Goal: Task Accomplishment & Management: Complete application form

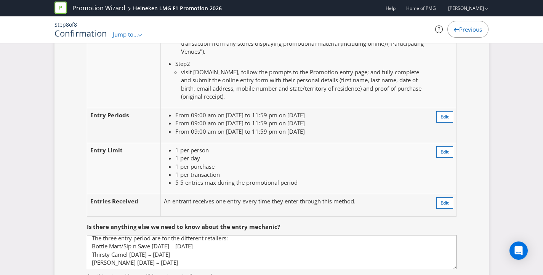
scroll to position [718, 0]
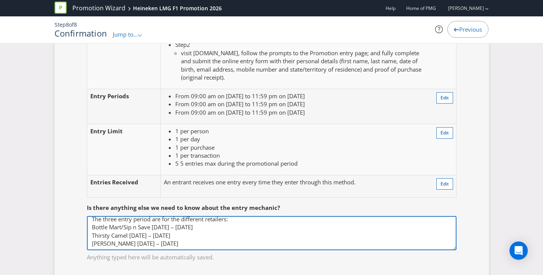
drag, startPoint x: 223, startPoint y: 227, endPoint x: 249, endPoint y: 221, distance: 26.8
click at [223, 227] on textarea "The three entry period are for the different retailers: Bottle Mart/Sip n Save …" at bounding box center [272, 233] width 370 height 34
click at [249, 221] on textarea "The three entry period are for the different retailers: Bottle Mart/Sip n Save …" at bounding box center [272, 233] width 370 height 34
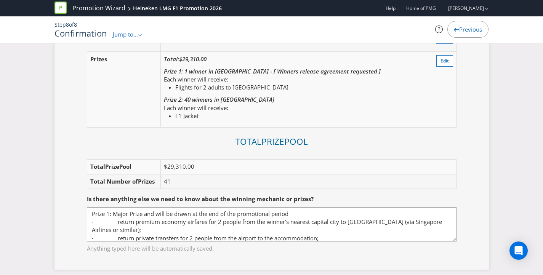
scroll to position [1103, 0]
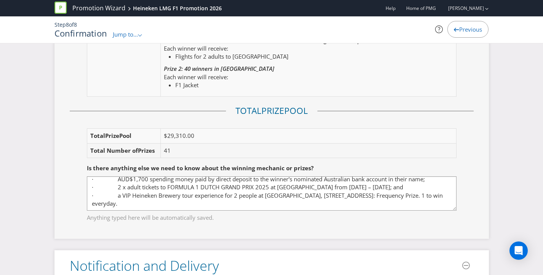
scroll to position [1116, 0]
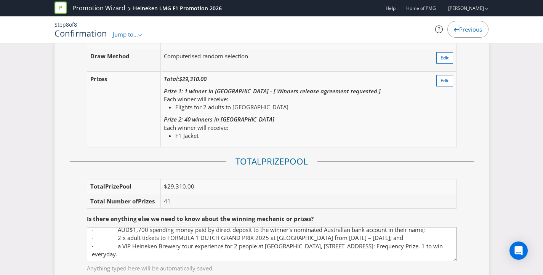
scroll to position [1009, 0]
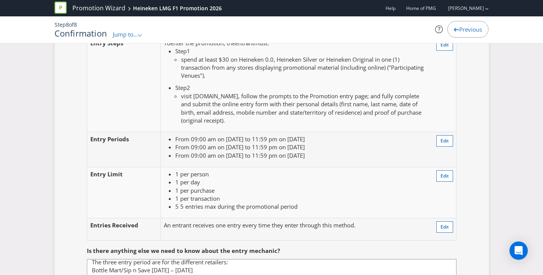
scroll to position [663, 0]
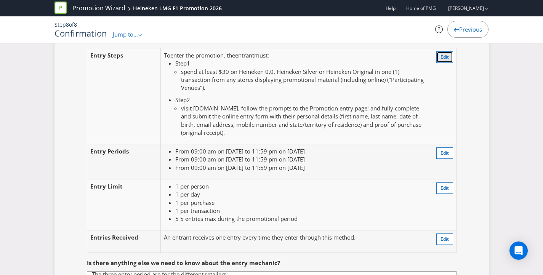
click at [436, 58] on button "Edit" at bounding box center [444, 56] width 17 height 11
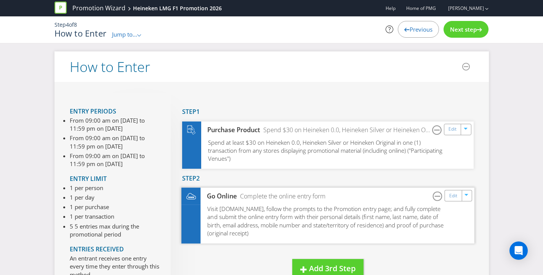
click at [256, 213] on span "Visit [DOMAIN_NAME], follow the prompts to the Promotion entry page; and fully …" at bounding box center [325, 221] width 236 height 32
click at [449, 198] on link "Edit" at bounding box center [453, 196] width 8 height 9
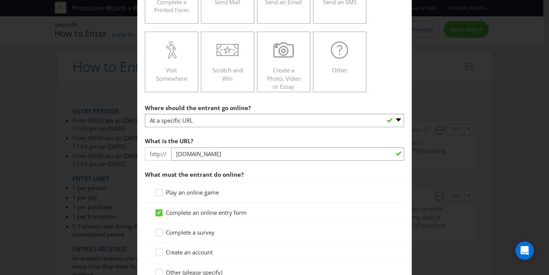
scroll to position [229, 0]
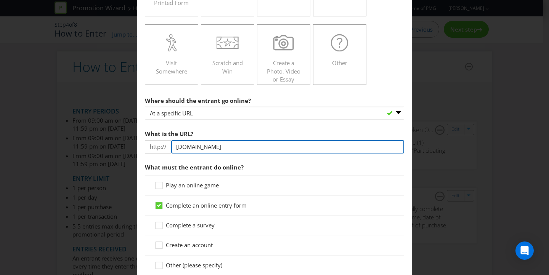
click at [202, 149] on input "[DOMAIN_NAME]" at bounding box center [287, 146] width 233 height 13
drag, startPoint x: 211, startPoint y: 146, endPoint x: 133, endPoint y: 141, distance: 78.6
drag, startPoint x: 200, startPoint y: 148, endPoint x: 169, endPoint y: 146, distance: 30.5
click at [169, 146] on div "http:// HeinekenDutchF12026" at bounding box center [274, 146] width 259 height 13
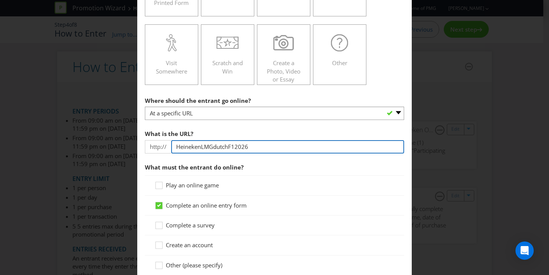
drag, startPoint x: 253, startPoint y: 146, endPoint x: 134, endPoint y: 146, distance: 119.3
click at [134, 146] on div "How to Enter Did You Know IMI research shows that ease of participation is one …" at bounding box center [274, 137] width 549 height 275
type input "h"
type input "[DOMAIN_NAME]"
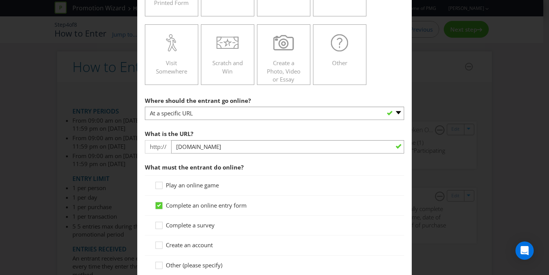
click at [267, 138] on div "What is the URL? http:// [DOMAIN_NAME]" at bounding box center [274, 139] width 259 height 27
click at [272, 130] on div "What is the URL? http:// [DOMAIN_NAME]" at bounding box center [274, 139] width 259 height 27
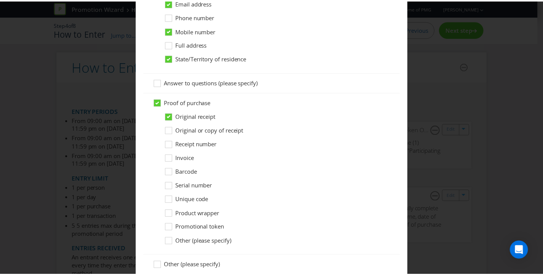
scroll to position [756, 0]
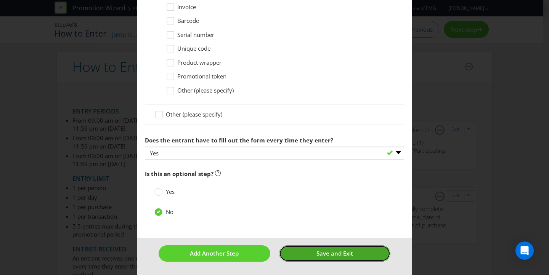
click at [349, 255] on button "Save and Exit" at bounding box center [335, 253] width 112 height 16
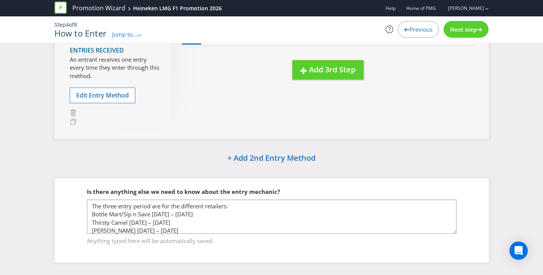
scroll to position [206, 0]
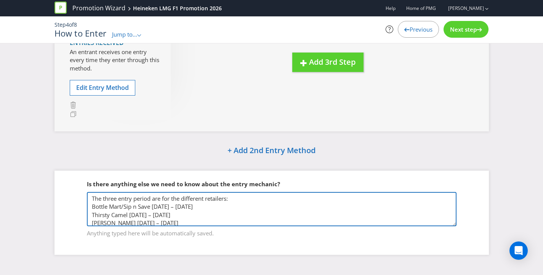
click at [264, 204] on textarea "The three entry period are for the different retailers: Bottle Mart/Sip n Save …" at bounding box center [272, 209] width 370 height 34
click at [232, 219] on textarea "The three entry period are for the different retailers: Bottle Mart/Sip n Save …" at bounding box center [272, 209] width 370 height 34
paste textarea "visit either [DOMAIN_NAME], [DOMAIN_NAME], [DOMAIN_NAME] or [URL][DOMAIN_NAME] …"
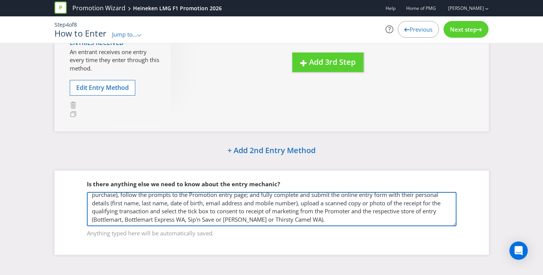
type textarea "The three entry period are for the different retailers: Bottle Mart/Sip n Save …"
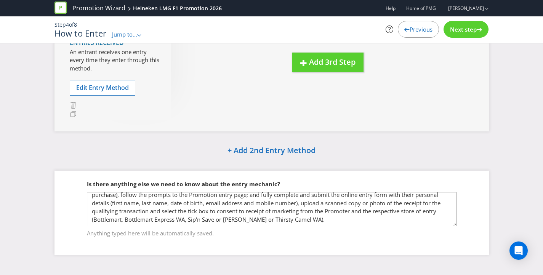
click at [405, 162] on div "How to Enter Entry Period s From 09:00 am on [DATE] to 11:59 pm on [DATE] From …" at bounding box center [272, 55] width 446 height 421
click at [510, 161] on div "How to Enter Entry Period s From 09:00 am on [DATE] to 11:59 pm on [DATE] From …" at bounding box center [271, 55] width 543 height 421
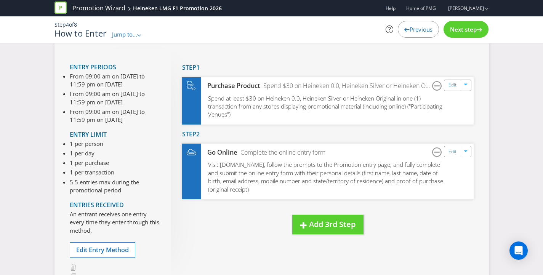
scroll to position [206, 0]
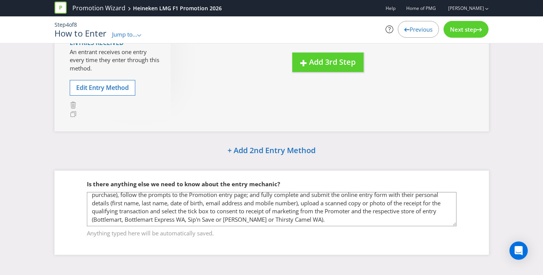
click at [131, 35] on span "Jump to..." at bounding box center [124, 34] width 25 height 8
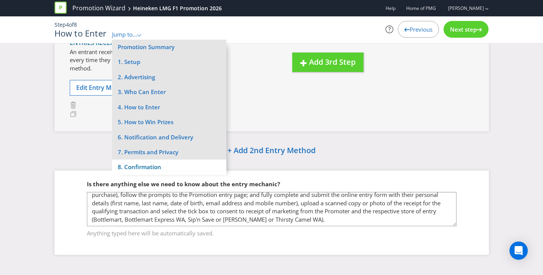
click at [146, 165] on li "8. Confirmation" at bounding box center [169, 167] width 114 height 15
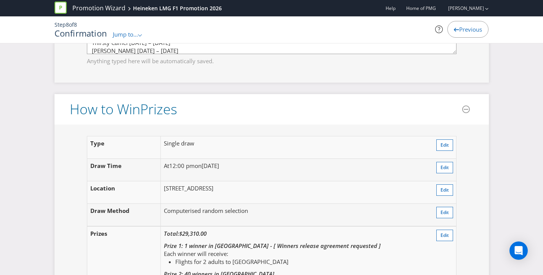
scroll to position [1021, 0]
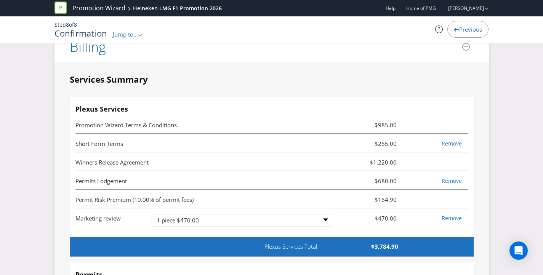
scroll to position [2116, 0]
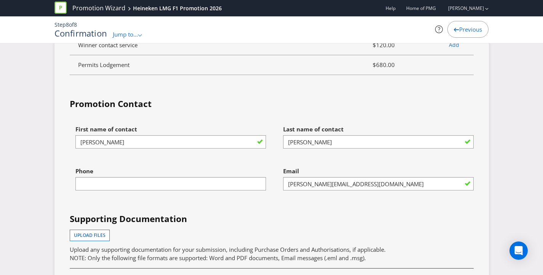
scroll to position [2590, 0]
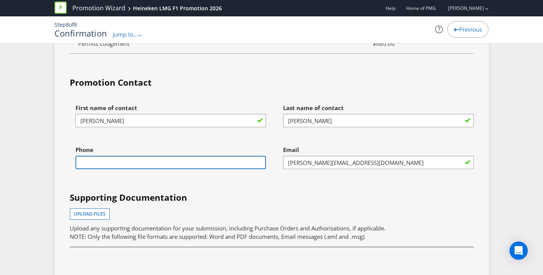
click at [231, 165] on input "text" at bounding box center [170, 162] width 190 height 13
type input "0416747621"
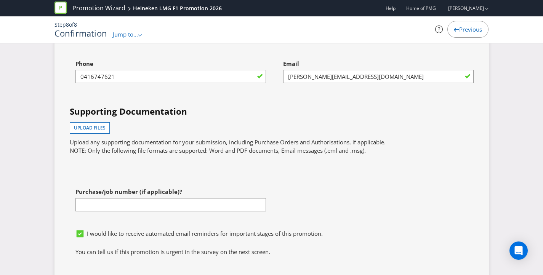
scroll to position [2753, 0]
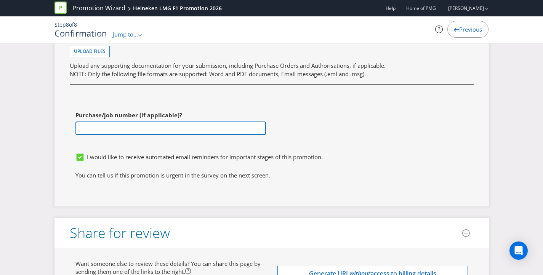
click at [174, 128] on input "text" at bounding box center [170, 128] width 190 height 13
click at [170, 126] on input "text" at bounding box center [170, 128] width 190 height 13
paste input "HKN0894"
type input "HKN0894"
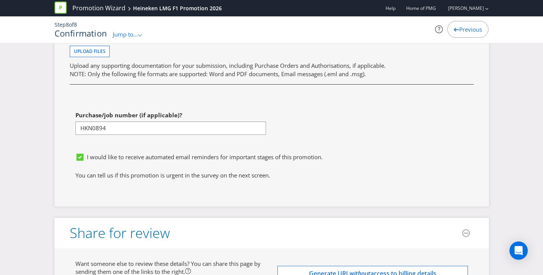
click at [380, 134] on div "First name of contact [PERSON_NAME] name of contact [PERSON_NAME] Phone [PHONE_…" at bounding box center [271, 44] width 415 height 212
click at [83, 156] on icon at bounding box center [80, 157] width 7 height 7
click at [0, 0] on input "I would like to receive automated email reminders for important stages of this …" at bounding box center [0, 0] width 0 height 0
click at [407, 123] on div "First name of contact [PERSON_NAME] name of contact [PERSON_NAME] Phone [PHONE_…" at bounding box center [271, 44] width 415 height 212
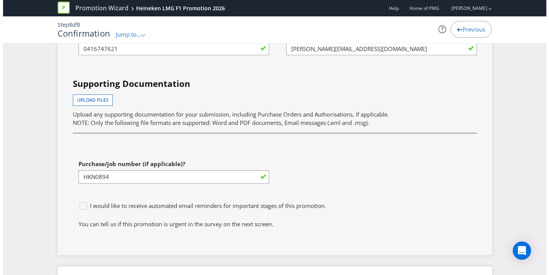
scroll to position [2893, 0]
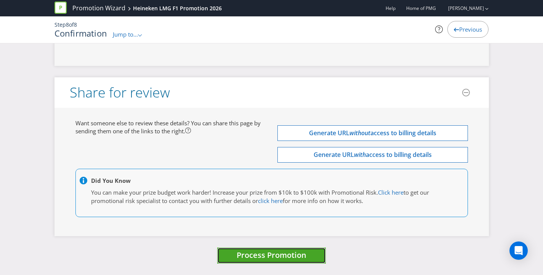
click at [254, 259] on span "Process Promotion" at bounding box center [272, 255] width 70 height 10
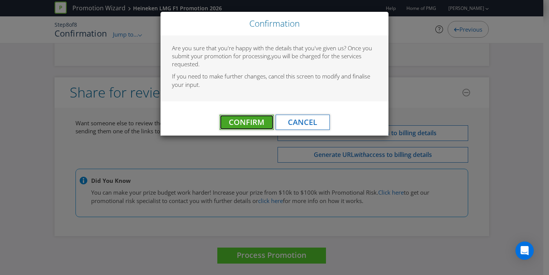
click at [243, 120] on span "Confirm" at bounding box center [246, 122] width 35 height 10
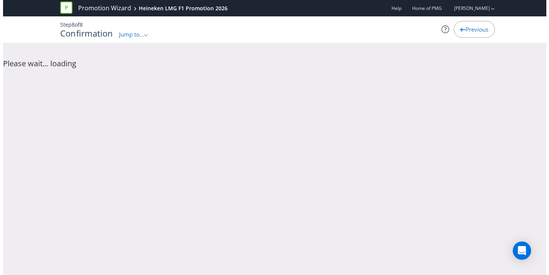
scroll to position [0, 0]
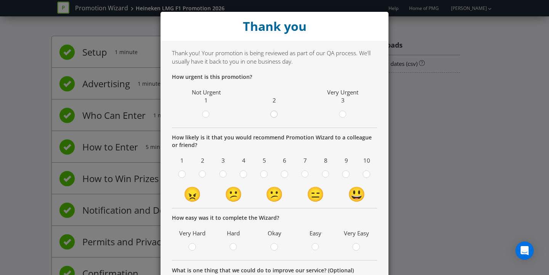
click at [271, 114] on circle at bounding box center [274, 114] width 7 height 7
click at [0, 0] on input "radio" at bounding box center [0, 0] width 0 height 0
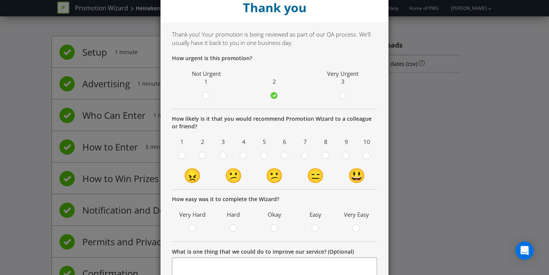
scroll to position [30, 0]
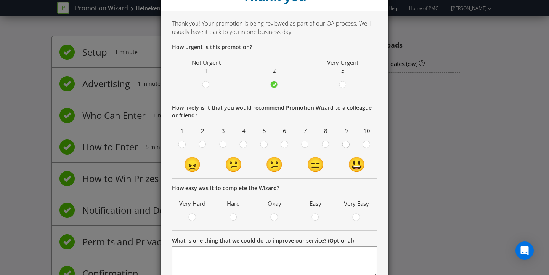
click at [343, 145] on circle at bounding box center [345, 144] width 7 height 7
click at [0, 0] on input "radio" at bounding box center [0, 0] width 0 height 0
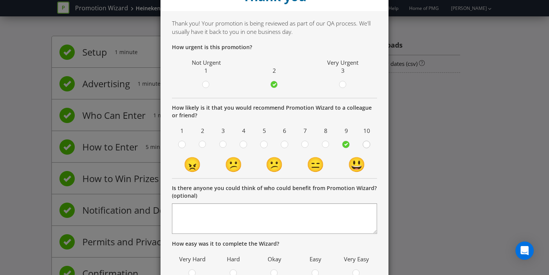
click at [365, 145] on circle at bounding box center [366, 144] width 7 height 7
click at [0, 0] on input "radio" at bounding box center [0, 0] width 0 height 0
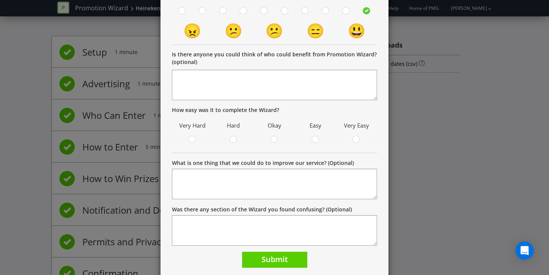
scroll to position [128, 0]
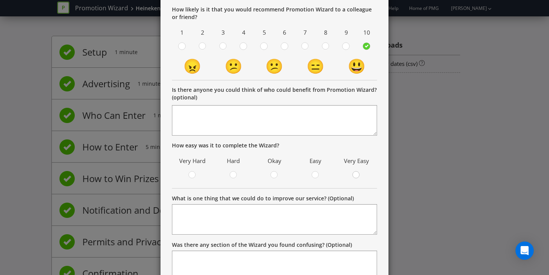
click at [354, 174] on div at bounding box center [356, 173] width 4 height 4
click at [0, 0] on input "radio" at bounding box center [0, 0] width 0 height 0
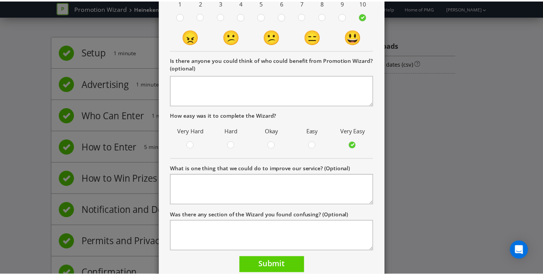
scroll to position [188, 0]
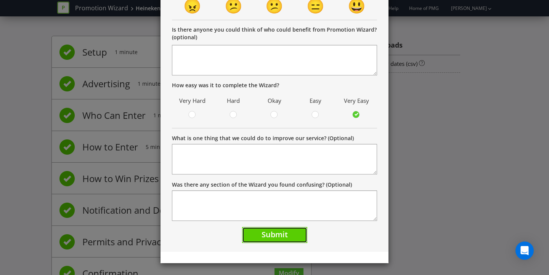
click at [280, 235] on span "Submit" at bounding box center [274, 234] width 26 height 10
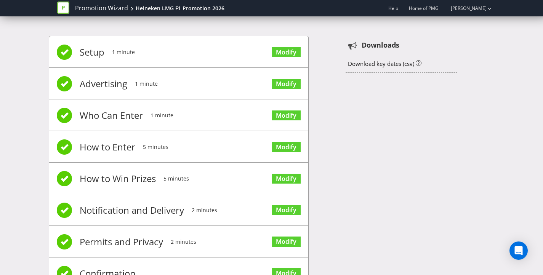
click at [400, 159] on div "Setup 1 minute Modify Advertising 1 minute Modify Who Can Enter 1 minute Modify…" at bounding box center [272, 166] width 446 height 284
click at [354, 121] on div "Setup 1 minute Modify Advertising 1 minute Modify Who Can Enter 1 minute Modify…" at bounding box center [272, 166] width 446 height 284
click at [61, 8] on icon at bounding box center [60, 8] width 12 height 12
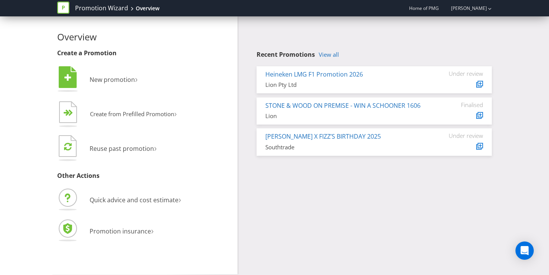
click at [324, 197] on div "Overview Create a Promotion  New promotion ›   Create from Prefilled Promoti…" at bounding box center [274, 145] width 446 height 258
click at [122, 77] on span "New promotion" at bounding box center [112, 79] width 45 height 8
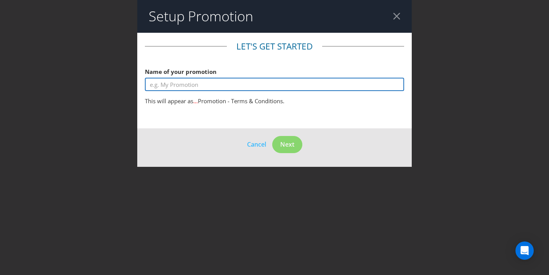
click at [189, 83] on input "text" at bounding box center [274, 84] width 259 height 13
type input "Heineken CLG F1 2026"
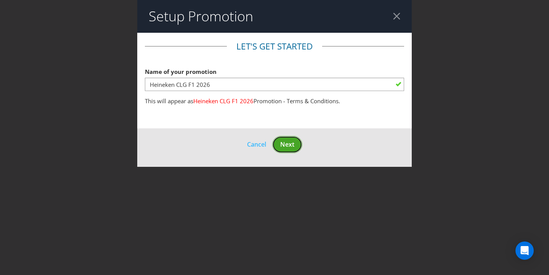
click at [290, 144] on span "Next" at bounding box center [287, 144] width 14 height 8
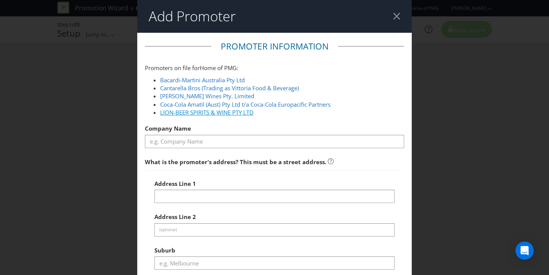
click at [211, 115] on link "LION-BEER SPIRITS & WINE PTY LTD" at bounding box center [206, 113] width 93 height 8
type input "LION-BEER SPIRITS & WINE PTY LTD"
type input "[STREET_ADDRESS][PERSON_NAME]"
type input "[GEOGRAPHIC_DATA]"
type input "3000"
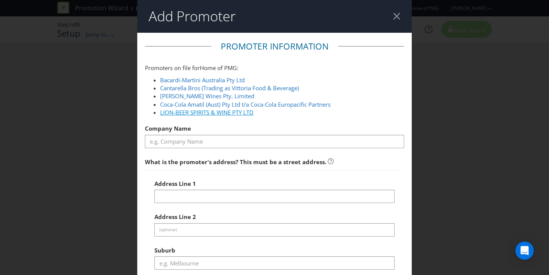
select select "AU"
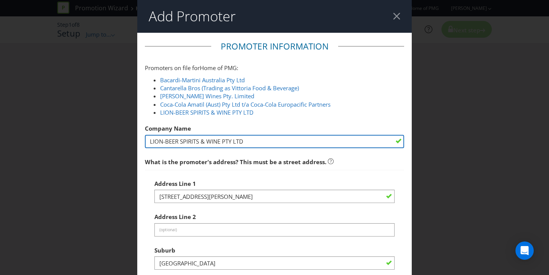
click at [254, 142] on input "LION-BEER SPIRITS & WINE PTY LTD" at bounding box center [274, 141] width 259 height 13
drag, startPoint x: 273, startPoint y: 141, endPoint x: 0, endPoint y: 94, distance: 276.7
click at [61, 113] on div "Add Promoter Promoter Information Promoters on file for Home of PMG : Bacardi-M…" at bounding box center [274, 137] width 549 height 275
click at [210, 144] on input "text" at bounding box center [274, 141] width 259 height 13
type input "Lion Pty Ltd"
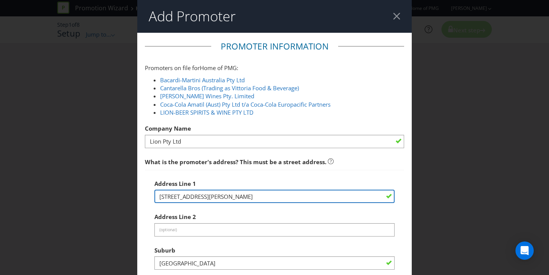
drag, startPoint x: 202, startPoint y: 195, endPoint x: 136, endPoint y: 192, distance: 65.2
click at [138, 192] on main "Promoter Information Promoters on file for Home of PMG : Bacardi-Martini Austra…" at bounding box center [274, 274] width 274 height 483
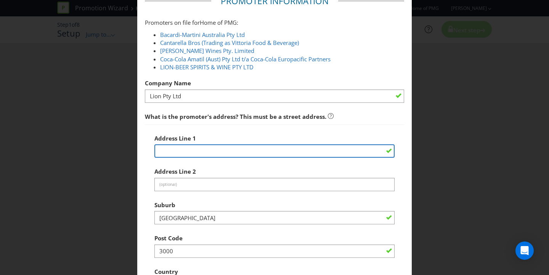
scroll to position [46, 0]
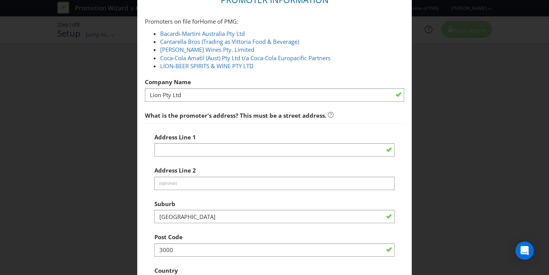
click at [226, 156] on div at bounding box center [274, 156] width 240 height 1
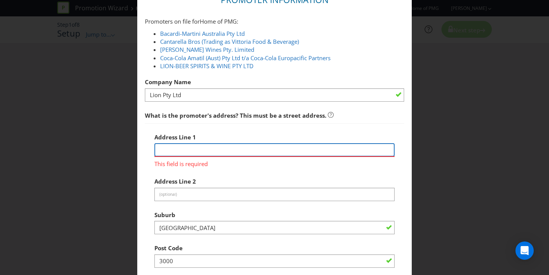
click at [226, 151] on input "text" at bounding box center [274, 149] width 240 height 13
type input "Level [STREET_ADDRESS]"
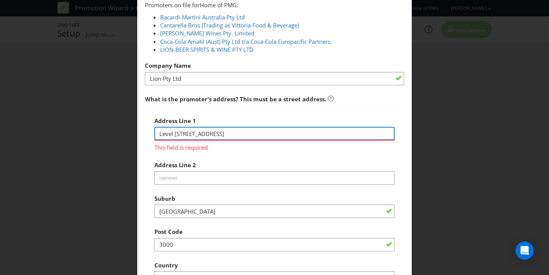
scroll to position [70, 0]
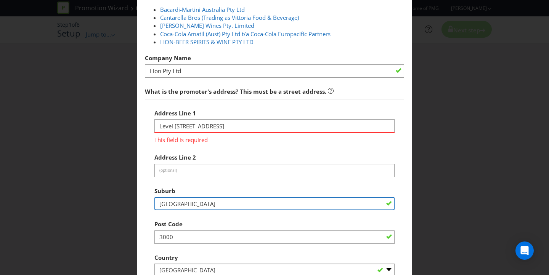
drag, startPoint x: 190, startPoint y: 204, endPoint x: 135, endPoint y: 201, distance: 55.3
click at [135, 201] on div "Add Promoter Promoter Information Promoters on file for Home of PMG : Bacardi-M…" at bounding box center [274, 137] width 549 height 275
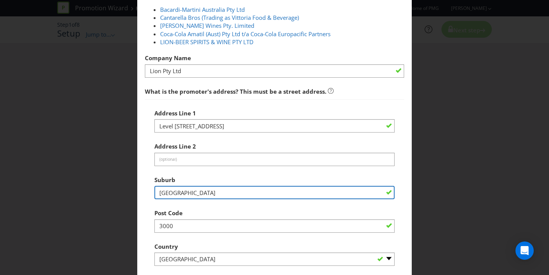
type input "Melbourn"
drag, startPoint x: 206, startPoint y: 195, endPoint x: 120, endPoint y: 192, distance: 86.2
click at [120, 192] on div "Add Promoter Promoter Information Promoters on file for Home of PMG : Bacardi-M…" at bounding box center [274, 137] width 549 height 275
click at [190, 191] on input "text" at bounding box center [274, 192] width 240 height 13
type input "[GEOGRAPHIC_DATA]"
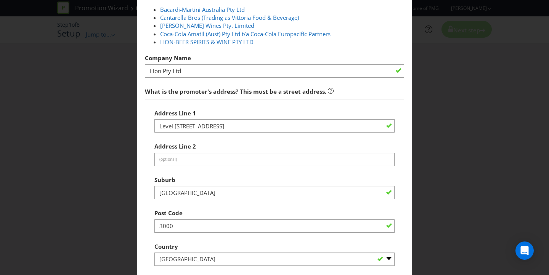
click at [215, 185] on div "Suburb [GEOGRAPHIC_DATA]" at bounding box center [274, 185] width 240 height 27
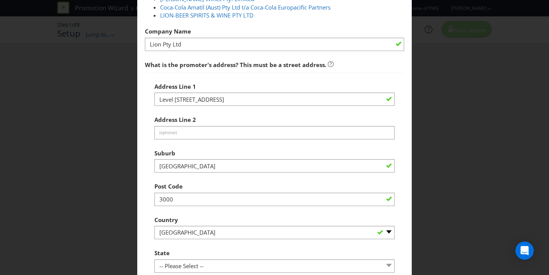
scroll to position [194, 0]
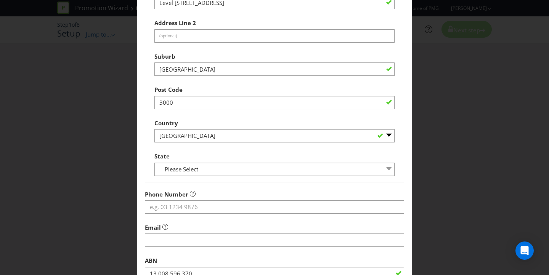
click at [203, 85] on div "Post Code 3000" at bounding box center [274, 95] width 240 height 27
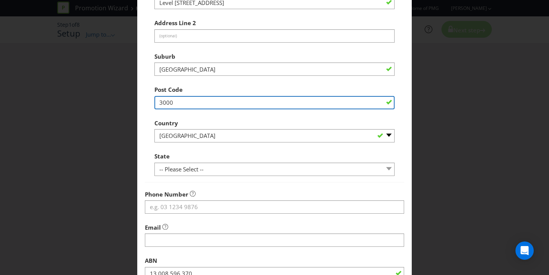
drag, startPoint x: 180, startPoint y: 104, endPoint x: 126, endPoint y: 100, distance: 53.4
click at [126, 100] on div "Add Promoter Promoter Information Promoters on file for Home of PMG : Bacardi-M…" at bounding box center [274, 137] width 549 height 275
click at [199, 103] on input "text" at bounding box center [274, 102] width 240 height 13
type input "2000"
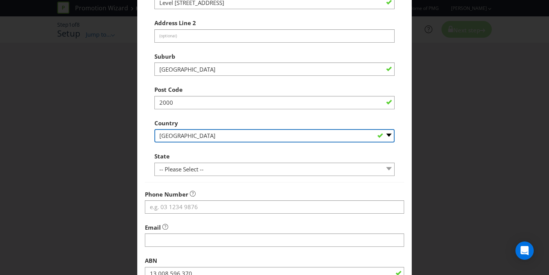
click at [199, 136] on select "-- Please Select [GEOGRAPHIC_DATA] [GEOGRAPHIC_DATA]" at bounding box center [274, 135] width 240 height 13
click at [154, 129] on select "-- Please Select [GEOGRAPHIC_DATA] [GEOGRAPHIC_DATA]" at bounding box center [274, 135] width 240 height 13
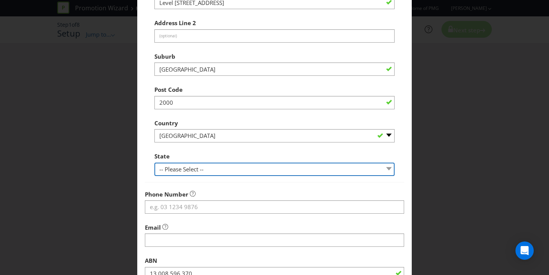
click at [200, 167] on select "-- Please Select -- [GEOGRAPHIC_DATA] [GEOGRAPHIC_DATA] [GEOGRAPHIC_DATA] [GEOG…" at bounding box center [274, 169] width 240 height 13
select select "[GEOGRAPHIC_DATA]"
click at [154, 163] on select "-- Please Select -- [GEOGRAPHIC_DATA] [GEOGRAPHIC_DATA] [GEOGRAPHIC_DATA] [GEOG…" at bounding box center [274, 169] width 240 height 13
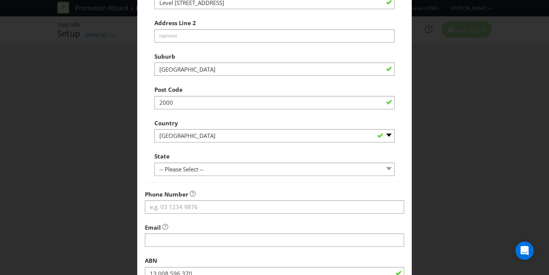
click at [195, 153] on div "State -- Please Select -- [GEOGRAPHIC_DATA] [GEOGRAPHIC_DATA] [GEOGRAPHIC_DATA]…" at bounding box center [274, 162] width 240 height 27
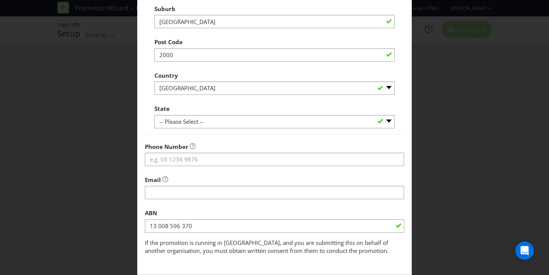
scroll to position [244, 0]
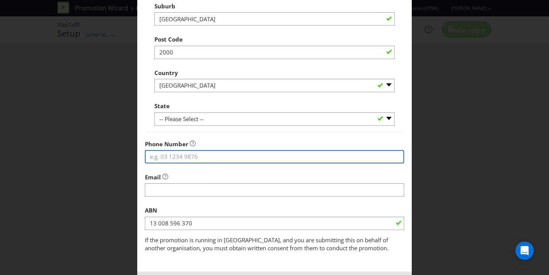
click at [203, 155] on input "tel" at bounding box center [274, 156] width 259 height 13
type input "[PHONE_NUMBER]"
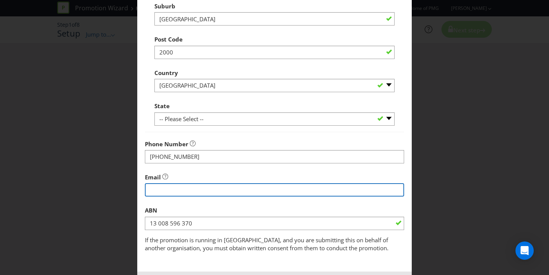
click at [200, 188] on input "string" at bounding box center [274, 189] width 259 height 13
type input "[EMAIL_ADDRESS][DOMAIN_NAME]"
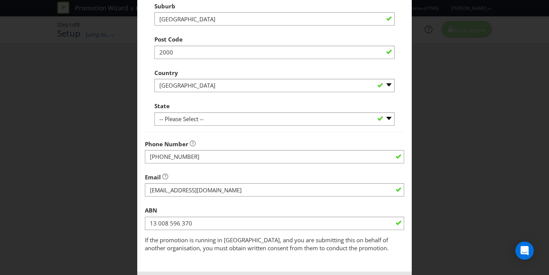
click at [235, 169] on fieldset "Promoter Information Promoters on file for Home of PMG : Bacardi-Martini Austra…" at bounding box center [274, 24] width 259 height 456
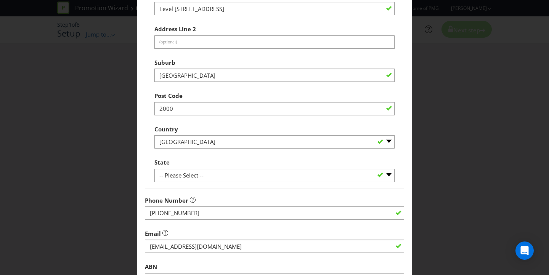
scroll to position [279, 0]
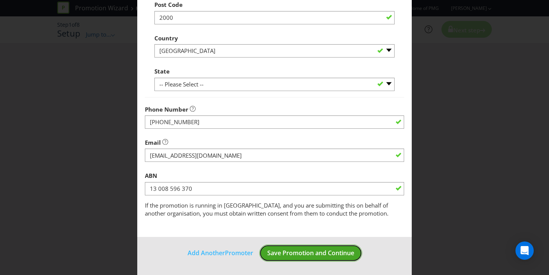
click at [315, 253] on span "Save Promotion and Continue" at bounding box center [310, 253] width 87 height 8
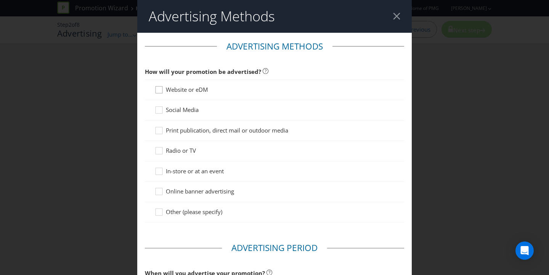
click at [158, 91] on icon at bounding box center [159, 91] width 11 height 11
click at [0, 0] on input "Website or eDM" at bounding box center [0, 0] width 0 height 0
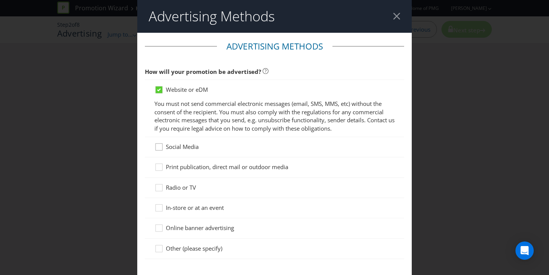
click at [157, 145] on div at bounding box center [159, 144] width 4 height 4
click at [0, 0] on input "Social Media" at bounding box center [0, 0] width 0 height 0
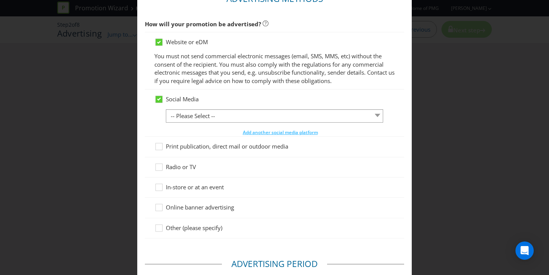
scroll to position [52, 0]
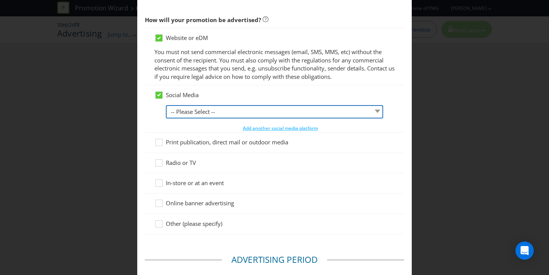
click at [217, 106] on select "-- Please Select -- Facebook X Instagram Snapchat LinkedIn Pinterest Tumblr You…" at bounding box center [274, 111] width 217 height 13
select select "FACEBOOK"
click at [166, 105] on select "-- Please Select -- Facebook X Instagram Snapchat LinkedIn Pinterest Tumblr You…" at bounding box center [274, 111] width 217 height 13
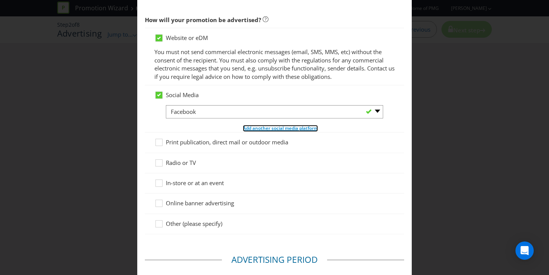
click at [247, 128] on span "Add another social media platform" at bounding box center [280, 128] width 75 height 6
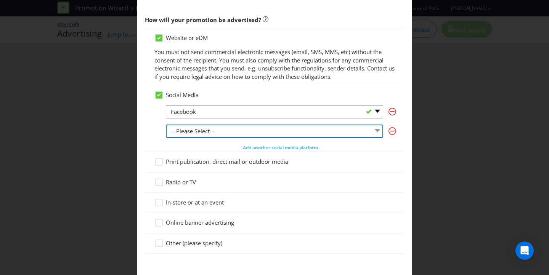
click at [222, 129] on select "-- Please Select -- Facebook X Instagram Snapchat LinkedIn Pinterest Tumblr You…" at bounding box center [274, 131] width 217 height 13
select select "INSTAGRAM"
click at [166, 125] on select "-- Please Select -- Facebook X Instagram Snapchat LinkedIn Pinterest Tumblr You…" at bounding box center [274, 131] width 217 height 13
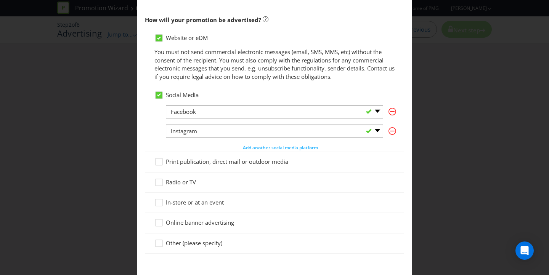
click at [231, 98] on div "Social Media" at bounding box center [274, 95] width 240 height 8
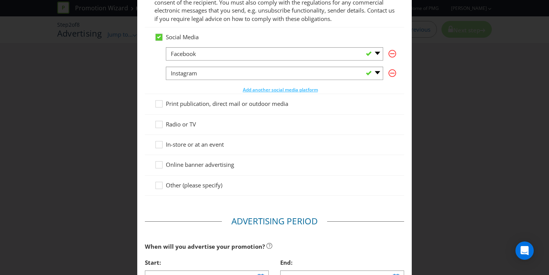
scroll to position [135, 0]
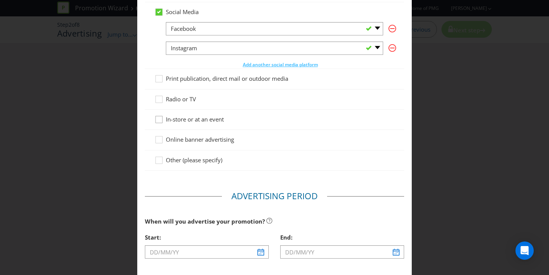
click at [157, 120] on icon at bounding box center [159, 120] width 11 height 11
click at [0, 0] on input "In-store or at an event" at bounding box center [0, 0] width 0 height 0
click at [158, 138] on div at bounding box center [159, 137] width 4 height 4
click at [0, 0] on input "Online banner advertising" at bounding box center [0, 0] width 0 height 0
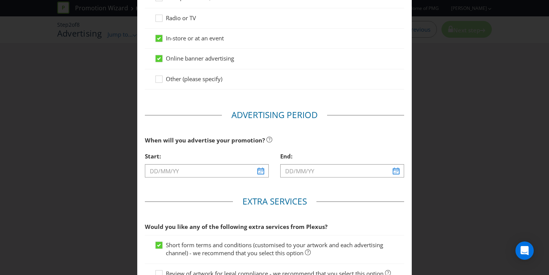
scroll to position [231, 0]
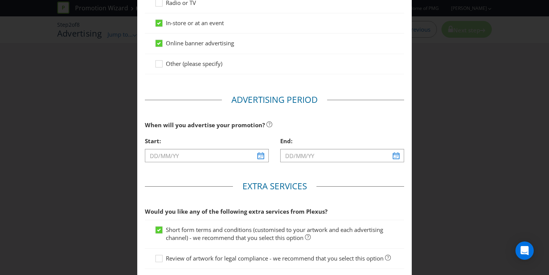
click at [274, 153] on div "End:" at bounding box center [341, 150] width 135 height 35
click at [258, 155] on input "text" at bounding box center [207, 155] width 124 height 13
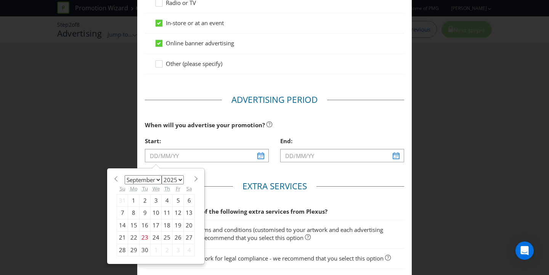
click at [165, 174] on div "January February March April May June July August September October November [D…" at bounding box center [156, 216] width 86 height 88
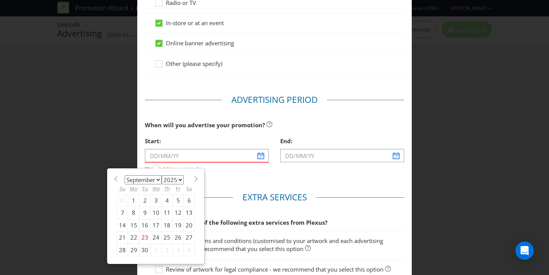
click at [193, 177] on span at bounding box center [196, 179] width 6 height 6
select select "0"
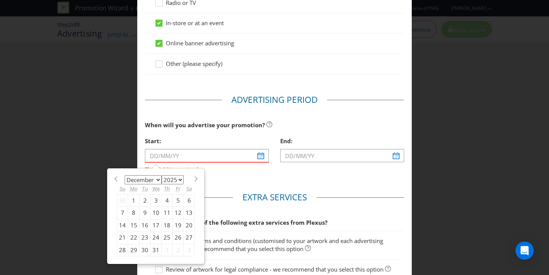
select select "2026"
click at [150, 248] on div "28" at bounding box center [155, 250] width 11 height 12
type input "[DATE]"
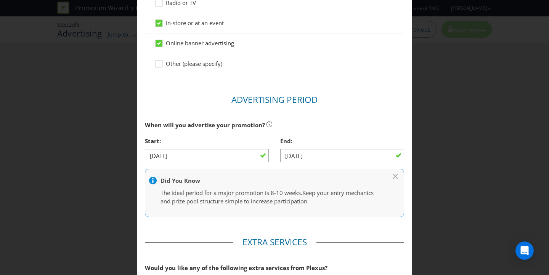
click at [353, 134] on div "End:" at bounding box center [342, 141] width 124 height 16
click at [349, 152] on input "[DATE]" at bounding box center [342, 155] width 124 height 13
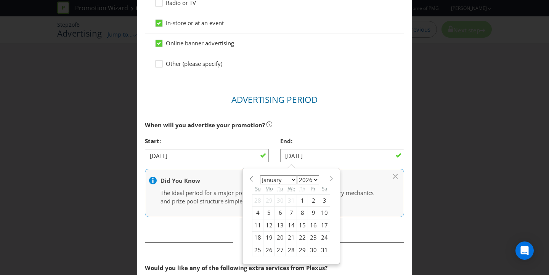
click at [328, 178] on span at bounding box center [331, 179] width 6 height 6
select select "1"
click at [275, 237] on div "24" at bounding box center [280, 238] width 11 height 12
type input "[DATE]"
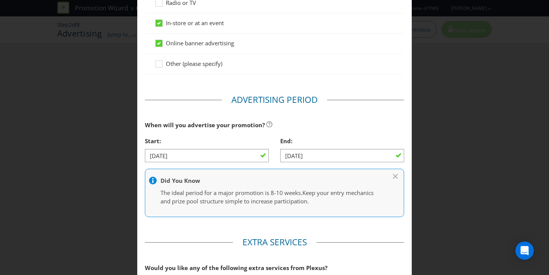
click at [320, 131] on div "When will you advertise your promotion?" at bounding box center [274, 125] width 259 height 16
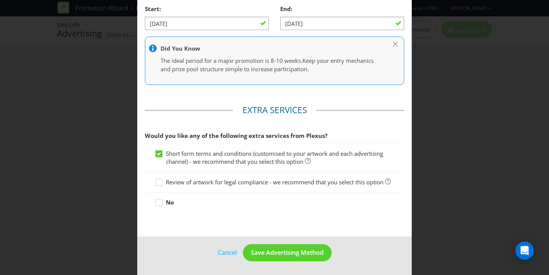
scroll to position [371, 0]
click at [157, 178] on icon at bounding box center [159, 183] width 11 height 11
click at [0, 0] on input "Review of artwork for legal compliance - we recommend that you select this opti…" at bounding box center [0, 0] width 0 height 0
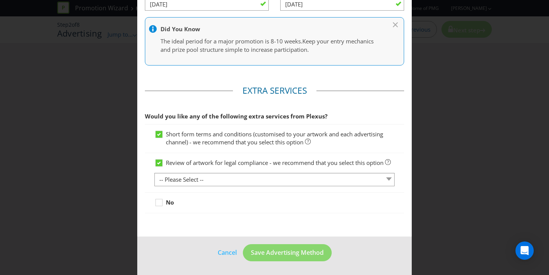
scroll to position [391, 0]
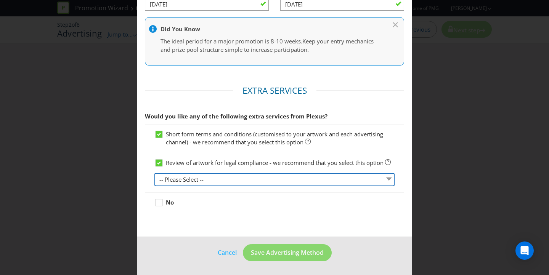
click at [240, 174] on select "-- Please Select -- 1 piece 2-4 pieces (provided at same time) 5-7 pieces (prov…" at bounding box center [274, 179] width 240 height 13
select select "MARKETING_REVIEW_1"
click at [154, 173] on select "-- Please Select -- 1 piece 2-4 pieces (provided at same time) 5-7 pieces (prov…" at bounding box center [274, 179] width 240 height 13
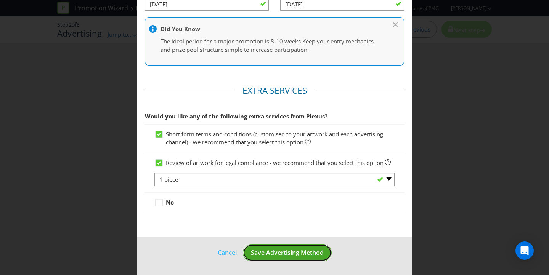
click at [279, 251] on span "Save Advertising Method" at bounding box center [287, 252] width 73 height 8
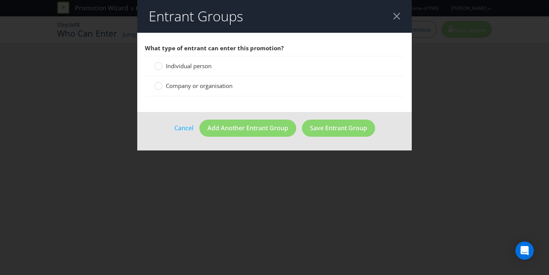
click at [210, 71] on div "Individual person" at bounding box center [274, 66] width 259 height 20
click at [209, 68] on span "Individual person" at bounding box center [189, 66] width 46 height 8
click at [0, 0] on input "Individual person" at bounding box center [0, 0] width 0 height 0
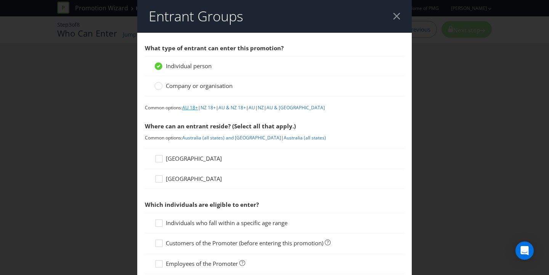
click at [193, 106] on link "AU 18+" at bounding box center [190, 107] width 16 height 6
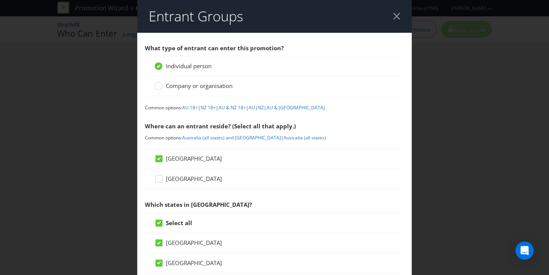
scroll to position [376, 0]
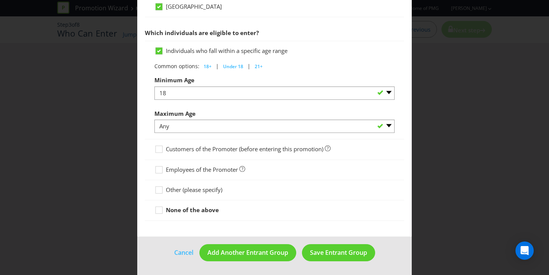
click at [315, 62] on div "Individuals who fall within a specific age range Common options: 18+ | Under 18…" at bounding box center [274, 90] width 240 height 86
click at [337, 249] on span "Save Entrant Group" at bounding box center [338, 252] width 57 height 8
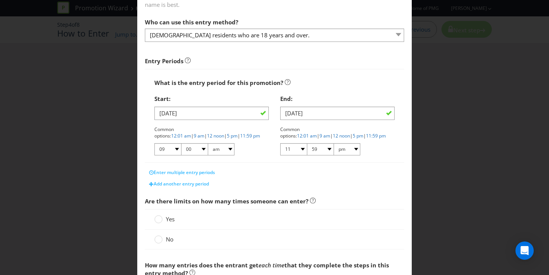
scroll to position [90, 0]
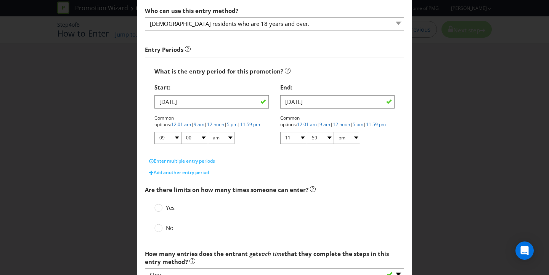
click at [271, 98] on div "Start: [DATE] Common options: 12:01 am | 9 am | 12 noon | 5 pm | 11:59 pm 01 02…" at bounding box center [212, 115] width 126 height 71
click at [259, 126] on p "Common options: 12:01 am | 9 am | 12 noon | 5 pm | 11:59 pm" at bounding box center [211, 121] width 114 height 13
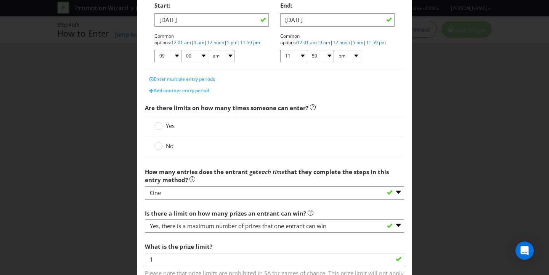
scroll to position [186, 0]
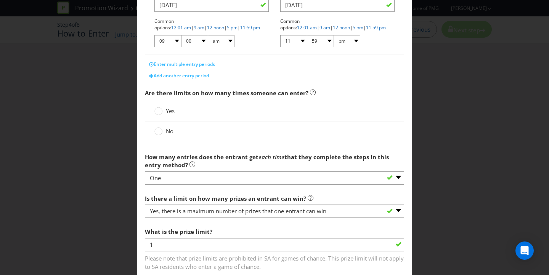
click at [161, 112] on label "Yes" at bounding box center [165, 111] width 22 height 8
click at [0, 0] on input "Yes" at bounding box center [0, 0] width 0 height 0
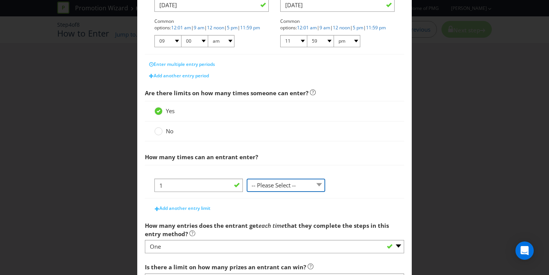
click at [272, 186] on select "-- Please Select -- per person per day per purchase per transaction Other (plea…" at bounding box center [286, 185] width 78 height 13
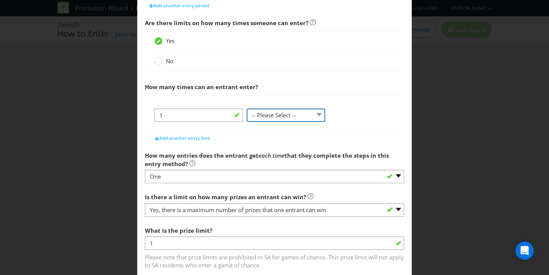
scroll to position [270, 0]
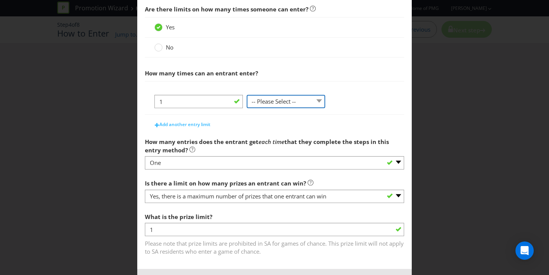
click at [282, 106] on select "-- Please Select -- per person per day per purchase per transaction Other (plea…" at bounding box center [286, 101] width 78 height 13
select select "PER_PERSON"
click at [247, 108] on select "-- Please Select -- per person per day per purchase per transaction Other (plea…" at bounding box center [286, 101] width 78 height 13
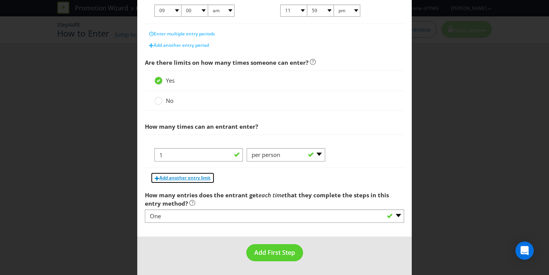
click at [194, 177] on span "Add another entry limit" at bounding box center [184, 177] width 51 height 6
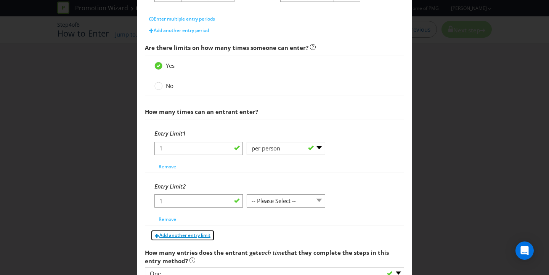
scroll to position [240, 0]
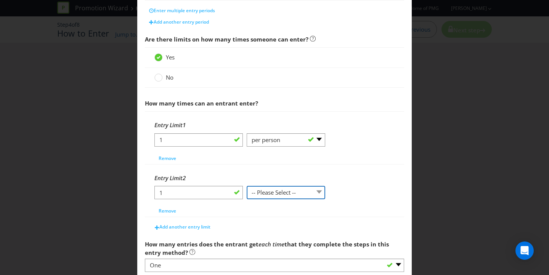
click at [292, 192] on select "-- Please Select -- per person per day per purchase per transaction Other (plea…" at bounding box center [286, 192] width 78 height 13
select select "PER_DAY"
click at [247, 186] on select "-- Please Select -- per person per day per purchase per transaction Other (plea…" at bounding box center [286, 192] width 78 height 13
click at [352, 169] on div "Entry Limit 2 1 -- Please Select -- per person per day per purchase per transac…" at bounding box center [274, 191] width 259 height 53
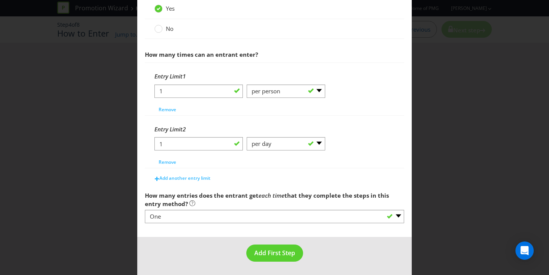
scroll to position [289, 0]
click at [188, 176] on span "Add another entry limit" at bounding box center [184, 177] width 51 height 6
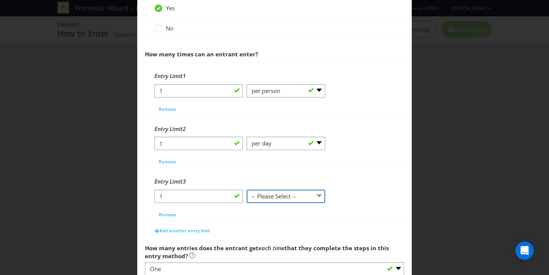
click at [298, 197] on select "-- Please Select -- per person per day per purchase per transaction Other (plea…" at bounding box center [286, 196] width 78 height 13
select select "PER_PURCHASE"
click at [247, 190] on select "-- Please Select -- per person per day per purchase per transaction Other (plea…" at bounding box center [286, 196] width 78 height 13
click at [359, 175] on div "Entry Limit 3" at bounding box center [274, 182] width 240 height 16
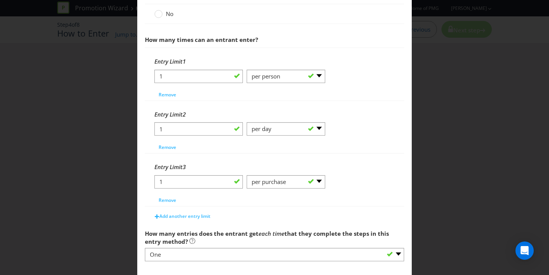
scroll to position [342, 0]
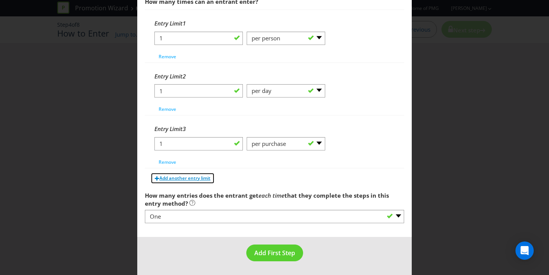
click at [195, 175] on span "Add another entry limit" at bounding box center [184, 178] width 51 height 6
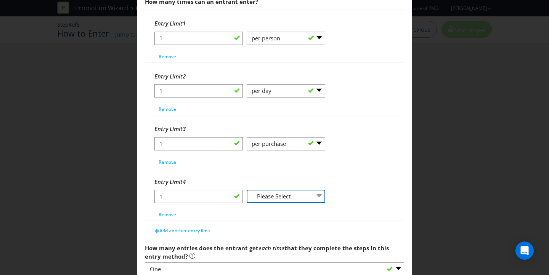
click at [295, 197] on select "-- Please Select -- per person per day per purchase per transaction Other (plea…" at bounding box center [286, 196] width 78 height 13
select select "PER_TRANSACTION"
click at [247, 190] on select "-- Please Select -- per person per day per purchase per transaction Other (plea…" at bounding box center [286, 196] width 78 height 13
click at [351, 168] on div "Entry Limit 4 1 -- Please Select -- per person per day per purchase per transac…" at bounding box center [274, 194] width 259 height 53
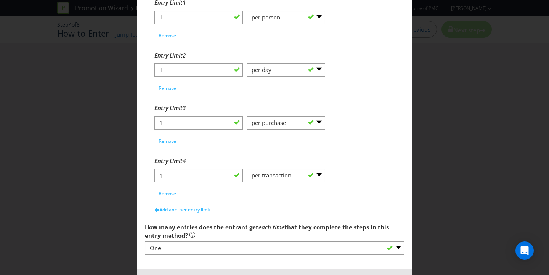
scroll to position [395, 0]
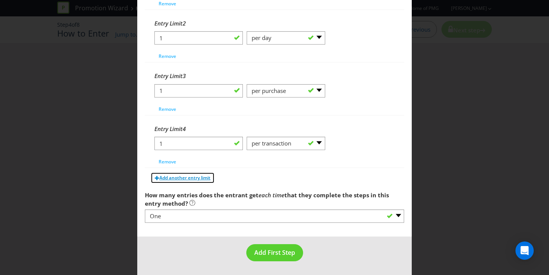
click at [193, 181] on button "Add another entry limit" at bounding box center [182, 177] width 64 height 11
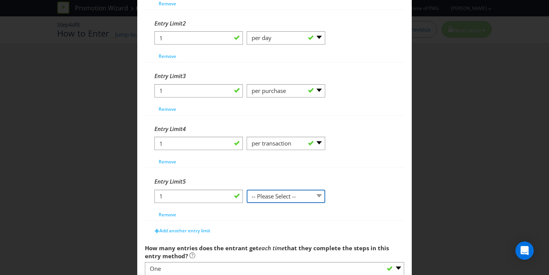
click at [296, 198] on select "-- Please Select -- per person per day per purchase per transaction Other (plea…" at bounding box center [286, 196] width 78 height 13
select select "OTHER"
click at [247, 190] on select "-- Please Select -- per person per day per purchase per transaction Other (plea…" at bounding box center [286, 196] width 78 height 13
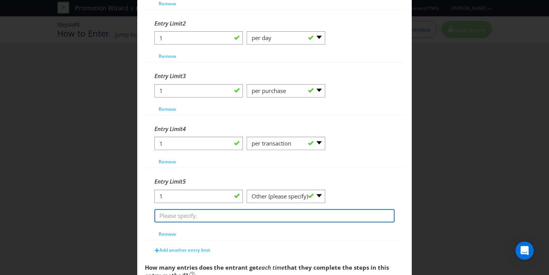
click at [205, 216] on input "text" at bounding box center [274, 215] width 240 height 13
type input "maximum 5 entries per person throughout the promotional period"
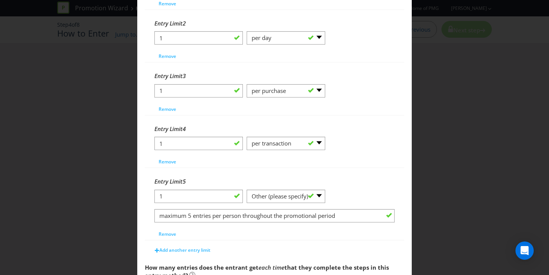
drag, startPoint x: 343, startPoint y: 156, endPoint x: 335, endPoint y: 150, distance: 9.8
click at [338, 153] on div "Entry Limit 4 1 -- Please Select -- per person per day per purchase per transac…" at bounding box center [274, 144] width 240 height 46
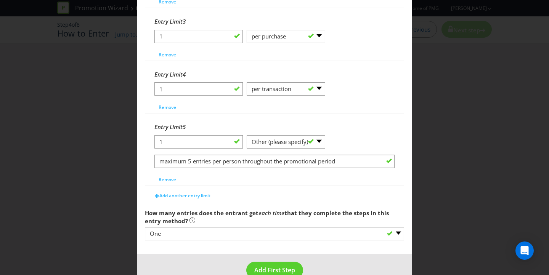
scroll to position [467, 0]
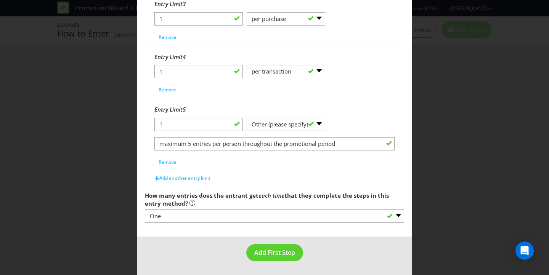
click at [292, 177] on div "Add another entry limit" at bounding box center [274, 176] width 259 height 15
click at [279, 257] on button "Add First Step" at bounding box center [274, 252] width 57 height 17
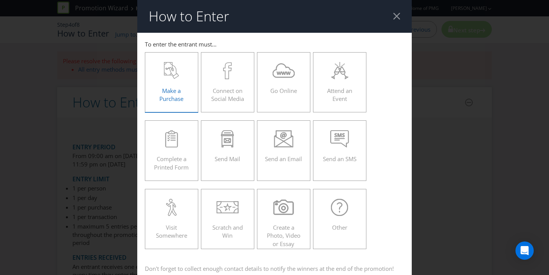
click at [171, 80] on div "Make a Purchase" at bounding box center [171, 79] width 37 height 34
click at [0, 0] on input "Make a Purchase" at bounding box center [0, 0] width 0 height 0
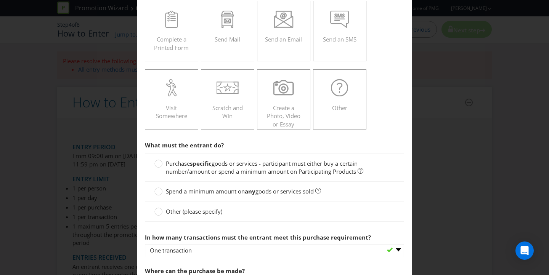
scroll to position [130, 0]
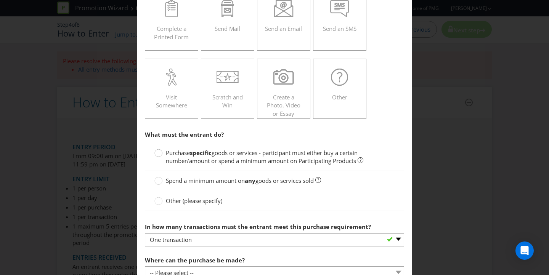
click at [156, 154] on circle at bounding box center [159, 153] width 8 height 8
click at [0, 0] on input "Purchase specific goods or services - participant must either buy a certain num…" at bounding box center [0, 0] width 0 height 0
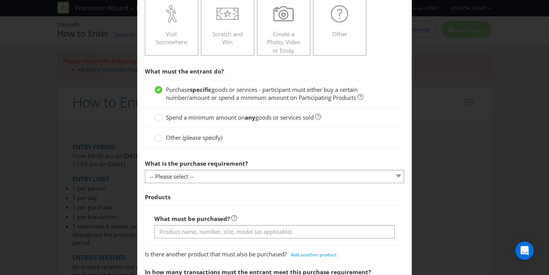
scroll to position [209, 0]
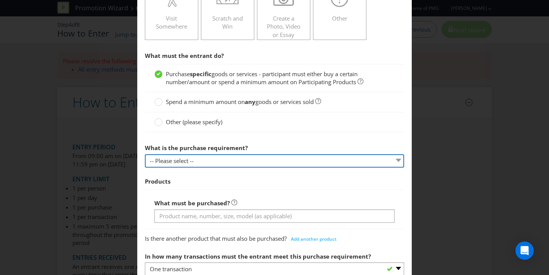
click at [231, 157] on select "-- Please select -- Buy a certain number of these products or services Spend a …" at bounding box center [274, 160] width 259 height 13
select select "MINIMUM_QUANTITY"
click at [145, 154] on select "-- Please select -- Buy a certain number of these products or services Spend a …" at bounding box center [274, 160] width 259 height 13
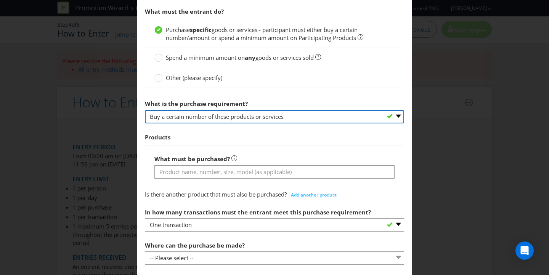
scroll to position [268, 0]
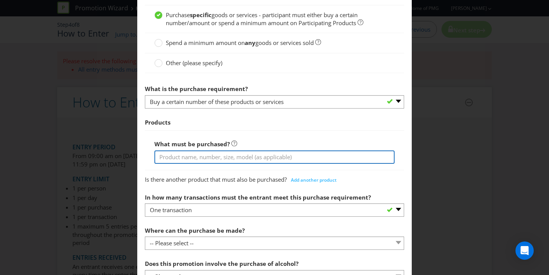
click at [258, 157] on input "text" at bounding box center [274, 156] width 240 height 13
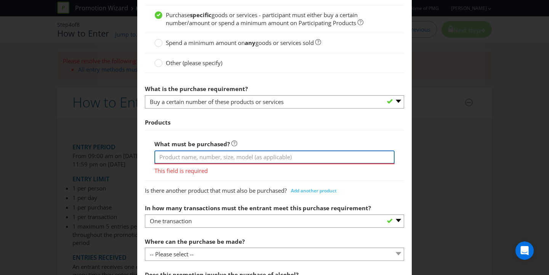
click at [244, 156] on input "text" at bounding box center [274, 156] width 240 height 13
paste input "purchase any Heineken 6-pack or case,"
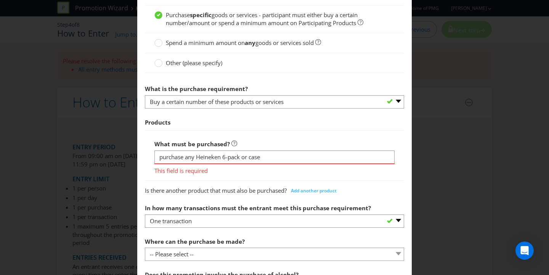
click at [272, 128] on span "Products" at bounding box center [274, 123] width 259 height 16
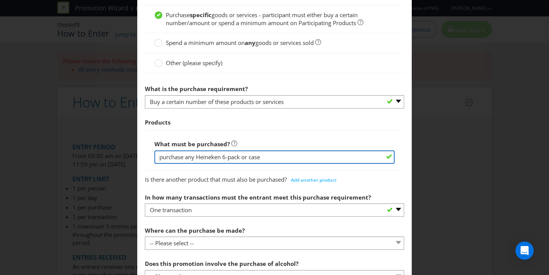
click at [160, 159] on input "purchase any Heineken 6-pack or case" at bounding box center [274, 156] width 240 height 13
type input "Purchase any Heineken 6-pack or case"
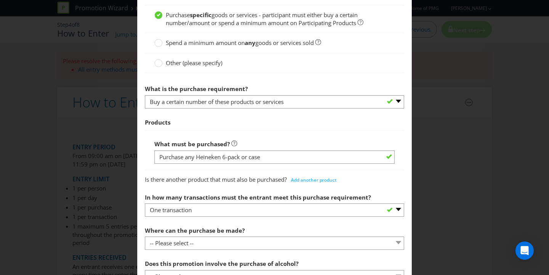
click at [298, 117] on span "Products" at bounding box center [274, 123] width 259 height 16
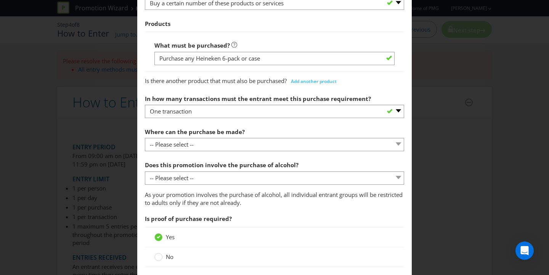
scroll to position [368, 0]
click at [224, 84] on div "Is there another product that must also be purchased? Add another product" at bounding box center [274, 78] width 259 height 15
click at [240, 78] on span "Is there another product that must also be purchased?" at bounding box center [216, 80] width 142 height 8
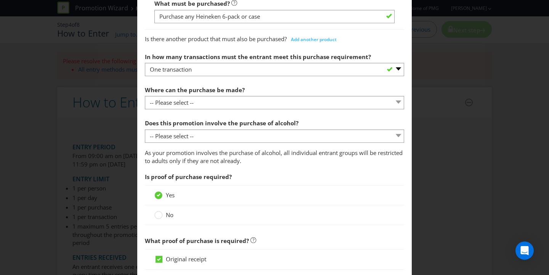
scroll to position [409, 0]
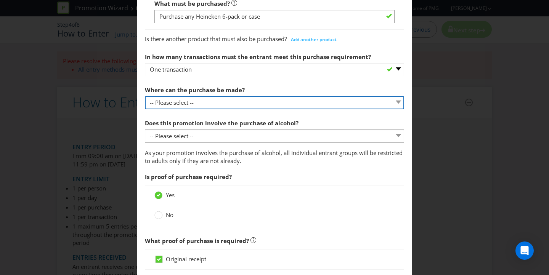
click at [257, 101] on select "-- Please select -- Any stores displaying promotional material (including onlin…" at bounding box center [274, 102] width 259 height 13
select select "ANY_DISPLAYING_PROMOTIONAL_MATERIAL"
click at [145, 96] on select "-- Please select -- Any stores displaying promotional material (including onlin…" at bounding box center [274, 102] width 259 height 13
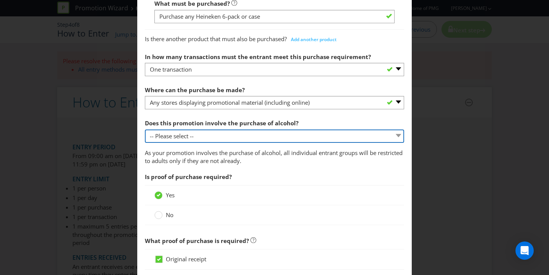
click at [245, 138] on select "-- Please select -- Yes, for on-premises consumption Yes, for off-premises cons…" at bounding box center [274, 136] width 259 height 13
select select "YES_OFF_PREMISES"
click at [145, 130] on select "-- Please select -- Yes, for on-premises consumption Yes, for off-premises cons…" at bounding box center [274, 136] width 259 height 13
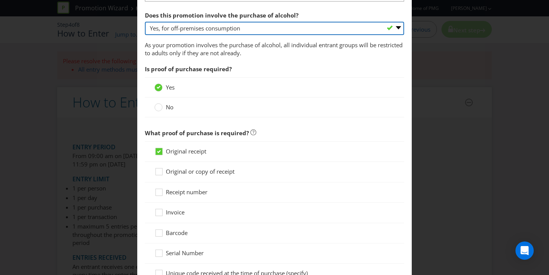
scroll to position [574, 0]
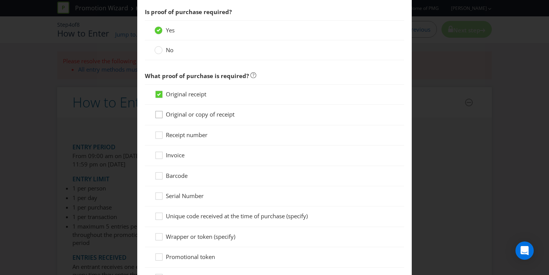
click at [158, 112] on div at bounding box center [159, 112] width 4 height 4
click at [0, 0] on input "Original or copy of receipt" at bounding box center [0, 0] width 0 height 0
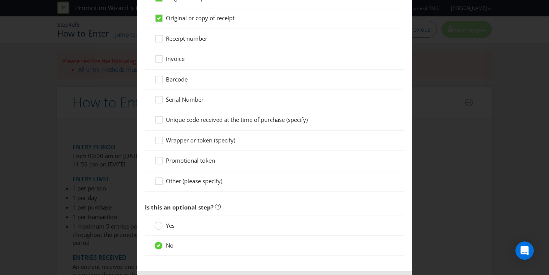
scroll to position [704, 0]
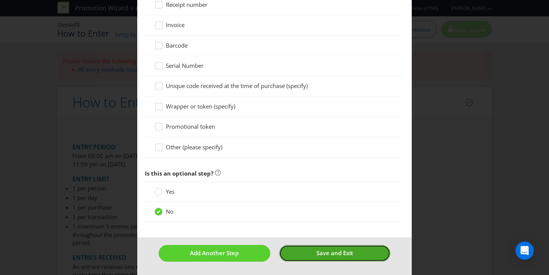
click at [329, 257] on span "Save and Exit" at bounding box center [334, 253] width 37 height 8
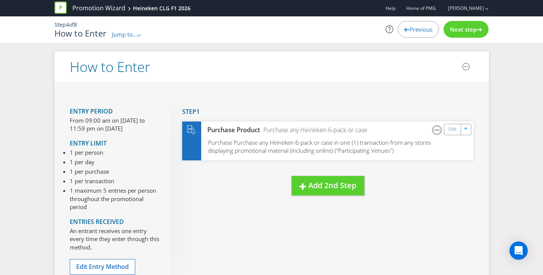
click at [429, 200] on div "New Step Drag here to move step Step 1 Purchase Product Purchase any Heineken 6…" at bounding box center [322, 151] width 303 height 117
click at [320, 189] on span "Add 2nd Step" at bounding box center [332, 185] width 48 height 10
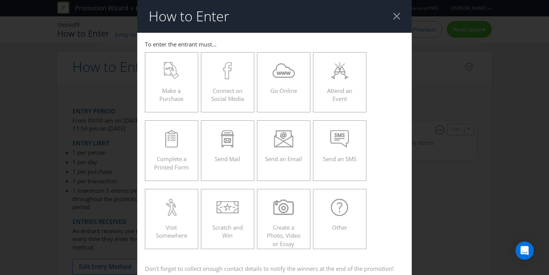
click at [253, 99] on div "Make a Purchase Connect on Social Media Go Online Attend an Event Complete a Pr…" at bounding box center [274, 150] width 259 height 205
click at [290, 91] on span "Go Online" at bounding box center [283, 91] width 27 height 8
click at [0, 0] on input "Go Online" at bounding box center [0, 0] width 0 height 0
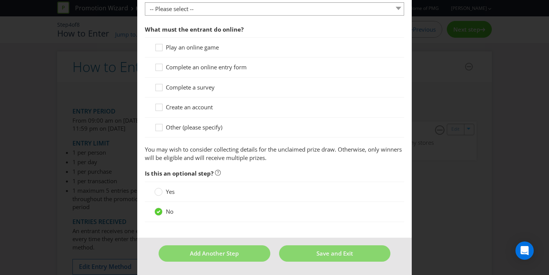
scroll to position [118, 0]
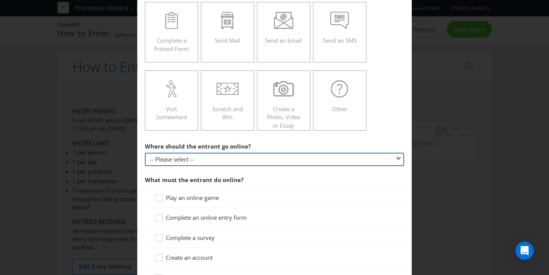
click at [264, 162] on select "-- Please select -- At a specific URL Using a direct link sent to the entrant b…" at bounding box center [274, 159] width 259 height 13
select select "SPECIFIC_URL"
click at [145, 153] on select "-- Please select -- At a specific URL Using a direct link sent to the entrant b…" at bounding box center [274, 159] width 259 height 13
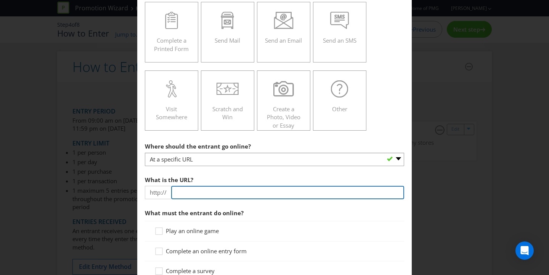
click at [200, 194] on input "text" at bounding box center [287, 192] width 233 height 13
click at [210, 194] on input "[DOMAIN_NAME]" at bounding box center [287, 192] width 233 height 13
click at [294, 193] on input "[DOMAIN_NAME]" at bounding box center [287, 192] width 233 height 13
type input "[DOMAIN_NAME]"
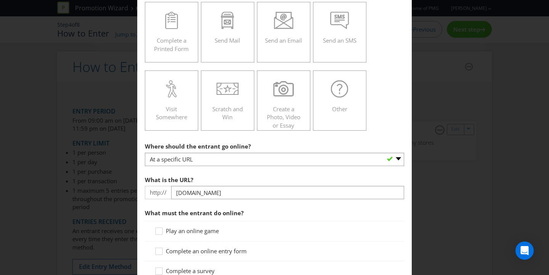
click at [293, 169] on section "Where should the entrant go online? -- Please select -- At a specific URL Using…" at bounding box center [274, 242] width 259 height 207
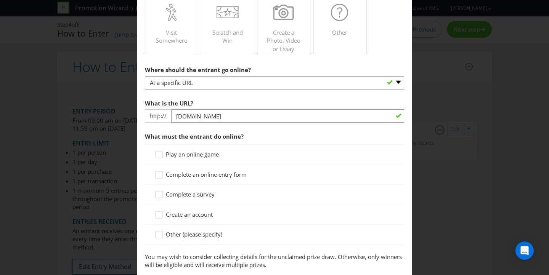
scroll to position [294, 0]
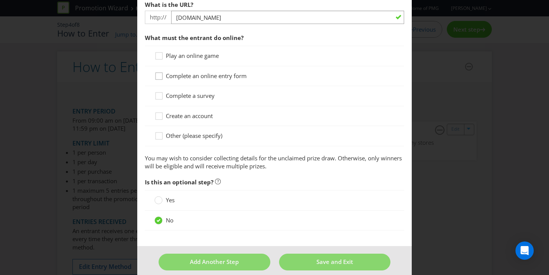
click at [159, 76] on icon at bounding box center [159, 77] width 11 height 11
click at [0, 0] on input "Complete an online entry form" at bounding box center [0, 0] width 0 height 0
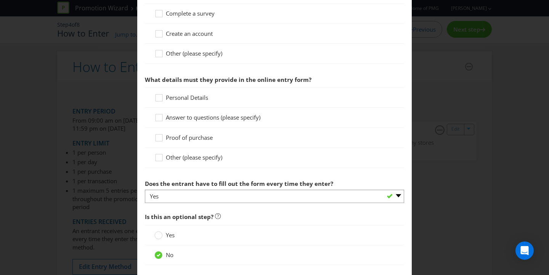
scroll to position [395, 0]
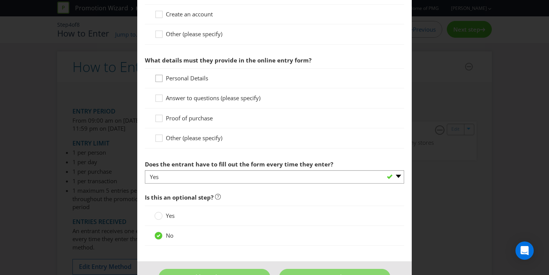
click at [160, 78] on icon at bounding box center [159, 79] width 11 height 11
click at [0, 0] on input "Personal Details" at bounding box center [0, 0] width 0 height 0
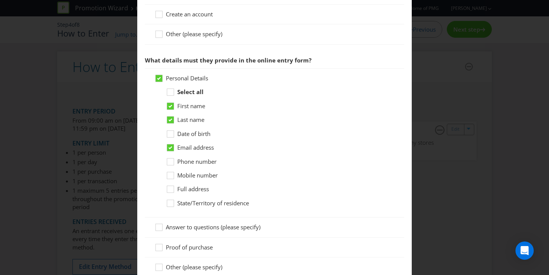
click at [179, 131] on span "Date of birth" at bounding box center [193, 134] width 33 height 8
click at [0, 0] on input "Date of birth" at bounding box center [0, 0] width 0 height 0
click at [195, 174] on span "Mobile number" at bounding box center [197, 175] width 40 height 8
click at [0, 0] on input "Mobile number" at bounding box center [0, 0] width 0 height 0
click at [209, 206] on span "State/Territory of residence" at bounding box center [213, 203] width 72 height 8
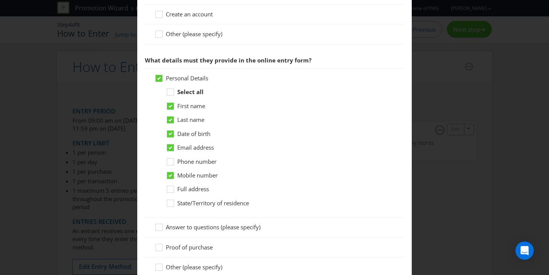
click at [0, 0] on input "State/Territory of residence" at bounding box center [0, 0] width 0 height 0
click at [301, 174] on div "Mobile number" at bounding box center [280, 175] width 229 height 8
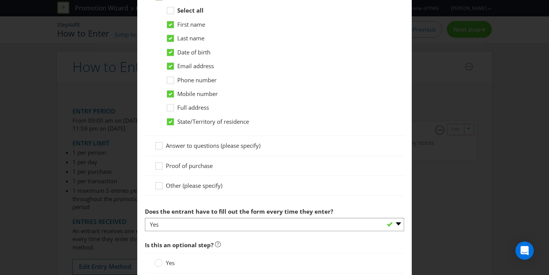
scroll to position [480, 0]
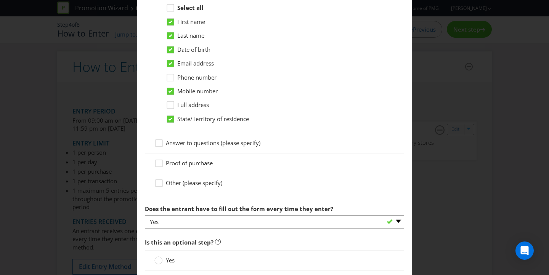
click at [195, 166] on span "Proof of purchase" at bounding box center [189, 163] width 47 height 8
click at [0, 0] on input "Proof of purchase" at bounding box center [0, 0] width 0 height 0
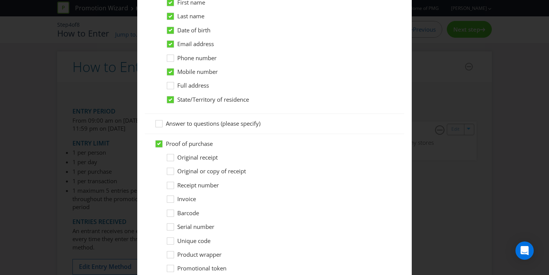
scroll to position [512, 0]
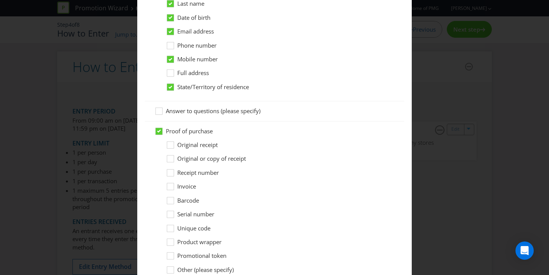
click at [195, 149] on span "Original receipt" at bounding box center [197, 145] width 40 height 8
click at [0, 0] on input "Original receipt" at bounding box center [0, 0] width 0 height 0
drag, startPoint x: 197, startPoint y: 162, endPoint x: 213, endPoint y: 161, distance: 15.7
click at [197, 162] on span "Original or copy of receipt" at bounding box center [211, 159] width 69 height 8
click at [0, 0] on input "Original or copy of receipt" at bounding box center [0, 0] width 0 height 0
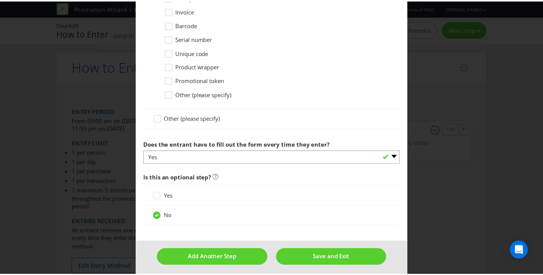
scroll to position [692, 0]
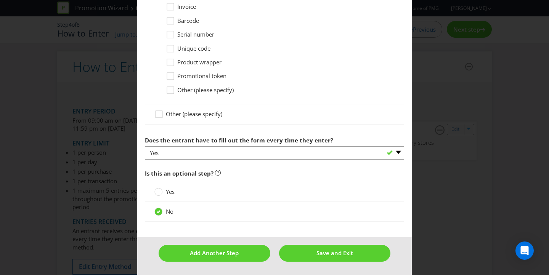
click at [267, 171] on span "Is this an optional step?" at bounding box center [274, 174] width 259 height 16
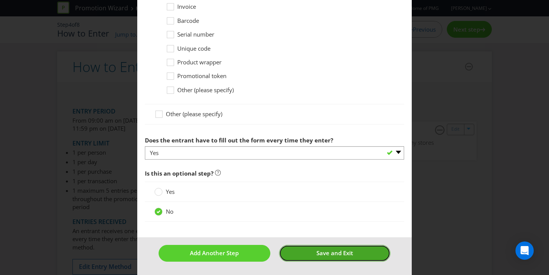
click at [316, 252] on span "Save and Exit" at bounding box center [334, 253] width 37 height 8
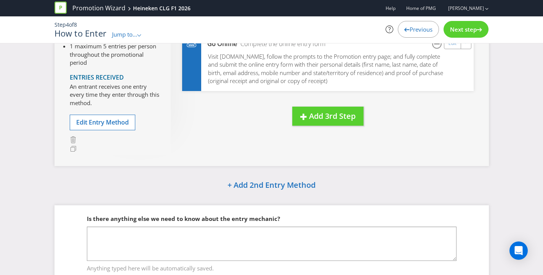
scroll to position [156, 0]
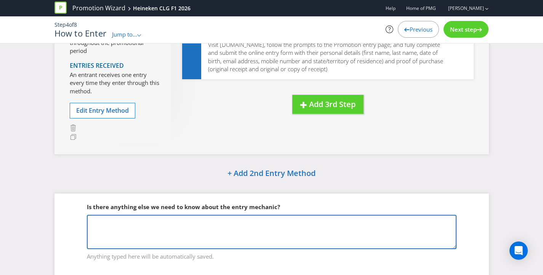
click at [285, 229] on textarea at bounding box center [272, 232] width 370 height 34
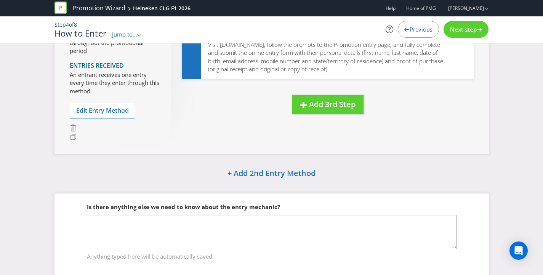
click at [486, 174] on div "+ Add 2nd Entry Method" at bounding box center [271, 174] width 434 height 16
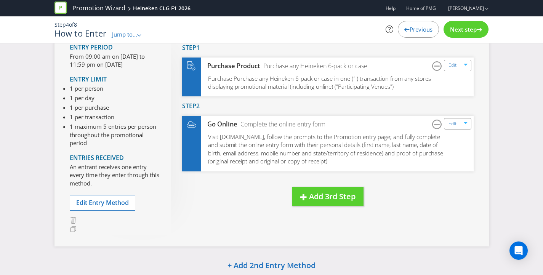
scroll to position [179, 0]
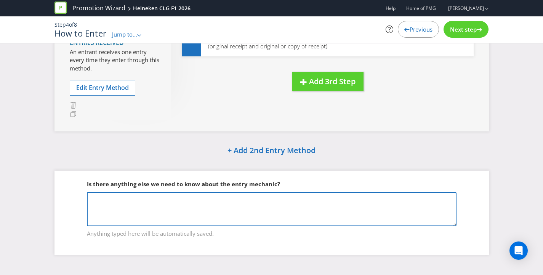
click at [274, 203] on textarea at bounding box center [272, 209] width 370 height 34
click at [219, 206] on textarea at bounding box center [272, 209] width 370 height 34
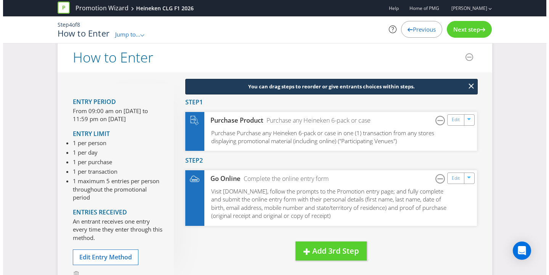
scroll to position [0, 0]
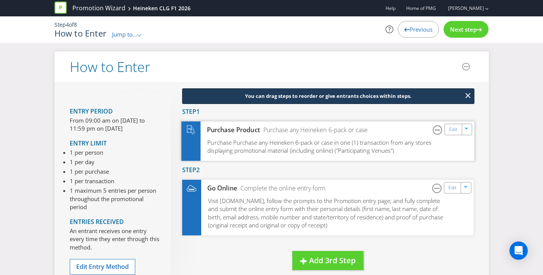
click at [299, 145] on span "Purchase Purchase any Heineken 6-pack or case in one (1) transaction from any s…" at bounding box center [319, 146] width 224 height 16
click at [453, 133] on link "Edit" at bounding box center [453, 129] width 8 height 9
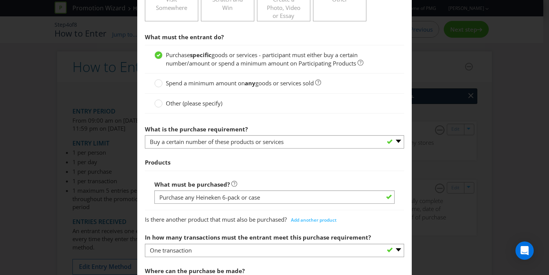
scroll to position [353, 0]
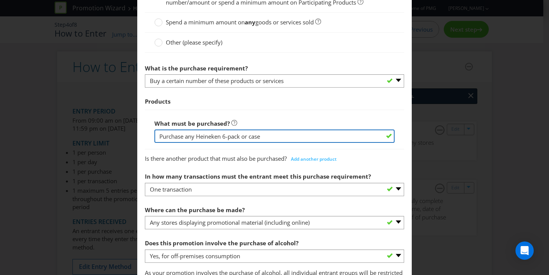
click at [275, 136] on input "Purchase any Heineken 6-pack or case" at bounding box center [274, 136] width 240 height 13
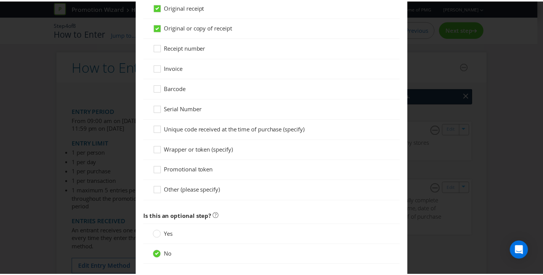
scroll to position [768, 0]
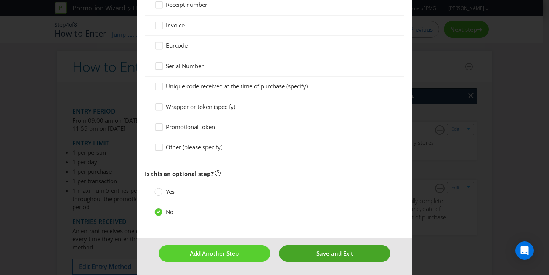
type input "Purchase any Heineken 6-pack or case (Original, 0.0 or Silver)"
click at [333, 256] on span "Save and Exit" at bounding box center [334, 254] width 37 height 8
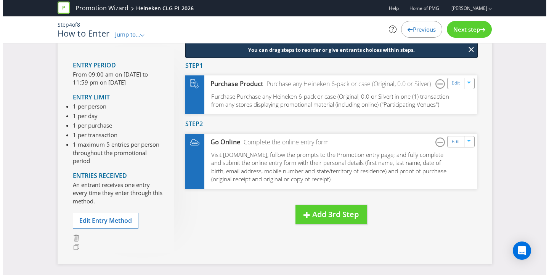
scroll to position [45, 0]
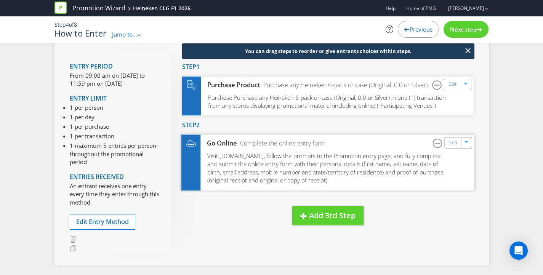
click at [268, 155] on span "Visit [DOMAIN_NAME], follow the prompts to the Promotion entry page; and fully …" at bounding box center [325, 168] width 236 height 32
click at [450, 143] on link "Edit" at bounding box center [453, 142] width 8 height 9
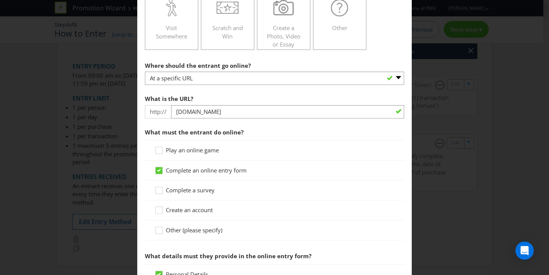
scroll to position [251, 0]
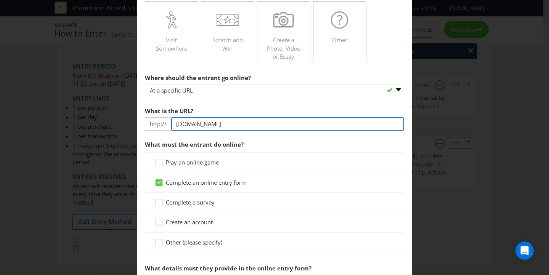
click at [209, 126] on input "[DOMAIN_NAME]" at bounding box center [287, 123] width 233 height 13
click at [208, 125] on input "[DOMAIN_NAME]" at bounding box center [287, 123] width 233 height 13
type input "[DOMAIN_NAME][URL]"
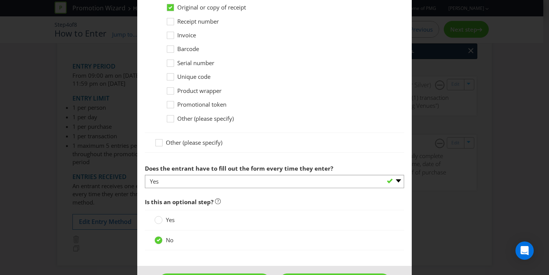
scroll to position [756, 0]
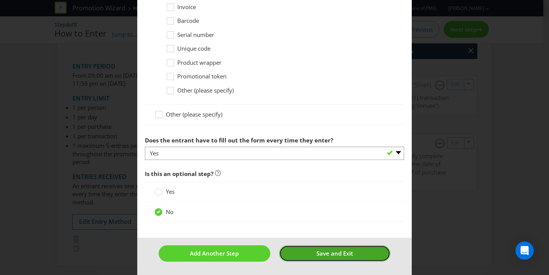
click at [355, 256] on button "Save and Exit" at bounding box center [335, 253] width 112 height 16
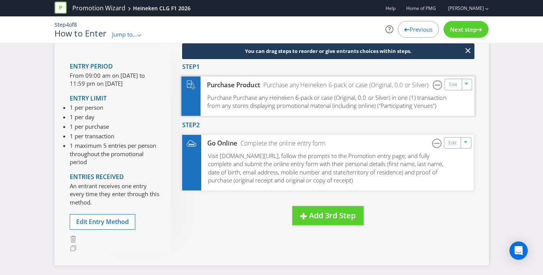
click at [335, 88] on div "Purchase any Heineken 6-pack or case (Original, 0.0 or Silver)" at bounding box center [344, 85] width 168 height 9
click at [447, 85] on div "Edit" at bounding box center [453, 84] width 17 height 11
click at [446, 86] on div "Edit" at bounding box center [453, 84] width 17 height 11
click at [452, 86] on link "Edit" at bounding box center [453, 84] width 8 height 9
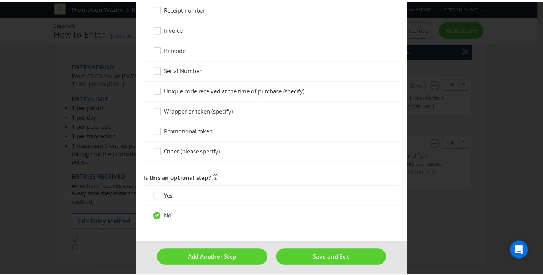
scroll to position [768, 0]
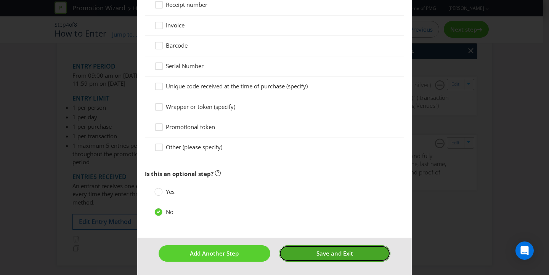
click at [327, 254] on span "Save and Exit" at bounding box center [334, 254] width 37 height 8
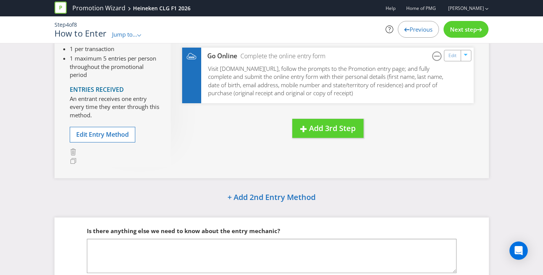
scroll to position [179, 0]
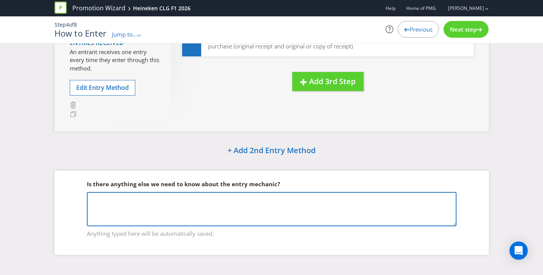
click at [148, 195] on textarea at bounding box center [272, 209] width 370 height 34
click at [261, 202] on textarea at bounding box center [272, 209] width 370 height 34
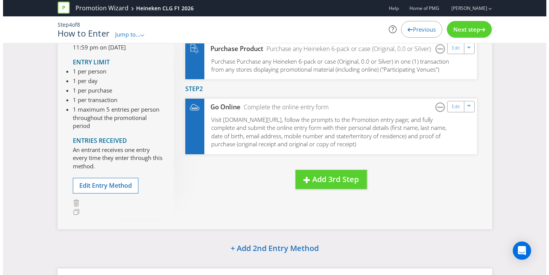
scroll to position [0, 0]
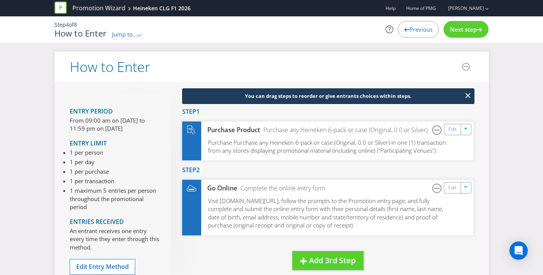
drag, startPoint x: 509, startPoint y: 66, endPoint x: 481, endPoint y: 41, distance: 37.5
click at [509, 66] on div "How to Enter Entry Period From 09:00 am on [DATE] to 11:59 pm on [DATE] Entry L…" at bounding box center [271, 248] width 543 height 394
click at [472, 35] on div "Next step" at bounding box center [465, 29] width 45 height 17
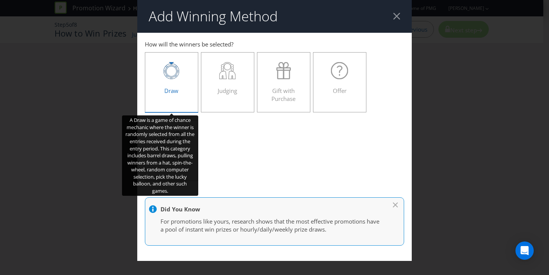
click at [179, 85] on div "Draw" at bounding box center [171, 79] width 37 height 34
click at [0, 0] on input "Draw" at bounding box center [0, 0] width 0 height 0
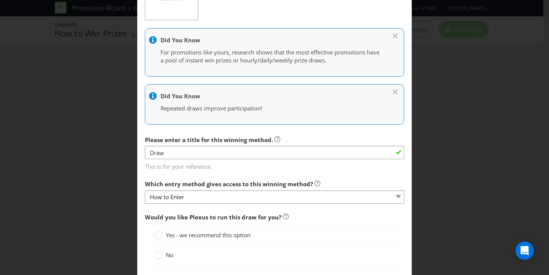
scroll to position [292, 0]
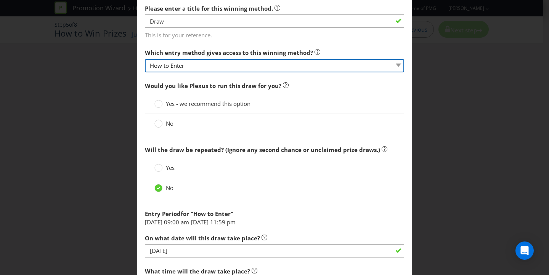
click at [209, 67] on select "How to Enter" at bounding box center [274, 65] width 259 height 13
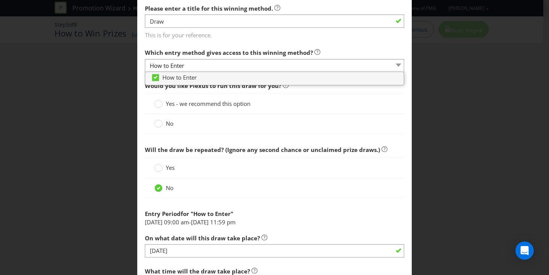
click at [226, 48] on label "Which entry method gives access to this winning method?" at bounding box center [232, 51] width 175 height 12
drag, startPoint x: 241, startPoint y: 43, endPoint x: 241, endPoint y: 50, distance: 6.9
click at [241, 43] on main "How to Enter How will the winners be selected? Draw Judging Gift with Purchase …" at bounding box center [274, 61] width 274 height 641
click at [154, 85] on span "Would you like Plexus to run this draw for you?" at bounding box center [213, 86] width 136 height 8
click at [158, 123] on div at bounding box center [159, 121] width 4 height 4
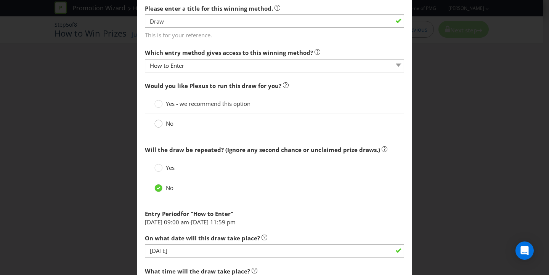
click at [0, 0] on input "No" at bounding box center [0, 0] width 0 height 0
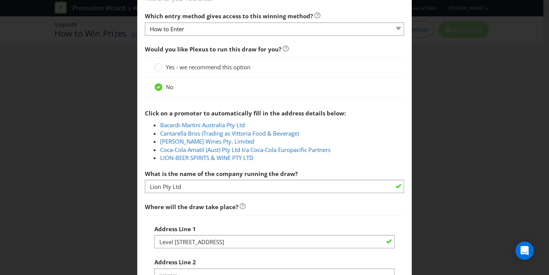
scroll to position [373, 0]
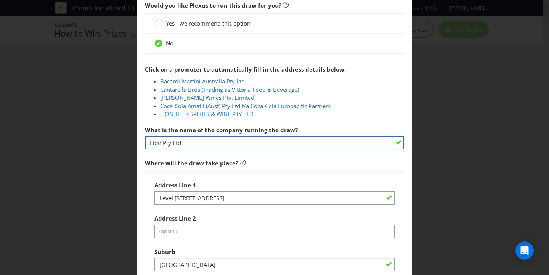
drag, startPoint x: 202, startPoint y: 141, endPoint x: 62, endPoint y: 132, distance: 139.3
click at [62, 132] on div "Add Winning Method How to Enter How will the winners be selected? Draw Judging …" at bounding box center [274, 137] width 549 height 275
click at [199, 143] on input "text" at bounding box center [274, 142] width 259 height 13
type input "PMG MEDIA PTY LTD"
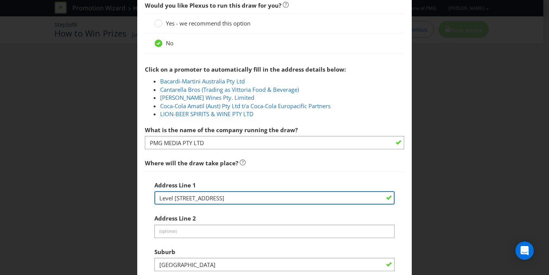
drag, startPoint x: 240, startPoint y: 192, endPoint x: 146, endPoint y: 195, distance: 94.2
click at [146, 195] on div "Address Line [GEOGRAPHIC_DATA] Address Line 2 (optional) Suburb [GEOGRAPHIC_DAT…" at bounding box center [274, 274] width 259 height 206
drag, startPoint x: 250, startPoint y: 195, endPoint x: 143, endPoint y: 194, distance: 107.4
click at [145, 194] on div "Address Line [GEOGRAPHIC_DATA] Address Line 2 (optional) Suburb [GEOGRAPHIC_DAT…" at bounding box center [274, 274] width 259 height 206
click at [201, 198] on input "text" at bounding box center [274, 197] width 240 height 13
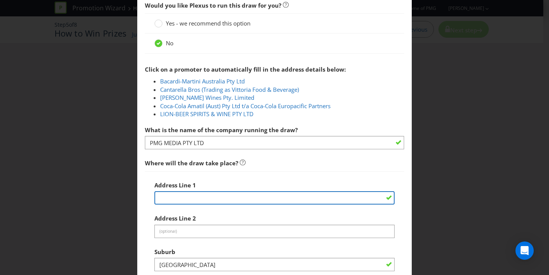
type input "[STREET_ADDRESS]"
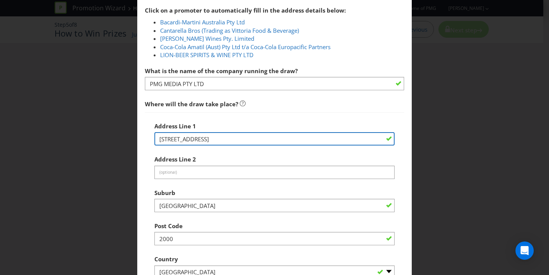
scroll to position [435, 0]
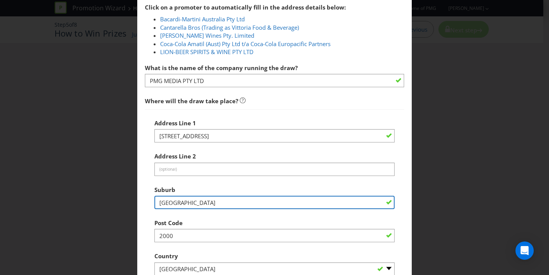
click at [191, 197] on input "[GEOGRAPHIC_DATA]" at bounding box center [274, 202] width 240 height 13
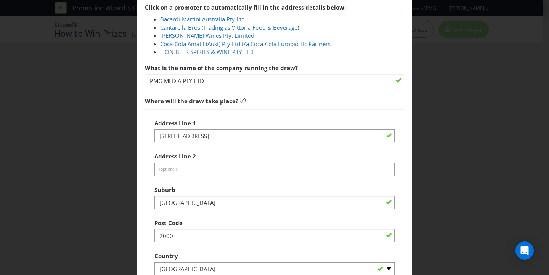
click at [201, 189] on div "Suburb [GEOGRAPHIC_DATA]" at bounding box center [274, 195] width 240 height 27
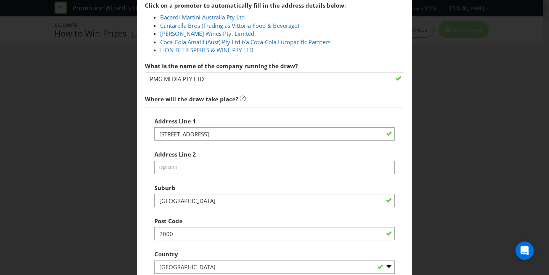
scroll to position [519, 0]
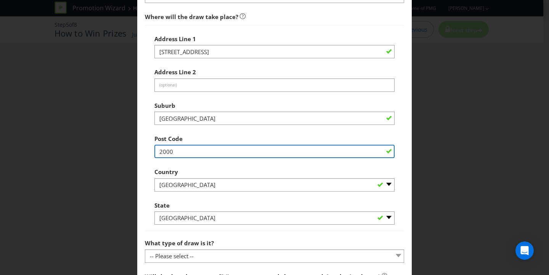
drag, startPoint x: 188, startPoint y: 150, endPoint x: 215, endPoint y: 153, distance: 27.2
click at [189, 150] on input "2000" at bounding box center [274, 151] width 240 height 13
drag, startPoint x: 215, startPoint y: 153, endPoint x: 135, endPoint y: 151, distance: 80.0
click at [135, 151] on div "Add Winning Method How to Enter How will the winners be selected? Draw Judging …" at bounding box center [274, 137] width 549 height 275
click at [187, 151] on input "text" at bounding box center [274, 151] width 240 height 13
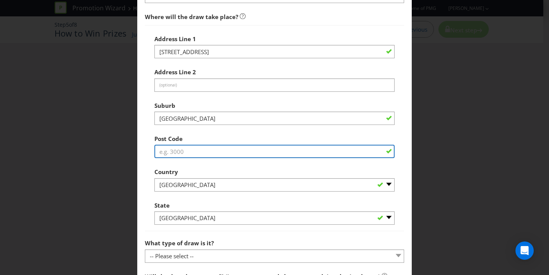
type input "2011"
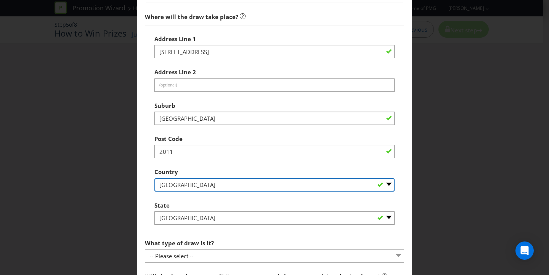
click at [192, 183] on select "-- Please Select [GEOGRAPHIC_DATA] [GEOGRAPHIC_DATA]" at bounding box center [274, 184] width 240 height 13
click at [154, 178] on select "-- Please Select [GEOGRAPHIC_DATA] [GEOGRAPHIC_DATA]" at bounding box center [274, 184] width 240 height 13
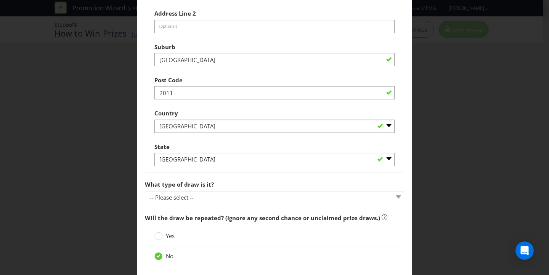
click at [218, 143] on div "State -- Please Select -- [GEOGRAPHIC_DATA] [GEOGRAPHIC_DATA] [GEOGRAPHIC_DATA]…" at bounding box center [274, 152] width 240 height 27
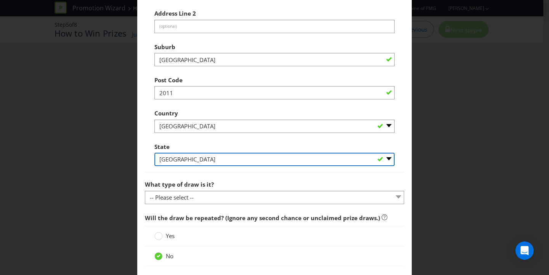
click at [217, 160] on select "-- Please Select -- [GEOGRAPHIC_DATA] [GEOGRAPHIC_DATA] [GEOGRAPHIC_DATA] [GEOG…" at bounding box center [274, 159] width 240 height 13
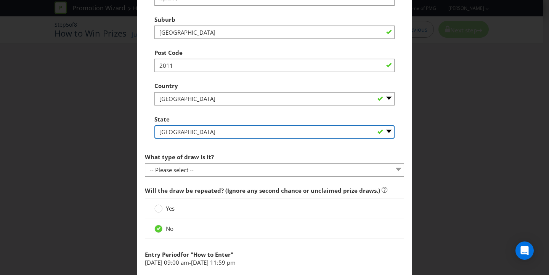
scroll to position [649, 0]
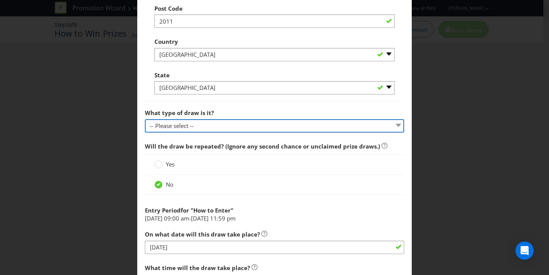
click at [225, 128] on select "-- Please select -- Computerised random selection Barrel draw Don't specify Oth…" at bounding box center [274, 125] width 259 height 13
select select "COMPUTERISED"
click at [145, 119] on select "-- Please select -- Computerised random selection Barrel draw Don't specify Oth…" at bounding box center [274, 125] width 259 height 13
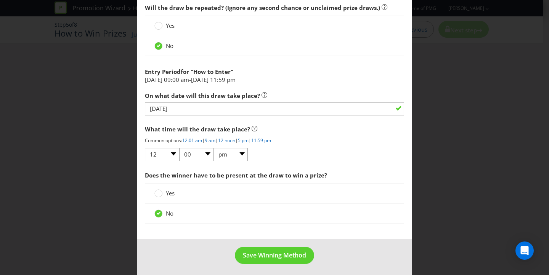
scroll to position [791, 0]
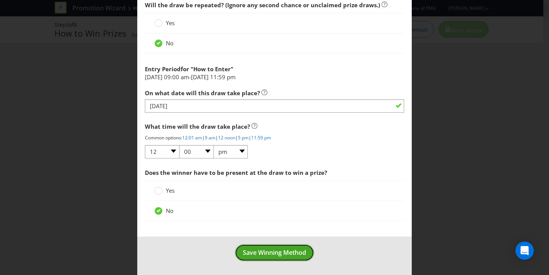
click at [264, 254] on span "Save Winning Method" at bounding box center [274, 252] width 63 height 8
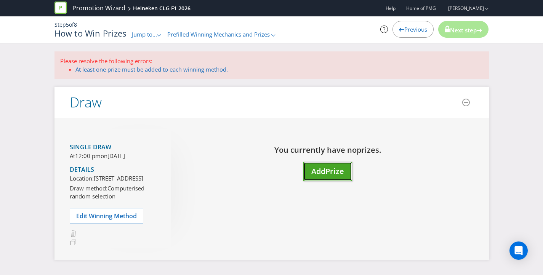
click at [324, 170] on span "Add" at bounding box center [318, 171] width 14 height 10
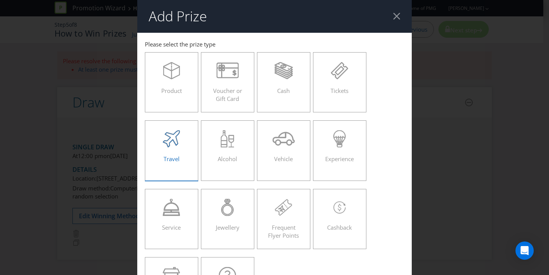
click at [174, 146] on icon at bounding box center [171, 138] width 17 height 17
click at [0, 0] on input "Travel" at bounding box center [0, 0] width 0 height 0
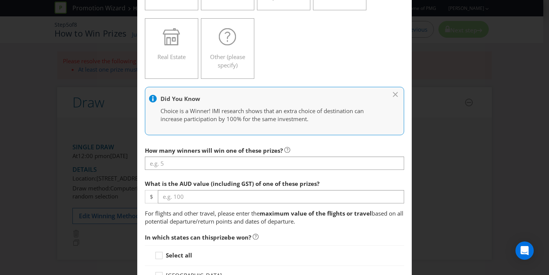
scroll to position [247, 0]
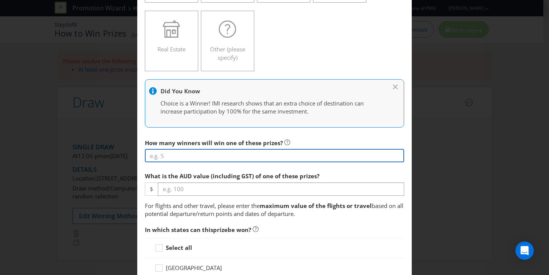
click at [214, 152] on input "number" at bounding box center [274, 155] width 259 height 13
type input "1"
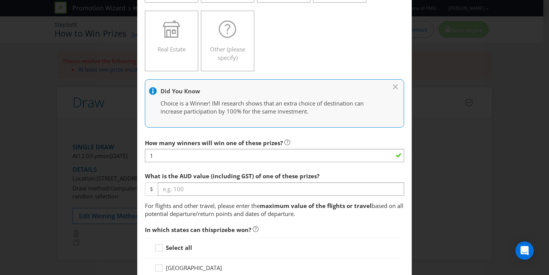
click at [324, 132] on main "[GEOGRAPHIC_DATA] [GEOGRAPHIC_DATA] [GEOGRAPHIC_DATA] [GEOGRAPHIC_DATA] [GEOGRA…" at bounding box center [274, 266] width 274 height 960
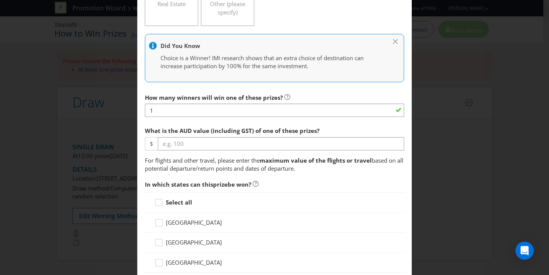
scroll to position [312, 0]
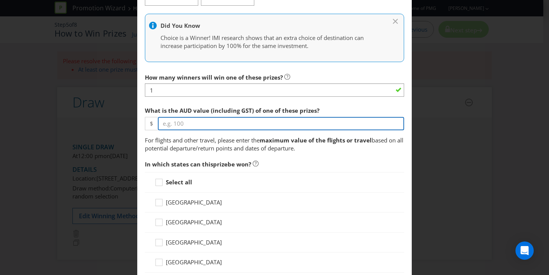
click at [207, 124] on input "number" at bounding box center [281, 123] width 246 height 13
type input "12000"
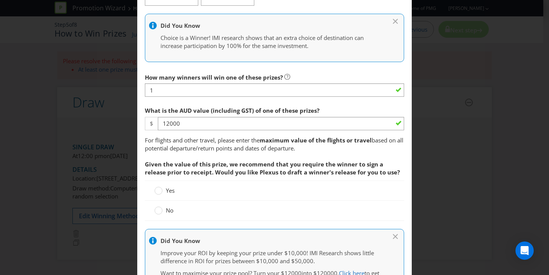
click at [232, 142] on span "For flights and other travel, please enter the" at bounding box center [202, 140] width 115 height 8
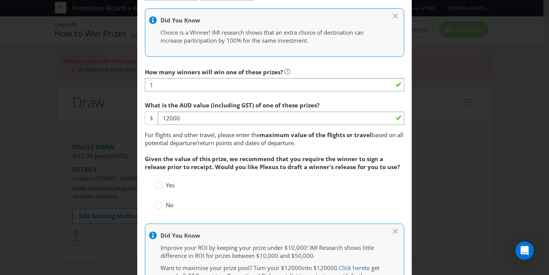
scroll to position [359, 0]
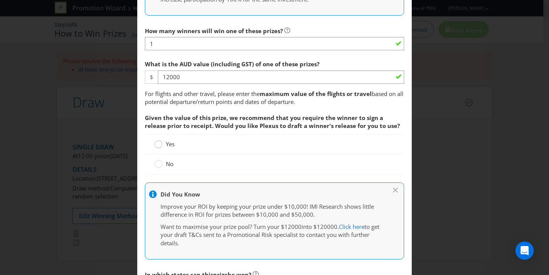
click at [158, 141] on div at bounding box center [159, 142] width 4 height 4
click at [0, 0] on input "Yes" at bounding box center [0, 0] width 0 height 0
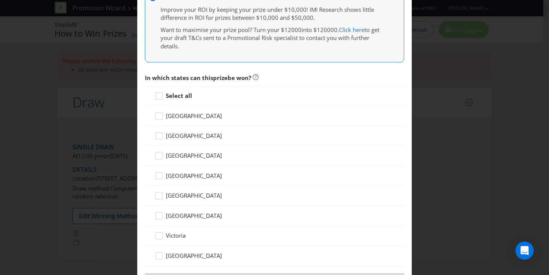
scroll to position [570, 0]
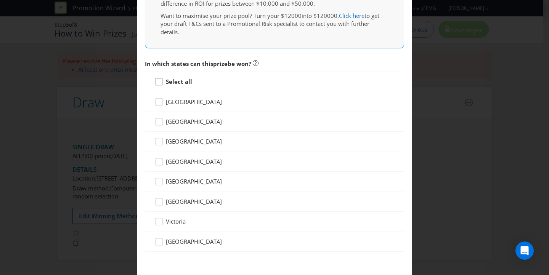
click at [158, 80] on div at bounding box center [159, 79] width 4 height 4
click at [0, 0] on input "Select all" at bounding box center [0, 0] width 0 height 0
click at [160, 141] on icon at bounding box center [158, 141] width 7 height 7
click at [0, 0] on input "[GEOGRAPHIC_DATA]" at bounding box center [0, 0] width 0 height 0
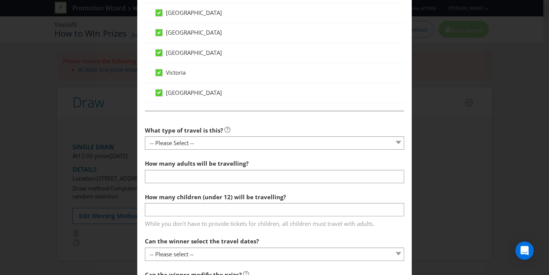
scroll to position [807, 0]
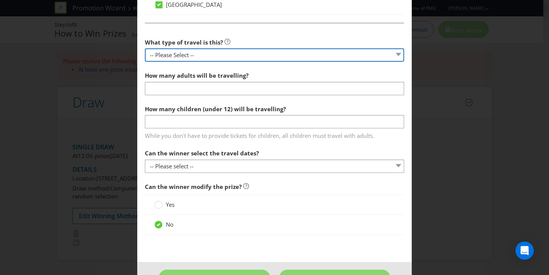
click at [219, 54] on select "-- Please Select -- Flight Accommodation Car Hire Bus Train Cruise Transfers Ot…" at bounding box center [274, 54] width 259 height 13
select select "FLIGHTS"
click at [145, 48] on select "-- Please Select -- Flight Accommodation Car Hire Bus Train Cruise Transfers Ot…" at bounding box center [274, 54] width 259 height 13
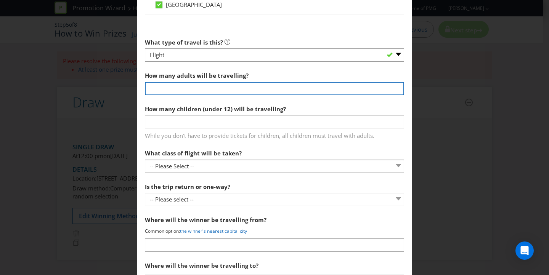
click at [192, 92] on input "number" at bounding box center [274, 88] width 259 height 13
type input "2"
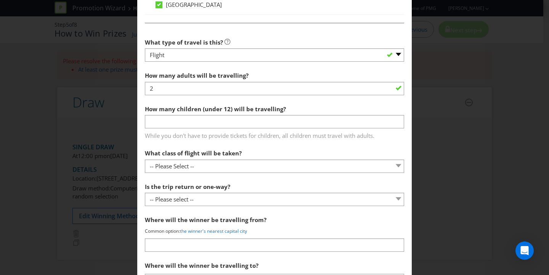
click at [280, 67] on section "What type of travel is this? -- Please Select -- Flight Accommodation Car Hire …" at bounding box center [274, 214] width 259 height 359
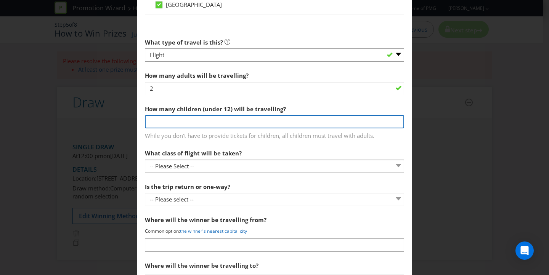
click at [191, 119] on input "number" at bounding box center [274, 121] width 259 height 13
type input "0"
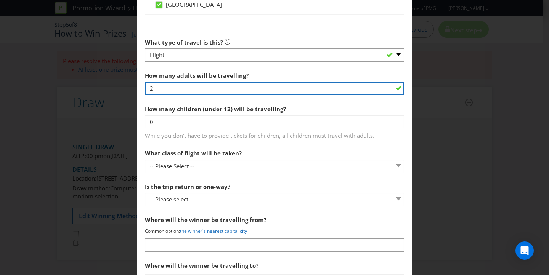
click at [257, 89] on input "2" at bounding box center [274, 88] width 259 height 13
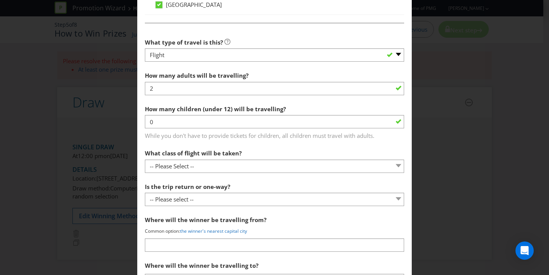
click at [264, 78] on div "How many adults will be travelling? 2" at bounding box center [274, 81] width 259 height 27
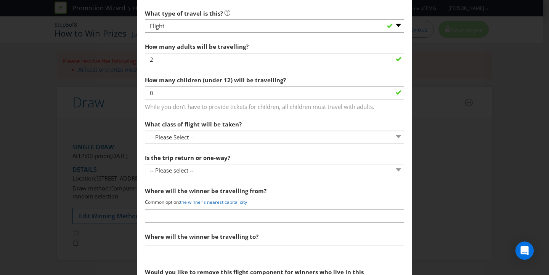
scroll to position [836, 0]
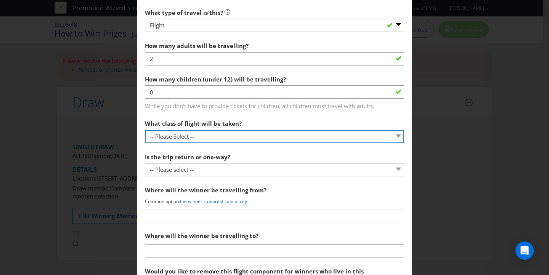
click at [225, 134] on select "-- Please Select -- Economy class Premium economy class Business class First cl…" at bounding box center [274, 136] width 259 height 13
select select "ECONOMY"
click at [145, 130] on select "-- Please Select -- Economy class Premium economy class Business class First cl…" at bounding box center [274, 136] width 259 height 13
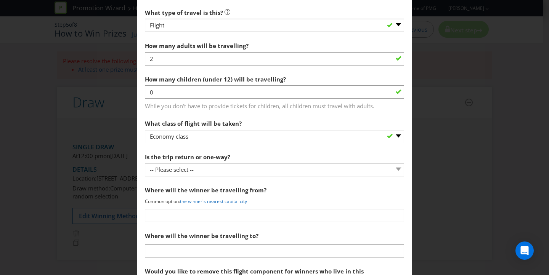
click at [257, 117] on div "What class of flight will be taken? -- Please Select -- Economy class Premium e…" at bounding box center [274, 129] width 259 height 27
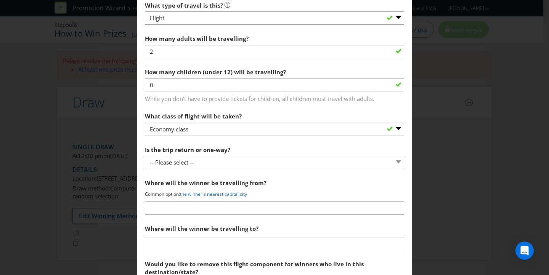
scroll to position [862, 0]
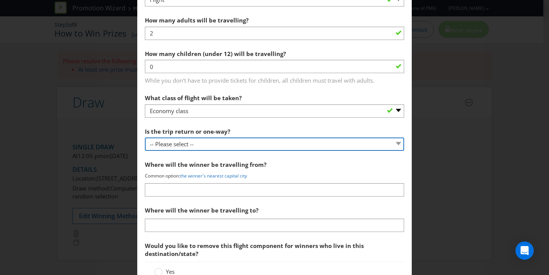
click at [208, 143] on select "-- Please select -- One way Return Other (please specify)" at bounding box center [274, 144] width 259 height 13
select select "RETURN"
click at [145, 138] on select "-- Please select -- One way Return Other (please specify)" at bounding box center [274, 144] width 259 height 13
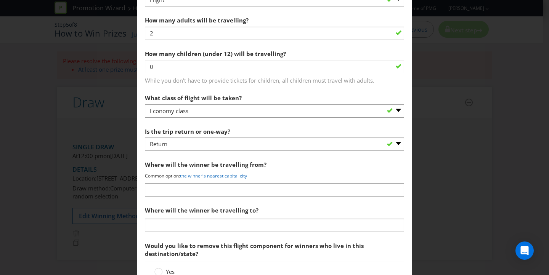
click at [258, 97] on div "What class of flight will be taken? -- Please Select -- Economy class Premium e…" at bounding box center [274, 103] width 259 height 27
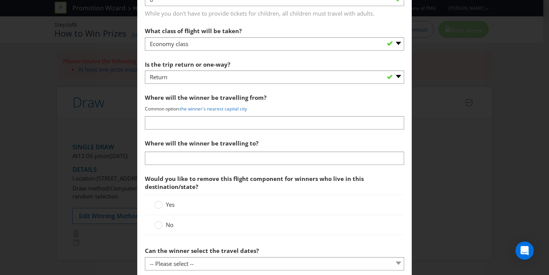
scroll to position [931, 0]
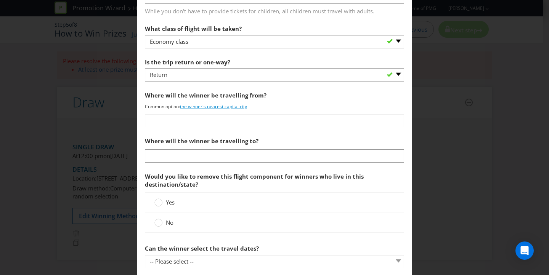
click at [203, 106] on link "the winner's nearest capital city" at bounding box center [213, 106] width 67 height 6
type input "the winner's nearest capital city"
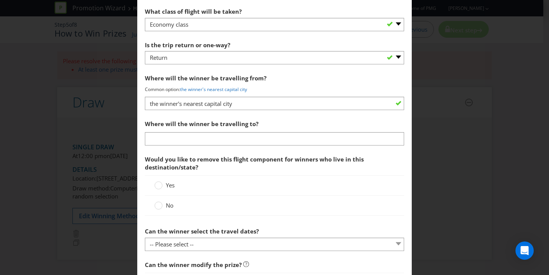
scroll to position [949, 0]
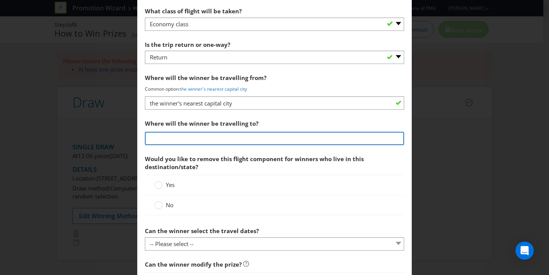
click at [219, 136] on input "text" at bounding box center [274, 138] width 259 height 13
type input "[GEOGRAPHIC_DATA]"
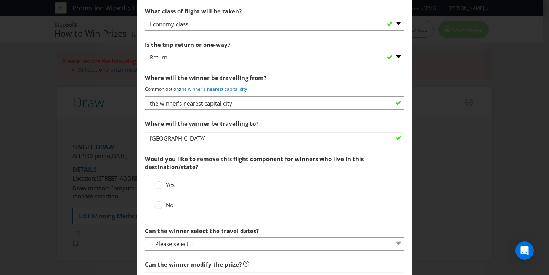
click at [281, 117] on div "Where will the winner be travelling to?" at bounding box center [274, 124] width 259 height 16
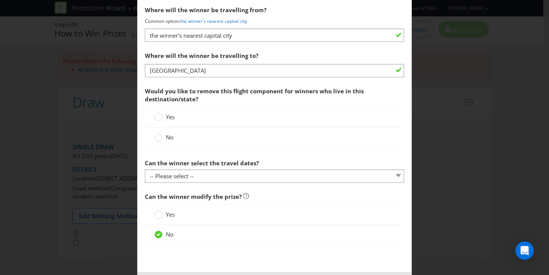
scroll to position [1016, 0]
click at [168, 117] on span "Yes" at bounding box center [170, 117] width 9 height 8
click at [0, 0] on input "Yes" at bounding box center [0, 0] width 0 height 0
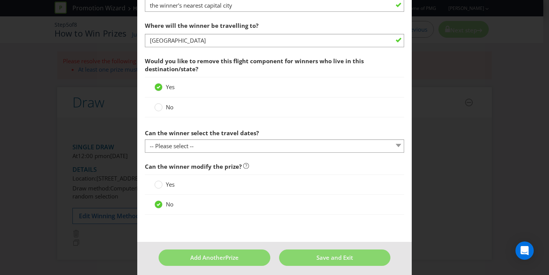
scroll to position [1051, 0]
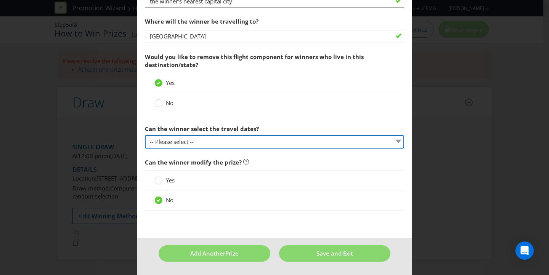
click at [231, 142] on select "-- Please select -- Yes No, travel must be taken on specific dates No, the Prom…" at bounding box center [274, 141] width 259 height 13
select select "NO_SPECIFIC_DATES"
click at [145, 135] on select "-- Please select -- Yes No, travel must be taken on specific dates No, the Prom…" at bounding box center [274, 141] width 259 height 13
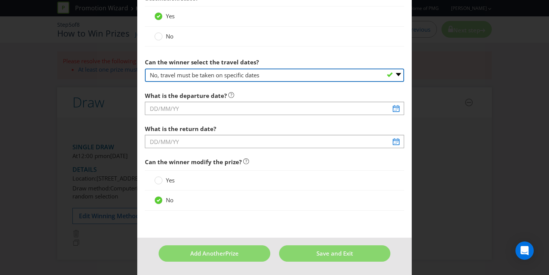
scroll to position [648, 0]
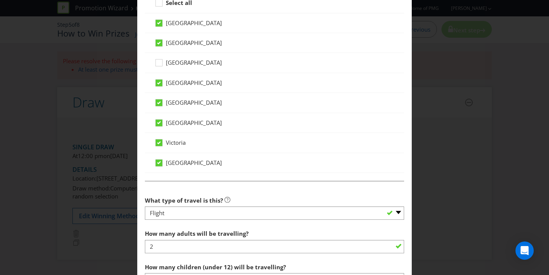
click at [235, 174] on div at bounding box center [274, 175] width 259 height 4
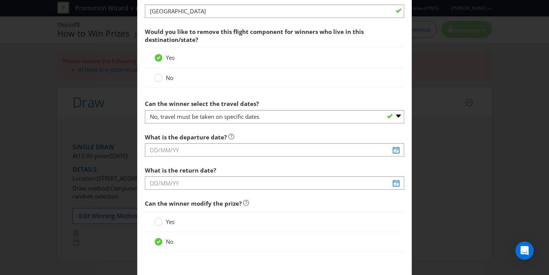
scroll to position [1076, 0]
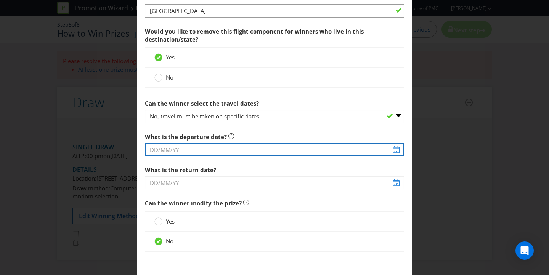
click at [387, 150] on input "text" at bounding box center [274, 149] width 259 height 13
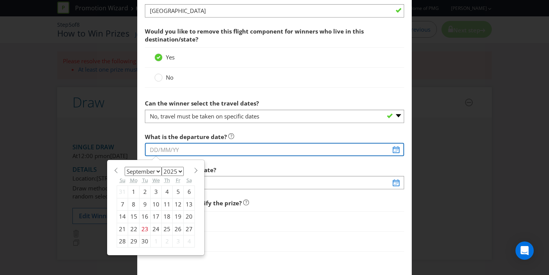
click at [391, 150] on input "text" at bounding box center [274, 149] width 259 height 13
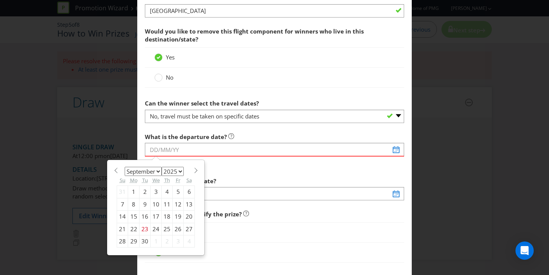
click at [149, 164] on div "January February March April May June July August September October November [D…" at bounding box center [156, 208] width 86 height 88
click at [193, 171] on span at bounding box center [196, 171] width 6 height 6
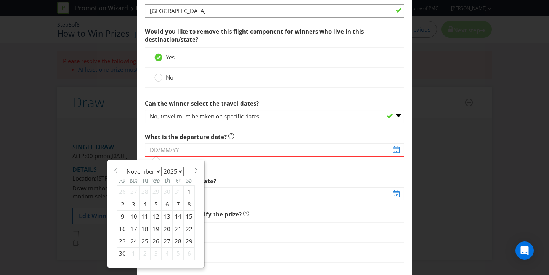
click at [193, 171] on span at bounding box center [196, 171] width 6 height 6
select select "0"
select select "2026"
click at [193, 171] on span at bounding box center [196, 171] width 6 height 6
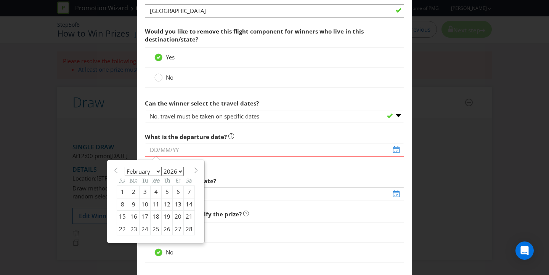
click at [193, 171] on span at bounding box center [196, 171] width 6 height 6
select select "2"
click at [166, 191] on div "5" at bounding box center [167, 192] width 11 height 12
type input "[DATE]"
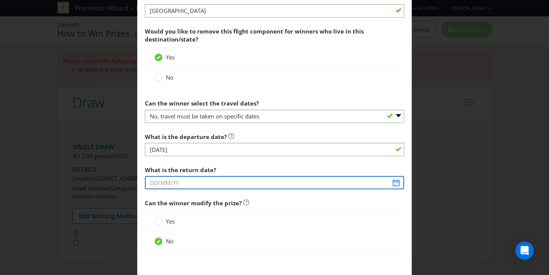
click at [391, 182] on input "text" at bounding box center [274, 182] width 259 height 13
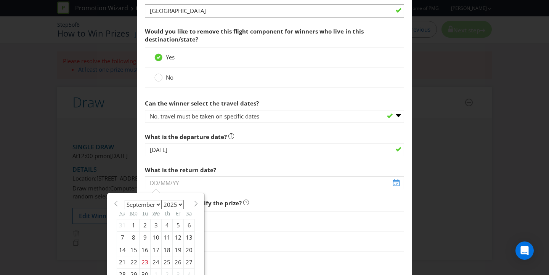
click at [161, 198] on div "January February March April May June July August September October November [D…" at bounding box center [156, 241] width 86 height 88
click at [195, 203] on span at bounding box center [196, 204] width 6 height 6
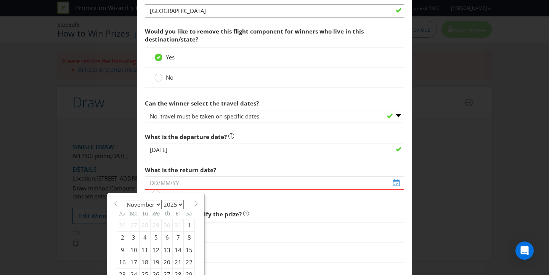
click at [195, 203] on span at bounding box center [196, 204] width 6 height 6
select select "0"
select select "2026"
click at [195, 203] on span at bounding box center [196, 204] width 6 height 6
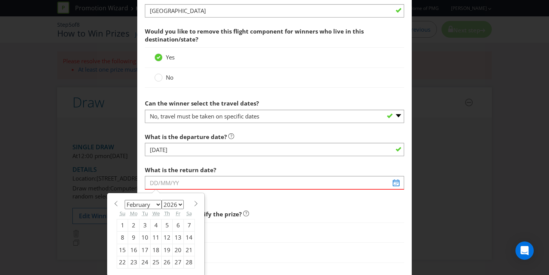
click at [195, 203] on span at bounding box center [196, 204] width 6 height 6
select select "2"
click at [133, 237] on div "9" at bounding box center [133, 238] width 11 height 12
type input "[DATE]"
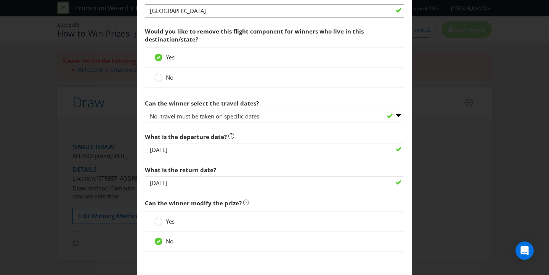
click at [326, 169] on div "What is the return date? [DATE]" at bounding box center [274, 175] width 259 height 27
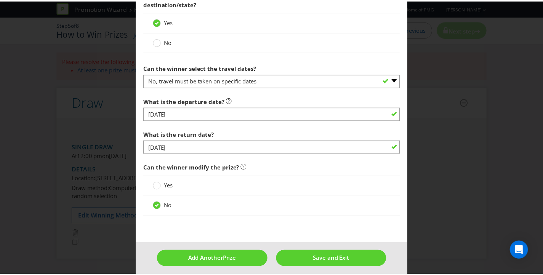
scroll to position [1117, 0]
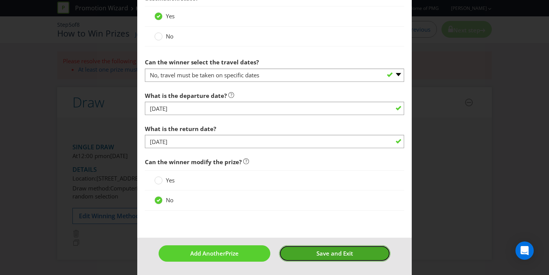
click at [330, 253] on span "Save and Exit" at bounding box center [334, 254] width 37 height 8
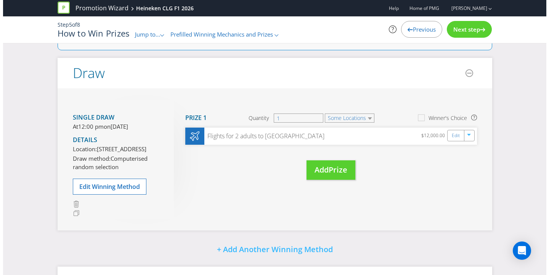
scroll to position [144, 0]
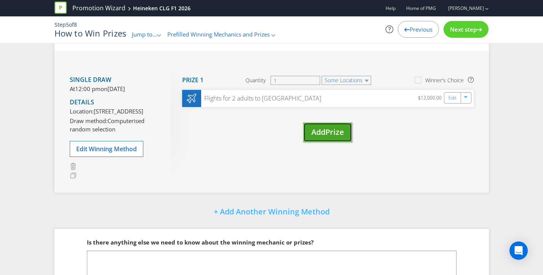
click at [331, 131] on span "Prize" at bounding box center [334, 132] width 19 height 10
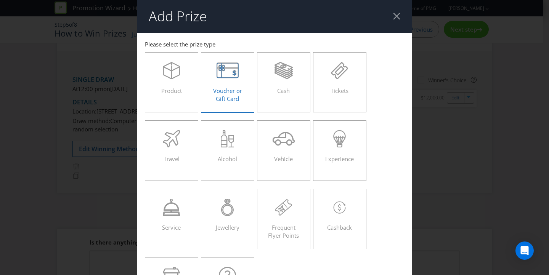
click at [222, 85] on div "Voucher or Gift Card" at bounding box center [227, 79] width 37 height 34
click at [0, 0] on input "Voucher or Gift Card" at bounding box center [0, 0] width 0 height 0
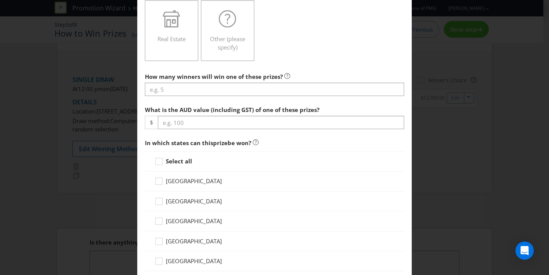
scroll to position [257, 0]
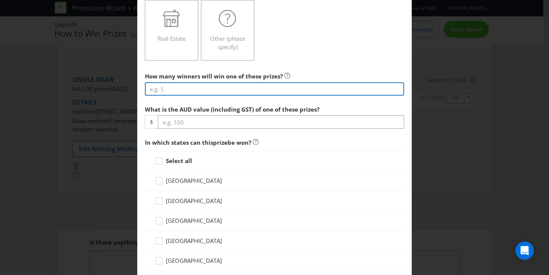
click at [236, 89] on input "number" at bounding box center [274, 88] width 259 height 13
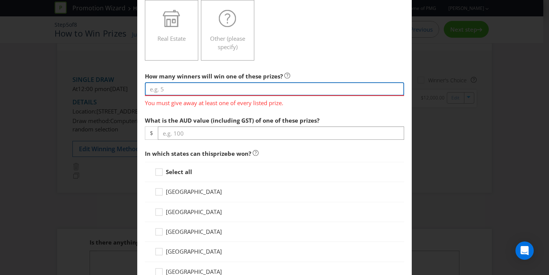
click at [289, 89] on input "number" at bounding box center [274, 88] width 259 height 13
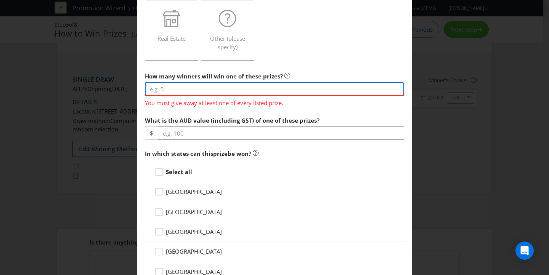
click at [194, 88] on input "number" at bounding box center [274, 88] width 259 height 13
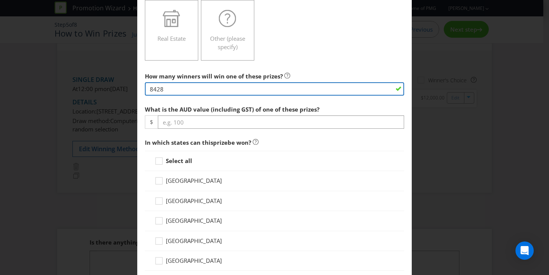
type input "8428"
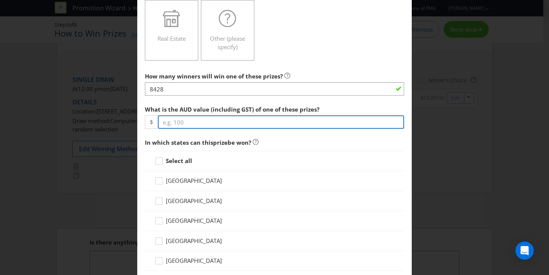
click at [187, 120] on input "number" at bounding box center [281, 121] width 246 height 13
type input "100"
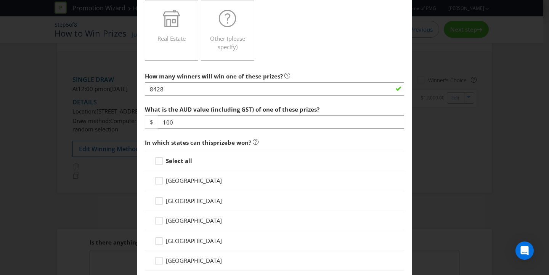
click at [293, 138] on span "In which states can this prize be won?" at bounding box center [274, 143] width 259 height 16
click at [157, 160] on div at bounding box center [159, 159] width 4 height 4
click at [0, 0] on input "Select all" at bounding box center [0, 0] width 0 height 0
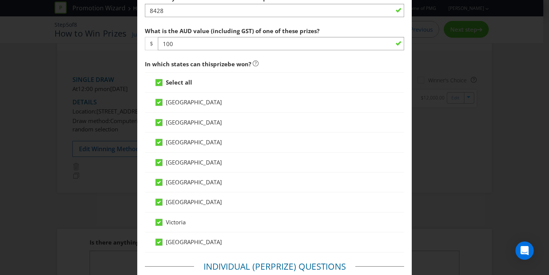
scroll to position [336, 0]
click at [157, 142] on icon at bounding box center [159, 142] width 4 height 3
click at [0, 0] on input "[GEOGRAPHIC_DATA]" at bounding box center [0, 0] width 0 height 0
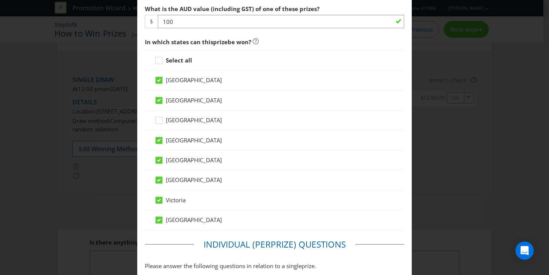
scroll to position [477, 0]
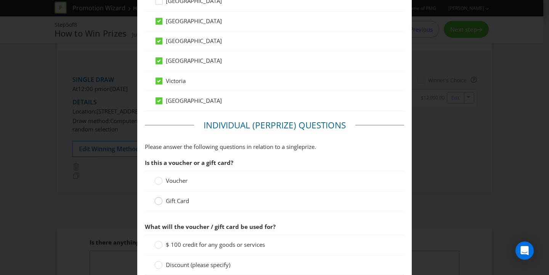
click at [157, 202] on circle at bounding box center [159, 201] width 8 height 8
click at [0, 0] on input "Gift Card" at bounding box center [0, 0] width 0 height 0
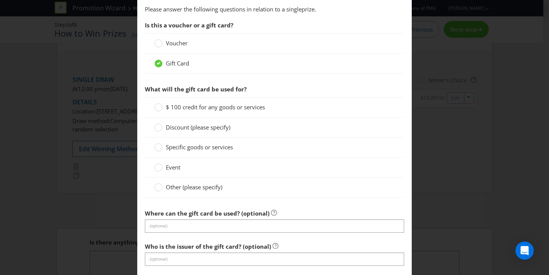
scroll to position [625, 0]
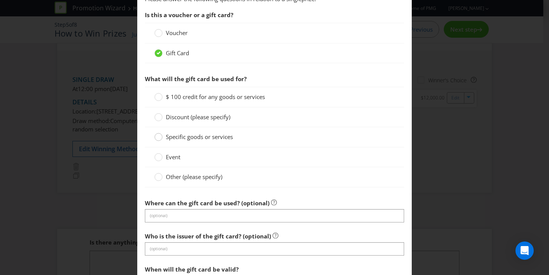
click at [157, 134] on div at bounding box center [159, 135] width 4 height 4
click at [0, 0] on input "Specific goods or services" at bounding box center [0, 0] width 0 height 0
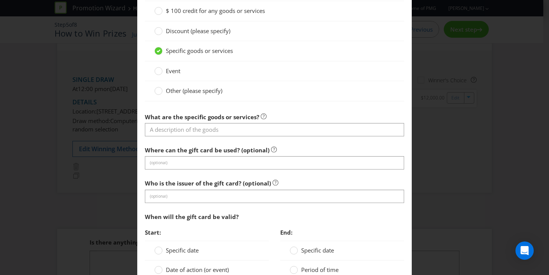
scroll to position [729, 0]
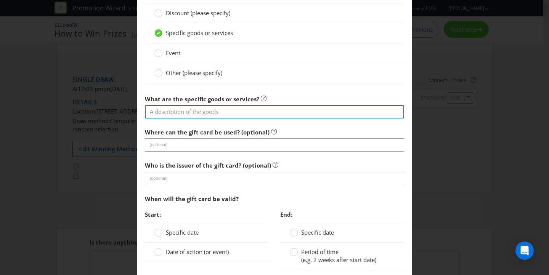
click at [228, 114] on input "text" at bounding box center [274, 111] width 259 height 13
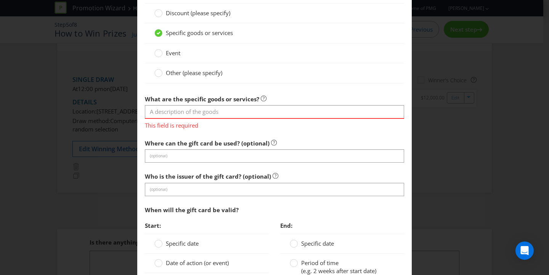
click at [288, 88] on section "Is this a voucher or a gift card? Voucher Gift Card What will the gift card be …" at bounding box center [274, 124] width 259 height 442
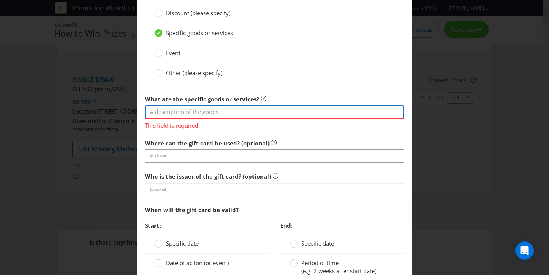
click at [189, 115] on input "text" at bounding box center [274, 111] width 259 height 13
type input "N"
type input "Hubble Gift Card (to redeem Kayo)"
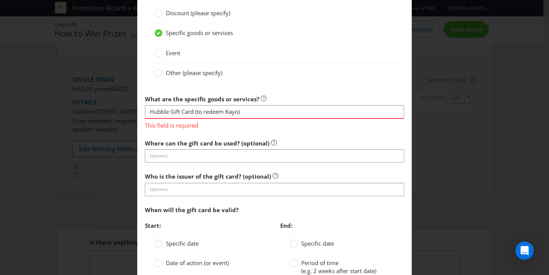
click at [319, 133] on section "Is this a voucher or a gift card? Voucher Gift Card What will the gift card be …" at bounding box center [274, 124] width 259 height 442
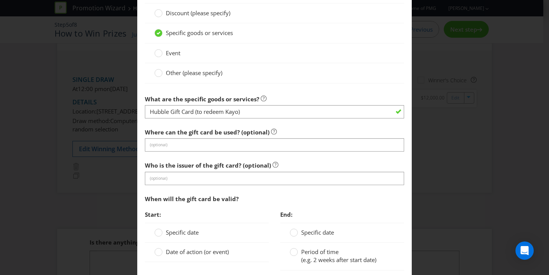
click at [288, 131] on div "Where can the gift card be used? (optional) (optional)" at bounding box center [274, 138] width 259 height 27
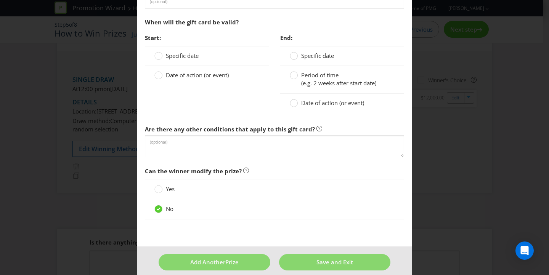
scroll to position [904, 0]
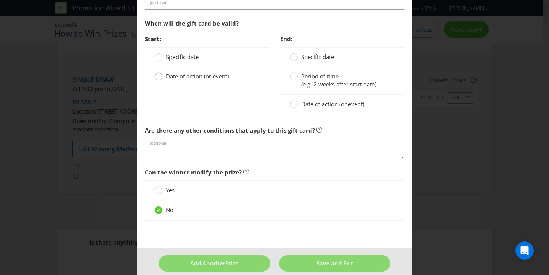
click at [157, 77] on circle at bounding box center [159, 77] width 8 height 8
click at [0, 0] on input "Date of action (or event)" at bounding box center [0, 0] width 0 height 0
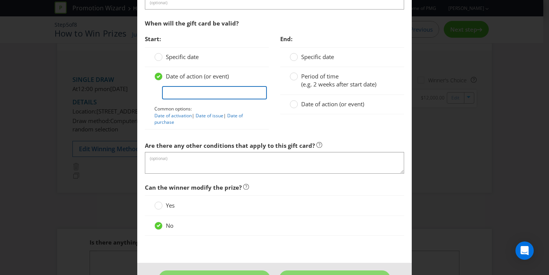
click at [212, 91] on input "text" at bounding box center [214, 92] width 105 height 13
click at [266, 78] on div "Start: Specific date Date of action (or event) Common options: Date of activati…" at bounding box center [206, 84] width 135 height 106
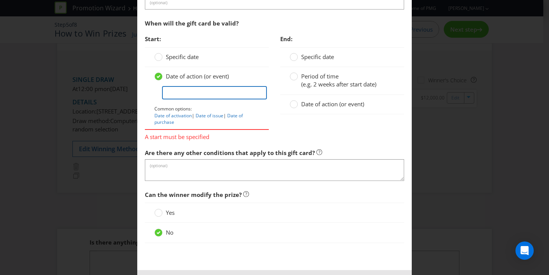
click at [221, 88] on input "text" at bounding box center [214, 92] width 105 height 13
click at [242, 79] on div "Date of action (or event)" at bounding box center [206, 76] width 105 height 8
click at [274, 76] on div "End: Specific date Period of time (e.g. 2 weeks after start date) Date of actio…" at bounding box center [341, 76] width 135 height 91
click at [206, 116] on link "Date of issue" at bounding box center [209, 115] width 28 height 6
type input "Date of issue"
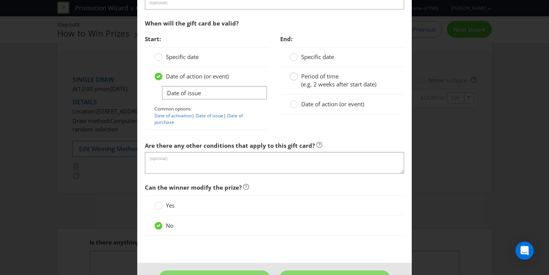
click at [294, 77] on circle at bounding box center [294, 77] width 8 height 8
click at [0, 0] on input "Period of time (e.g. 2 weeks after start date)" at bounding box center [0, 0] width 0 height 0
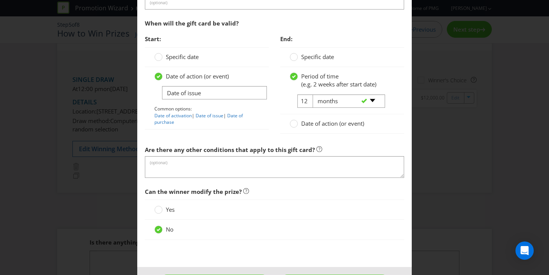
drag, startPoint x: 305, startPoint y: 99, endPoint x: 283, endPoint y: 97, distance: 21.8
click at [284, 97] on div "12 -- Please select -- days weeks months years" at bounding box center [342, 103] width 116 height 19
drag, startPoint x: 304, startPoint y: 103, endPoint x: 296, endPoint y: 101, distance: 7.6
click at [296, 101] on tr "12 -- Please select -- days weeks months years" at bounding box center [337, 103] width 94 height 19
type input "36"
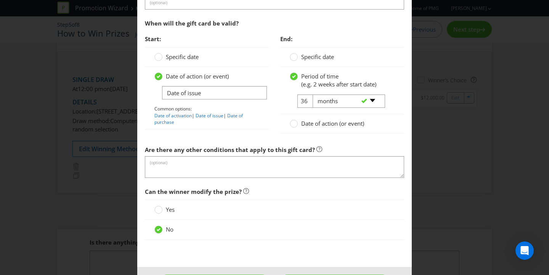
click at [367, 36] on span "End:" at bounding box center [342, 39] width 124 height 16
click at [274, 84] on div "End: Specific date Period of time (e.g. 2 weeks after start date) 36 -- Please …" at bounding box center [341, 86] width 135 height 110
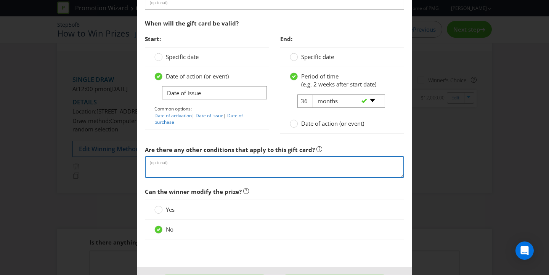
click at [197, 167] on textarea at bounding box center [274, 167] width 259 height 22
click at [250, 165] on textarea at bounding box center [274, 167] width 259 height 22
paste textarea "Lor ipsum dolorsit am Conse Adi Elitsed (DOE 00 112 473 112) (“Tempo Incididu”)…"
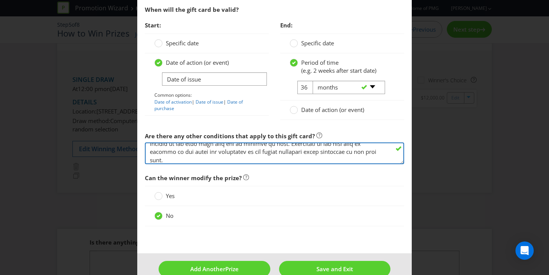
scroll to position [934, 0]
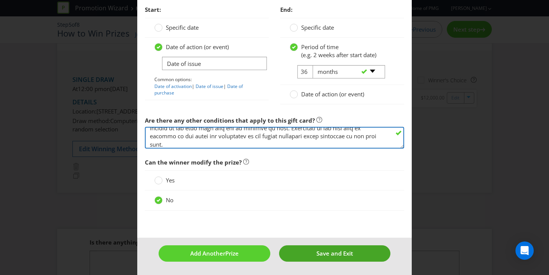
type textarea "Lor ipsum dolorsit am Conse Adi Elitsed (DOE 00 112 473 112) (“Tempo Incididu”)…"
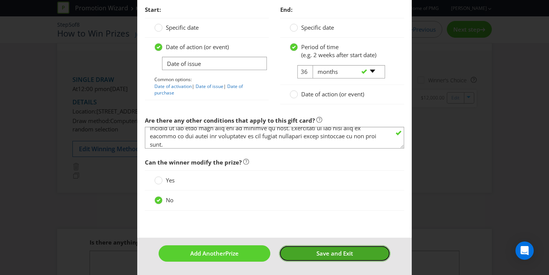
click at [339, 250] on span "Save and Exit" at bounding box center [334, 254] width 37 height 8
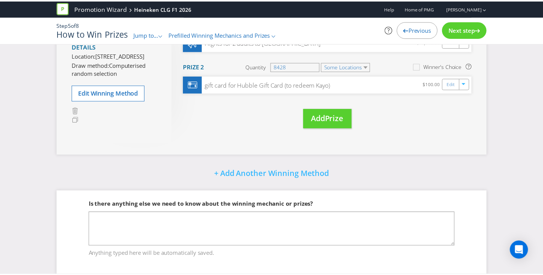
scroll to position [87, 0]
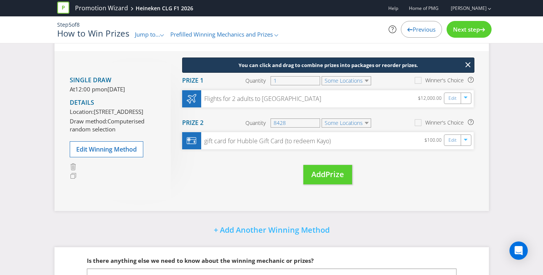
click at [510, 145] on div "Did You Know Want to make your prizing budget work harder? Increase your prize …" at bounding box center [271, 153] width 543 height 379
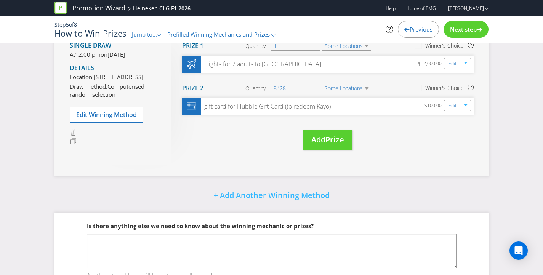
scroll to position [155, 0]
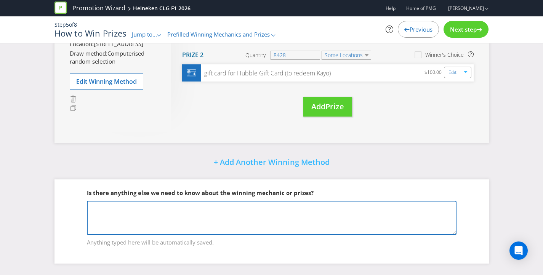
click at [317, 214] on textarea at bounding box center [272, 218] width 370 height 34
click at [304, 218] on textarea at bounding box center [272, 218] width 370 height 34
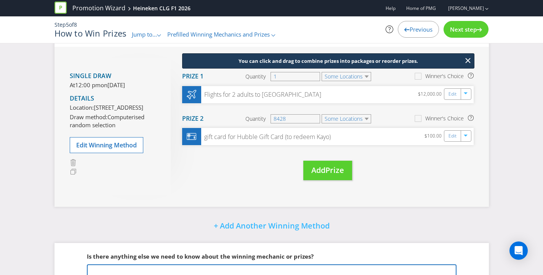
scroll to position [104, 0]
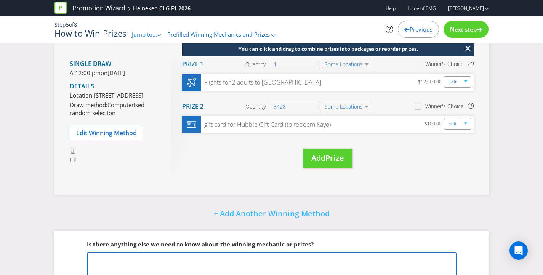
click at [155, 257] on textarea at bounding box center [272, 269] width 370 height 34
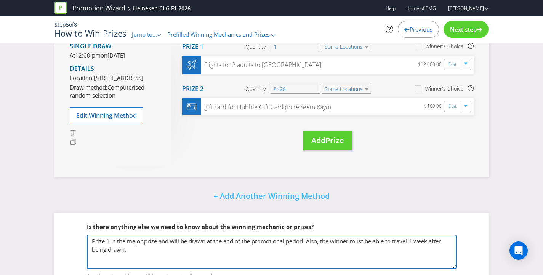
scroll to position [135, 0]
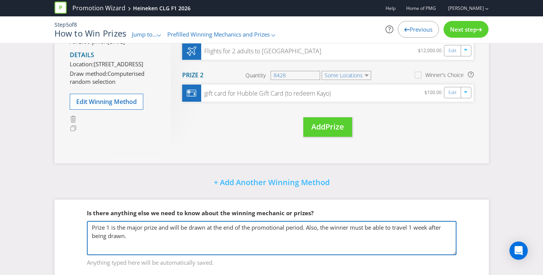
paste textarea "[PERSON_NAME] GP 2026 [DATE]-[DATE] Race [DATE] 2 Adults , 4 nights Return econ…"
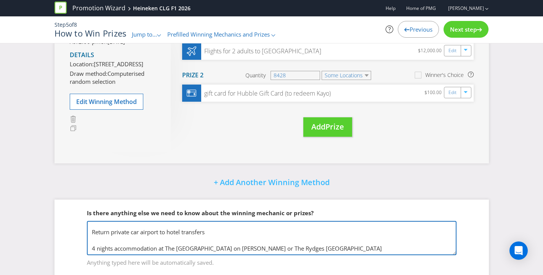
drag, startPoint x: 166, startPoint y: 243, endPoint x: 325, endPoint y: 243, distance: 158.9
click at [325, 243] on textarea "Prize 1 is the major prize and will be drawn at the end of the promotional peri…" at bounding box center [272, 238] width 370 height 34
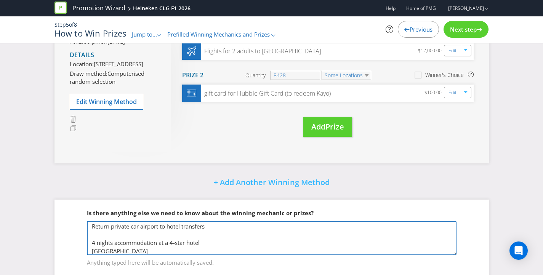
click at [92, 249] on textarea "Prize 1 is the major prize and will be drawn at the end of the promotional peri…" at bounding box center [272, 238] width 370 height 34
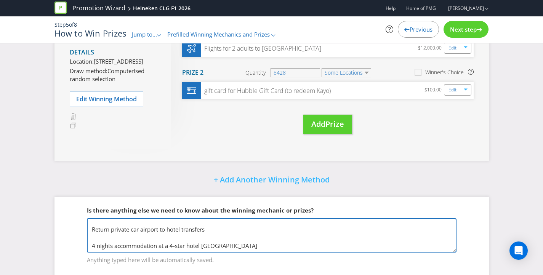
scroll to position [138, 0]
click at [242, 244] on textarea "Prize 1 is the major prize and will be drawn at the end of the promotional peri…" at bounding box center [272, 235] width 370 height 34
click at [260, 247] on textarea "Prize 1 is the major prize and will be drawn at the end of the promotional peri…" at bounding box center [272, 235] width 370 height 34
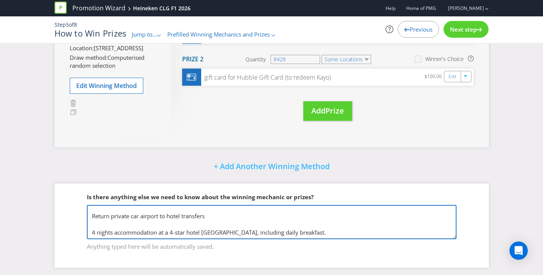
scroll to position [152, 0]
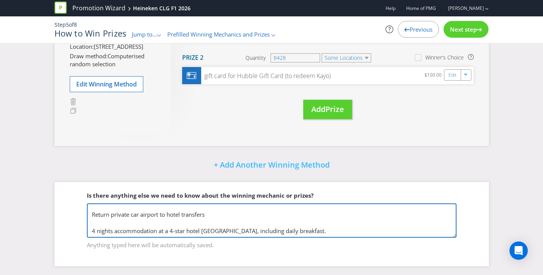
click at [92, 229] on textarea "Prize 1 is the major prize and will be drawn at the end of the promotional peri…" at bounding box center [272, 220] width 370 height 34
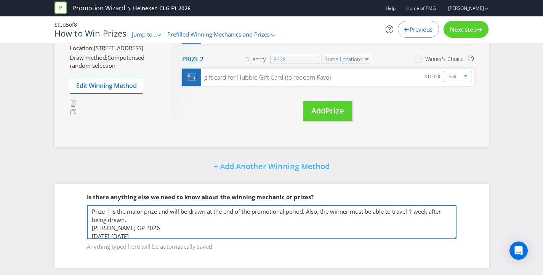
scroll to position [151, 0]
drag, startPoint x: 134, startPoint y: 227, endPoint x: 82, endPoint y: 227, distance: 52.6
click at [82, 227] on fieldset "Is there anything else we need to know about the winning mechanic or prizes? Pr…" at bounding box center [272, 217] width 404 height 78
paste textarea "FORMULA 1 QATAR AIRWAYS AUSTRALIAN GRAND PRIX 2026"
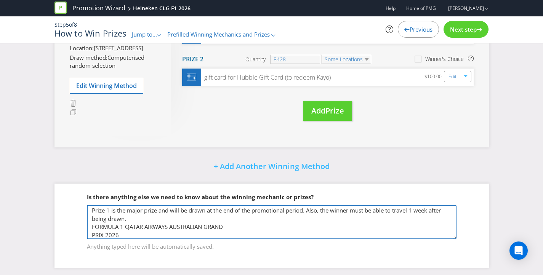
drag, startPoint x: 93, startPoint y: 235, endPoint x: 136, endPoint y: 240, distance: 43.1
click at [93, 235] on textarea "Prize 1 is the major prize and will be drawn at the end of the promotional peri…" at bounding box center [272, 222] width 370 height 34
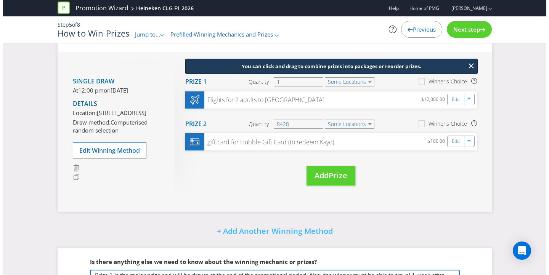
scroll to position [64, 0]
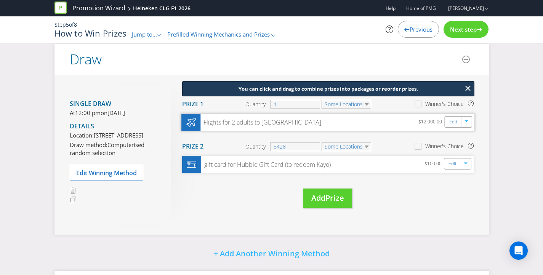
click at [258, 122] on div "Flights for 2 adults to [GEOGRAPHIC_DATA]" at bounding box center [260, 122] width 121 height 9
click at [449, 122] on link "Edit" at bounding box center [453, 121] width 8 height 9
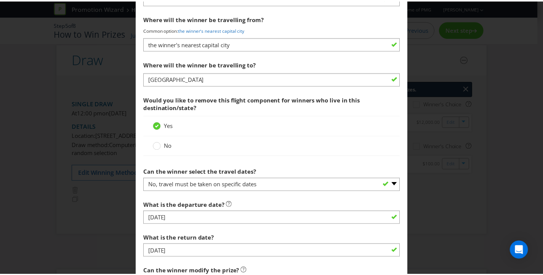
scroll to position [1117, 0]
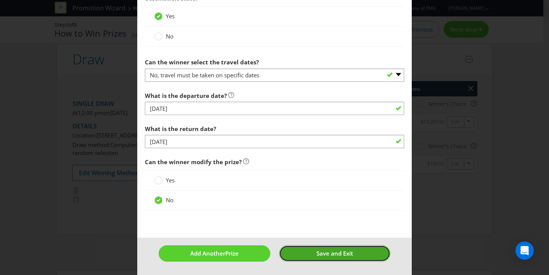
click at [344, 249] on button "Save and Exit" at bounding box center [335, 253] width 112 height 16
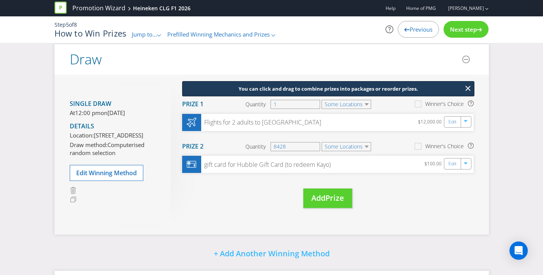
click at [237, 207] on div "You can click and drag to combine prizes into packages or reorder prizes. Move …" at bounding box center [322, 154] width 303 height 137
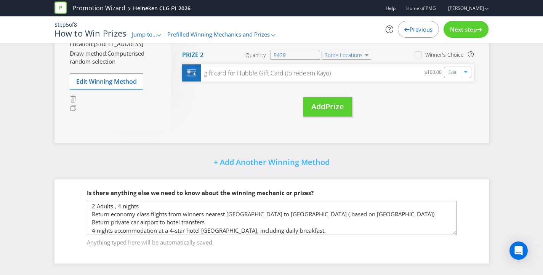
scroll to position [44, 0]
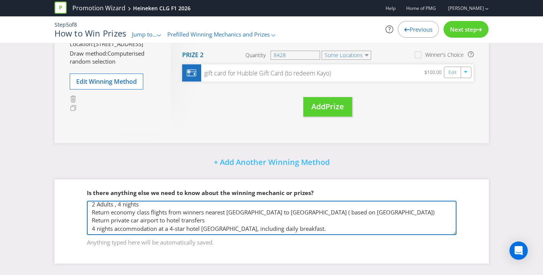
click at [323, 227] on textarea "Prize 1 is the major prize and will be drawn at the end of the promotional peri…" at bounding box center [272, 218] width 370 height 34
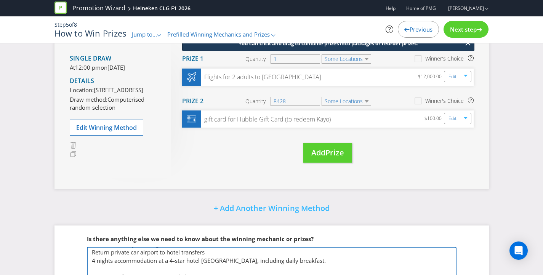
scroll to position [155, 0]
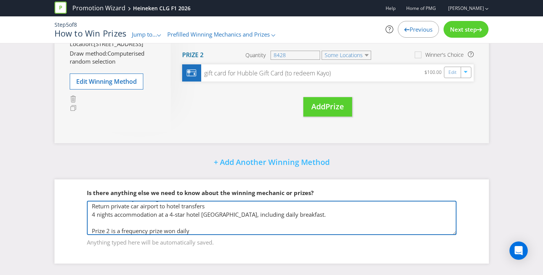
type textarea "Prize 1 is the major prize and will be drawn at the end of the promotional peri…"
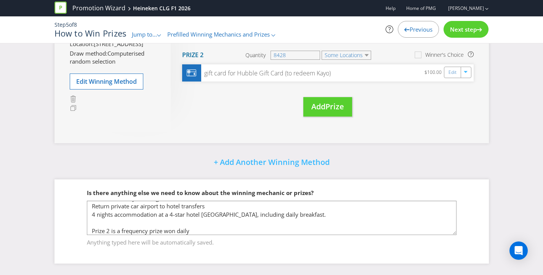
click at [505, 148] on div "Did You Know Want to make your prizing budget work harder? Increase your prize …" at bounding box center [271, 85] width 543 height 379
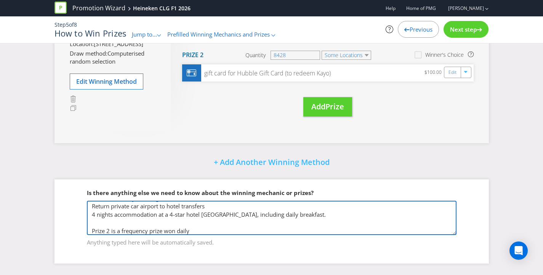
click at [208, 232] on textarea "Prize 1 is the major prize and will be drawn at the end of the promotional peri…" at bounding box center [272, 218] width 370 height 34
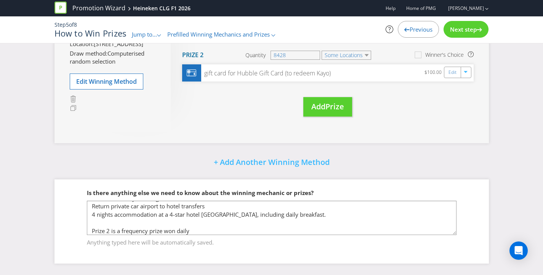
click at [519, 165] on div "Did You Know Want to make your prizing budget work harder? Increase your prize …" at bounding box center [271, 85] width 543 height 379
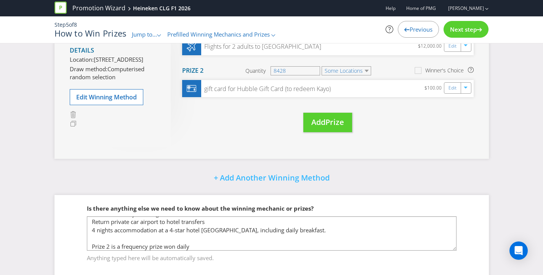
click at [466, 24] on div "Next step" at bounding box center [465, 29] width 45 height 17
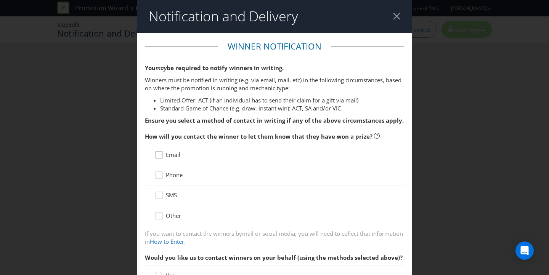
click at [160, 153] on icon at bounding box center [159, 156] width 11 height 11
click at [0, 0] on input "Email" at bounding box center [0, 0] width 0 height 0
click at [160, 176] on icon at bounding box center [159, 176] width 11 height 11
click at [0, 0] on input "Phone" at bounding box center [0, 0] width 0 height 0
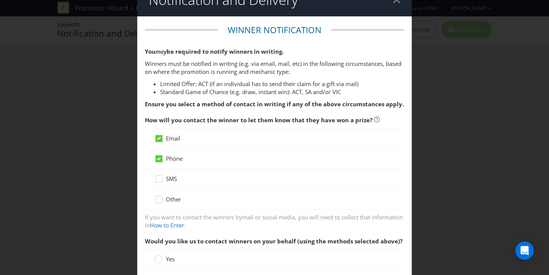
scroll to position [123, 0]
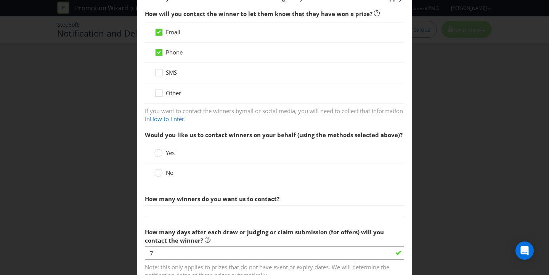
click at [163, 174] on label "No" at bounding box center [164, 173] width 21 height 8
click at [0, 0] on input "No" at bounding box center [0, 0] width 0 height 0
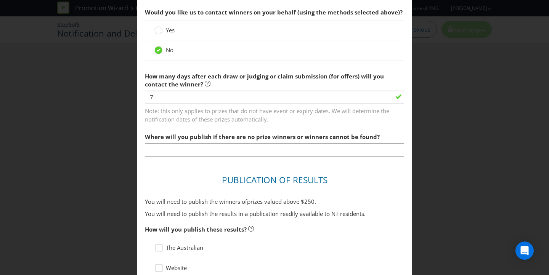
scroll to position [262, 0]
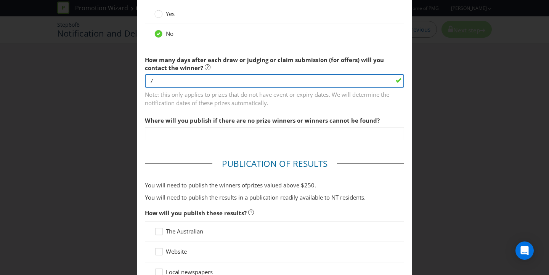
drag, startPoint x: 166, startPoint y: 82, endPoint x: 147, endPoint y: 78, distance: 19.1
click at [149, 80] on input "7" at bounding box center [274, 80] width 259 height 13
type input "1"
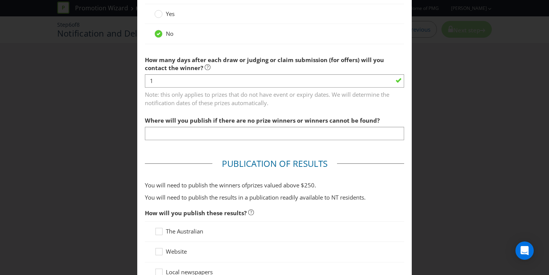
click at [231, 98] on span "Note: this only applies to prizes that do not have event or expiry dates. We wi…" at bounding box center [274, 97] width 259 height 19
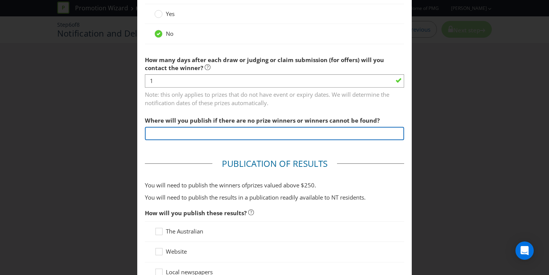
click at [211, 134] on input "text" at bounding box center [274, 133] width 259 height 13
click at [183, 134] on input "Microsite" at bounding box center [274, 133] width 259 height 13
drag, startPoint x: 205, startPoint y: 136, endPoint x: 114, endPoint y: 136, distance: 91.1
click at [121, 136] on div "Notification and Delivery Winner Notification You may be required to notify win…" at bounding box center [274, 137] width 549 height 275
type input "Microsite - [DOMAIN_NAME][URL]"
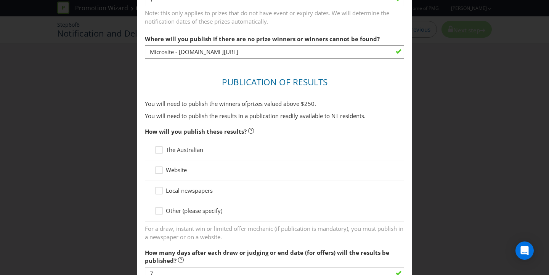
scroll to position [346, 0]
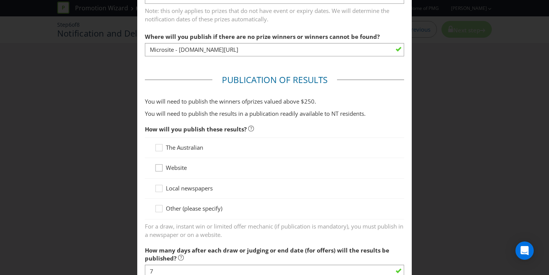
click at [160, 170] on icon at bounding box center [159, 169] width 11 height 11
click at [0, 0] on input "Website" at bounding box center [0, 0] width 0 height 0
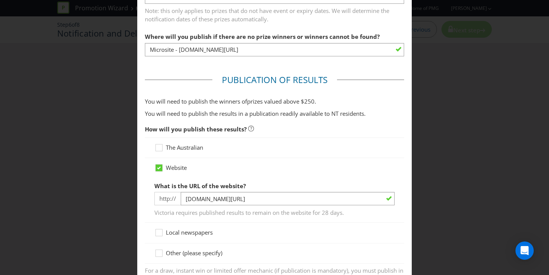
click at [280, 165] on div "Website" at bounding box center [274, 168] width 240 height 8
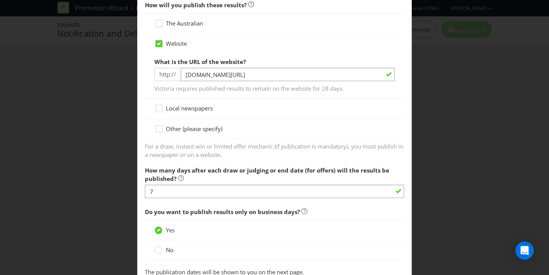
scroll to position [484, 0]
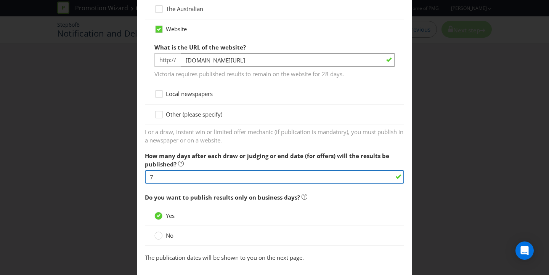
click at [168, 177] on input "7" at bounding box center [274, 176] width 259 height 13
drag, startPoint x: 192, startPoint y: 178, endPoint x: 128, endPoint y: 176, distance: 63.7
click at [133, 177] on div "Notification and Delivery Winner Notification You may be required to notify win…" at bounding box center [274, 137] width 549 height 275
type input "2"
type input "1"
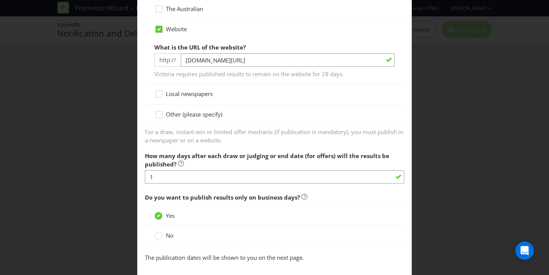
click at [256, 144] on fieldset "Publication of Results You will need to publish the winners of prize s valued a…" at bounding box center [274, 100] width 259 height 331
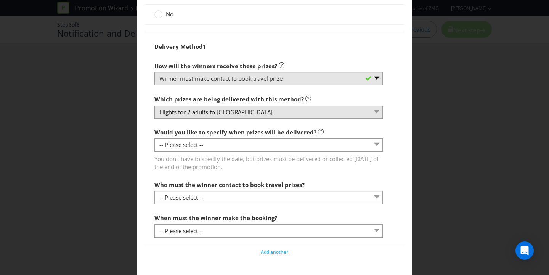
scroll to position [896, 0]
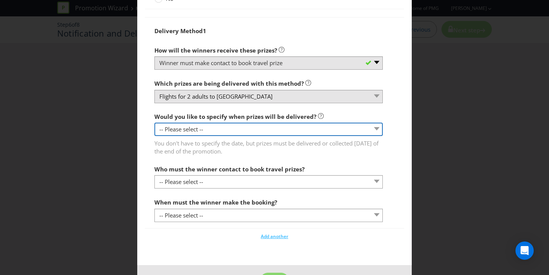
click at [220, 131] on select "-- Please select -- Yes, specific date (please specify) Yes, within a certain p…" at bounding box center [268, 129] width 228 height 13
click at [154, 123] on select "-- Please select -- Yes, specific date (please specify) Yes, within a certain p…" at bounding box center [268, 129] width 228 height 13
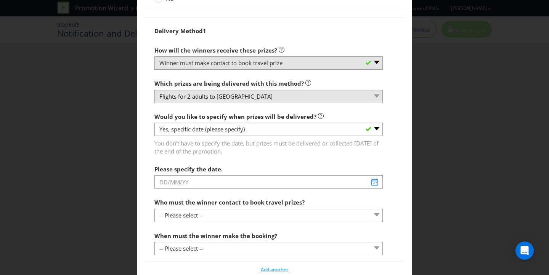
click at [292, 160] on div "Delivery Method 1 How will the winners receive these prizes? -- Please select -…" at bounding box center [274, 139] width 240 height 232
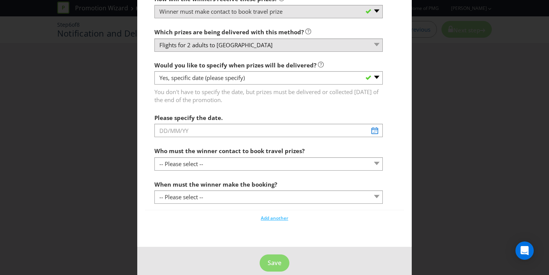
scroll to position [949, 0]
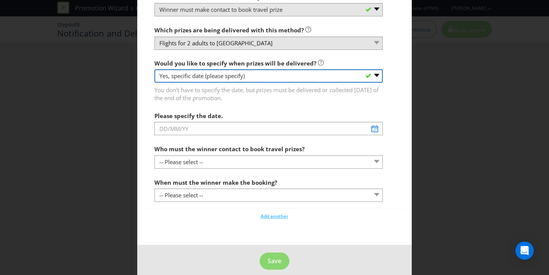
click at [287, 78] on select "-- Please select -- Yes, specific date (please specify) Yes, within a certain p…" at bounding box center [268, 75] width 228 height 13
click at [154, 69] on select "-- Please select -- Yes, specific date (please specify) Yes, within a certain p…" at bounding box center [268, 75] width 228 height 13
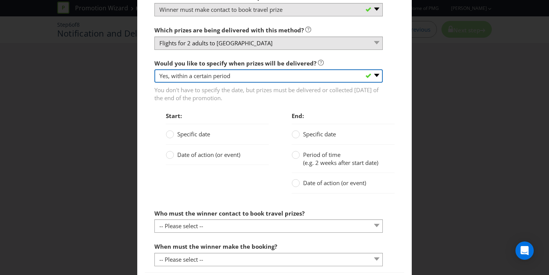
click at [256, 72] on select "-- Please select -- Yes, specific date (please specify) Yes, within a certain p…" at bounding box center [268, 75] width 228 height 13
select select "YES_SPECIFIC"
click at [154, 69] on select "-- Please select -- Yes, specific date (please specify) Yes, within a certain p…" at bounding box center [268, 75] width 228 height 13
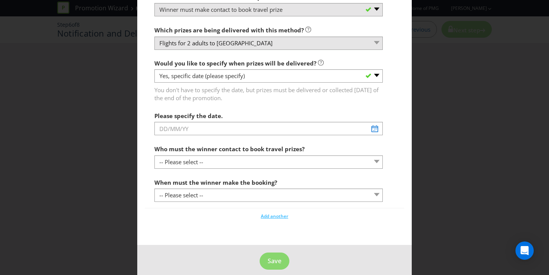
click at [238, 61] on span "Would you like to specify when prizes will be delivered?" at bounding box center [235, 63] width 162 height 8
click at [257, 64] on span "Would you like to specify when prizes will be delivered?" at bounding box center [235, 63] width 162 height 8
click at [293, 108] on div "Please specify the date." at bounding box center [268, 121] width 228 height 27
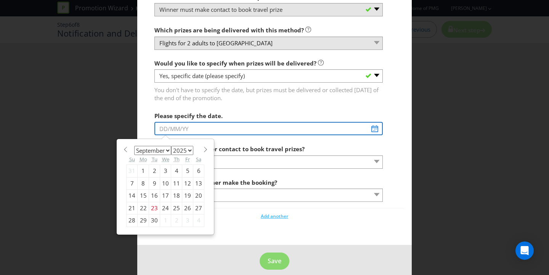
click at [371, 130] on input "text" at bounding box center [268, 128] width 228 height 13
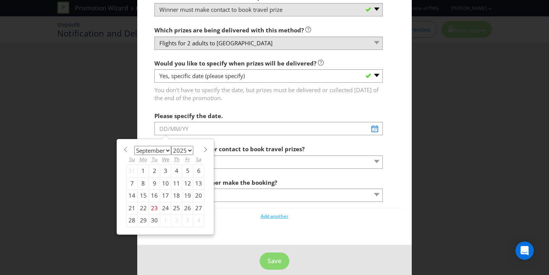
click at [202, 149] on span at bounding box center [205, 150] width 6 height 6
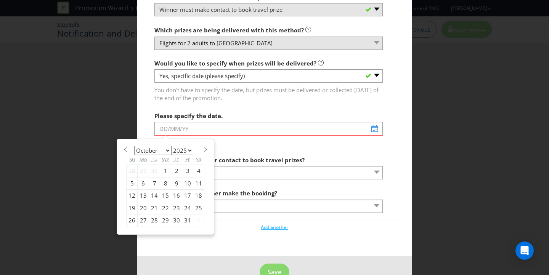
click at [202, 149] on span at bounding box center [205, 150] width 6 height 6
select select "0"
select select "2026"
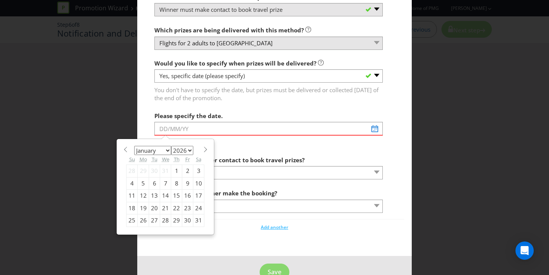
click at [202, 149] on span at bounding box center [205, 150] width 6 height 6
click at [202, 150] on span at bounding box center [205, 150] width 6 height 6
select select "2"
click at [161, 171] on div "4" at bounding box center [165, 171] width 11 height 12
type input "[DATE]"
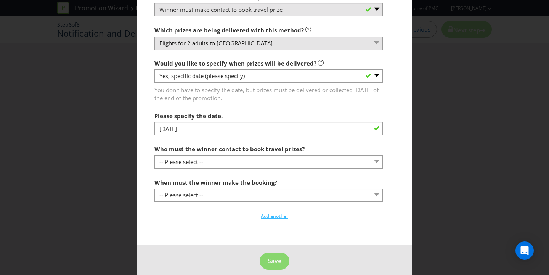
click at [272, 115] on div "Please specify the date. [DATE]" at bounding box center [268, 121] width 228 height 27
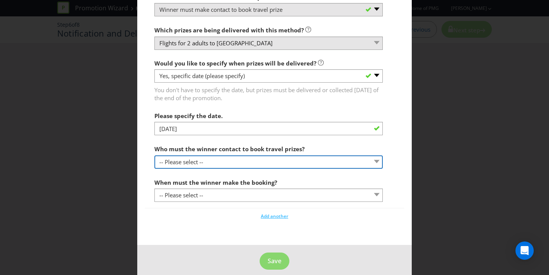
click at [240, 159] on select "-- Please select -- Promoter Travel supplier Agency Other (please specify)" at bounding box center [268, 161] width 228 height 13
click at [154, 155] on select "-- Please select -- Promoter Travel supplier Agency Other (please specify)" at bounding box center [268, 161] width 228 height 13
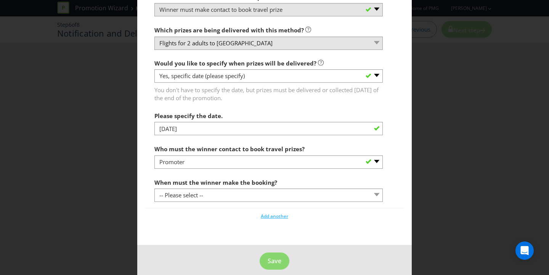
click at [323, 147] on div "Who must the winner contact to book travel prizes? -- Please select -- Promoter…" at bounding box center [268, 154] width 228 height 27
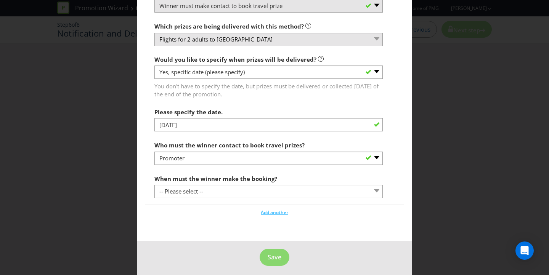
scroll to position [954, 0]
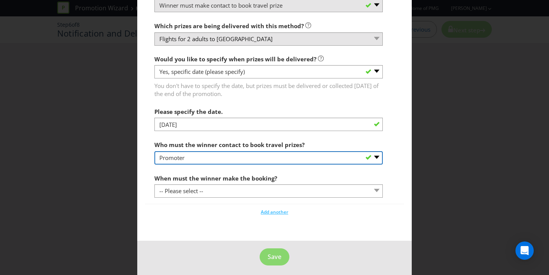
click at [284, 157] on select "-- Please select -- Promoter Travel supplier Agency Other (please specify)" at bounding box center [268, 157] width 228 height 13
select select "OTHER"
click at [154, 151] on select "-- Please select -- Promoter Travel supplier Agency Other (please specify)" at bounding box center [268, 157] width 228 height 13
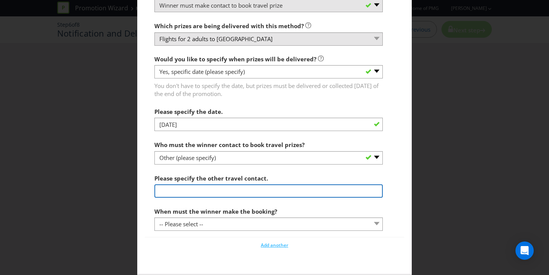
click at [211, 188] on input "text" at bounding box center [268, 190] width 228 height 13
type input "We will contact winners to book travel"
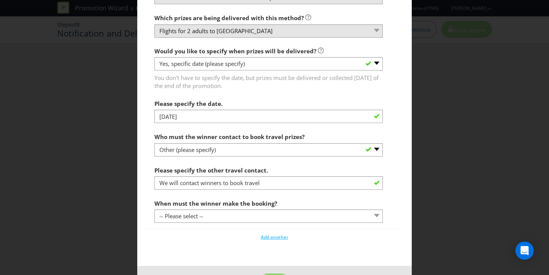
scroll to position [991, 0]
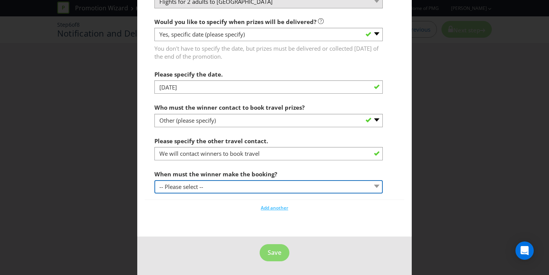
click at [189, 189] on select "-- Please select -- By a specific date (please specify) Within a certain period…" at bounding box center [268, 186] width 228 height 13
select select "BY_DATE"
click at [154, 180] on select "-- Please select -- By a specific date (please specify) Within a certain period…" at bounding box center [268, 186] width 228 height 13
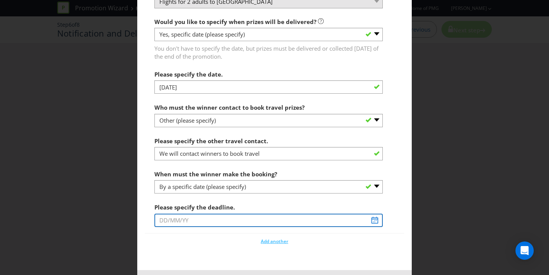
click at [371, 220] on input "text" at bounding box center [268, 220] width 228 height 13
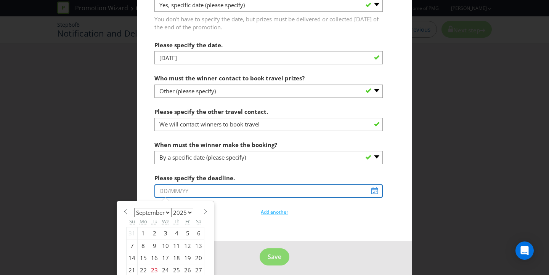
scroll to position [1042, 0]
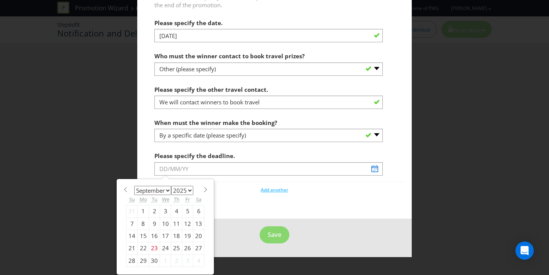
click at [202, 188] on span at bounding box center [205, 190] width 6 height 6
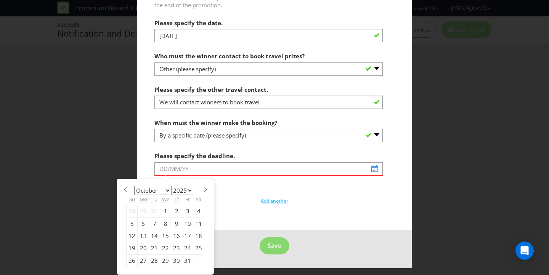
click at [202, 189] on span at bounding box center [205, 190] width 6 height 6
select select "0"
select select "2026"
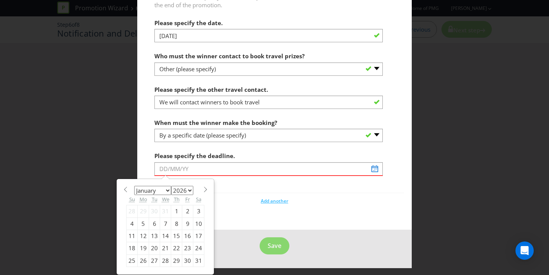
click at [202, 189] on span at bounding box center [205, 190] width 6 height 6
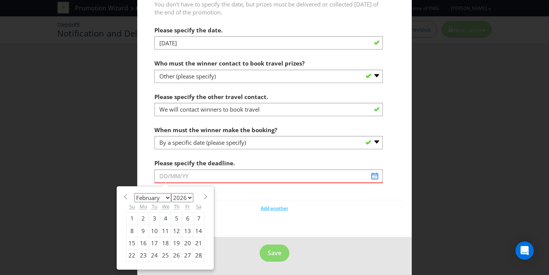
click at [202, 195] on span at bounding box center [205, 197] width 6 height 6
select select "2"
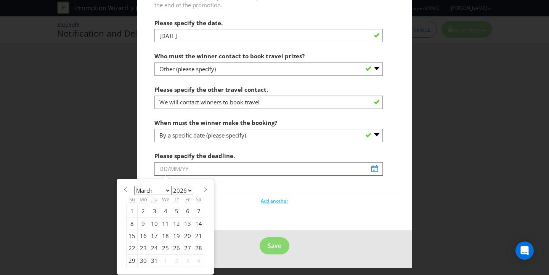
click at [163, 211] on div "4" at bounding box center [165, 211] width 11 height 12
type input "[DATE]"
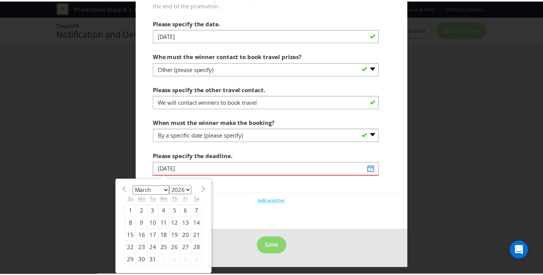
scroll to position [1024, 0]
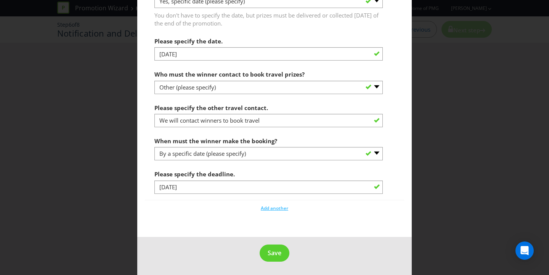
click at [212, 203] on div "Add another" at bounding box center [274, 206] width 259 height 11
click at [268, 255] on span "Save" at bounding box center [274, 253] width 14 height 8
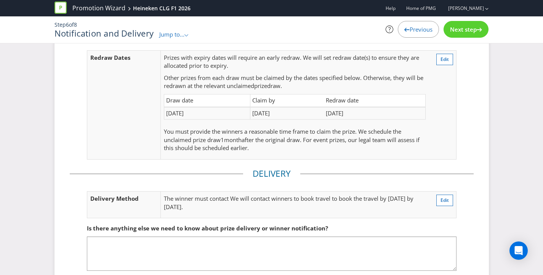
scroll to position [244, 0]
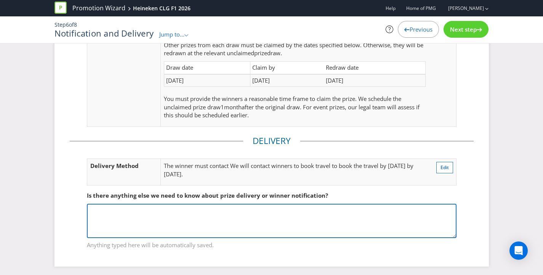
click at [230, 219] on textarea at bounding box center [272, 221] width 370 height 34
type textarea "We must write in the T&Cs that the winner is willing to be able to travel withi…"
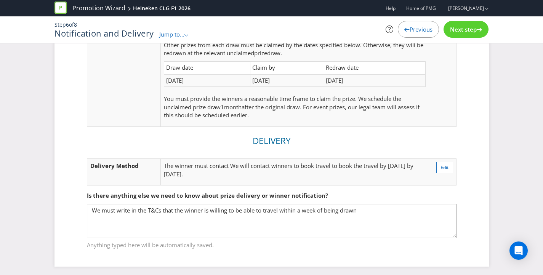
click at [474, 186] on div "Event based prize s These prize s have specific event or expiry dates: Flights …" at bounding box center [271, 37] width 434 height 459
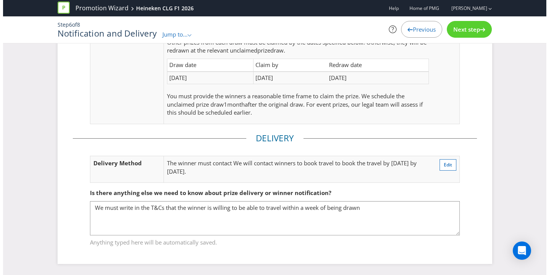
scroll to position [0, 0]
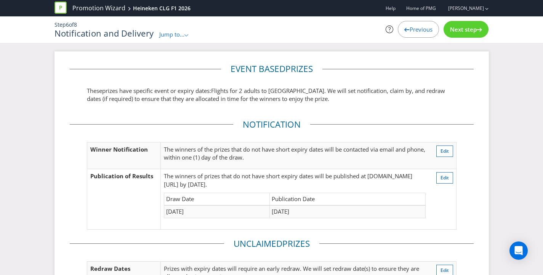
click at [471, 30] on span "Next step" at bounding box center [463, 30] width 27 height 8
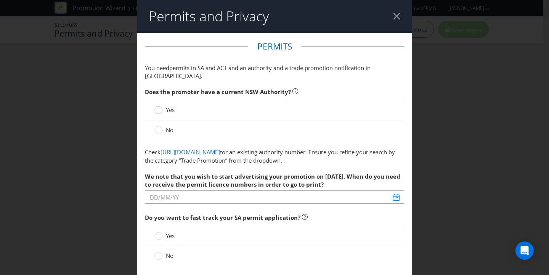
click at [158, 106] on circle at bounding box center [159, 110] width 8 height 8
click at [0, 0] on input "Yes" at bounding box center [0, 0] width 0 height 0
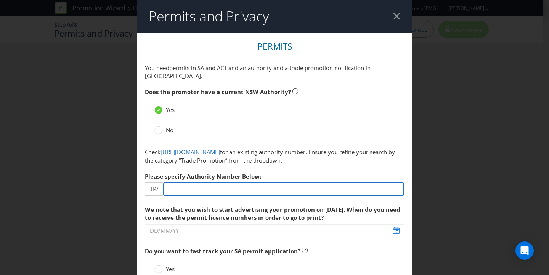
click at [201, 189] on input "number" at bounding box center [283, 188] width 241 height 13
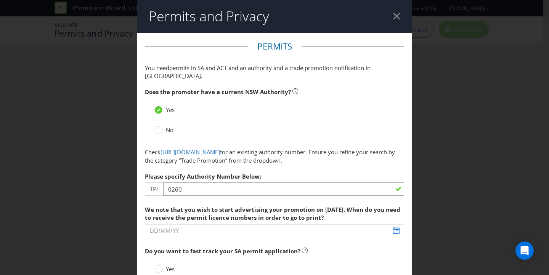
click at [319, 172] on div "Please specify Authority Number Below: TP/ 0260" at bounding box center [274, 182] width 259 height 27
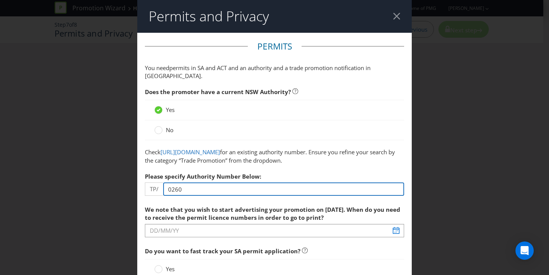
click at [186, 189] on input "0260" at bounding box center [283, 188] width 241 height 13
drag, startPoint x: 190, startPoint y: 189, endPoint x: 149, endPoint y: 188, distance: 41.5
click at [149, 188] on div "TP/ 0260" at bounding box center [274, 188] width 259 height 13
type input "02606"
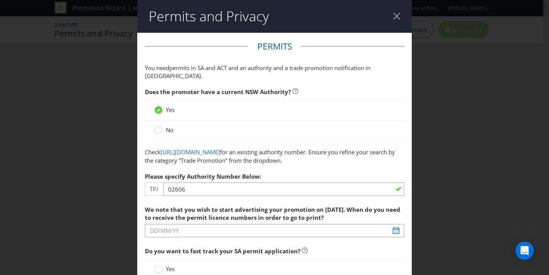
click at [305, 171] on div "Please specify Authority Number Below: TP/ 02606" at bounding box center [274, 182] width 259 height 27
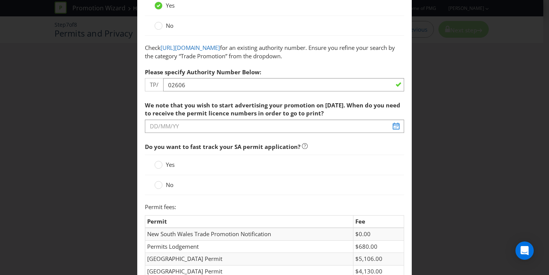
scroll to position [120, 0]
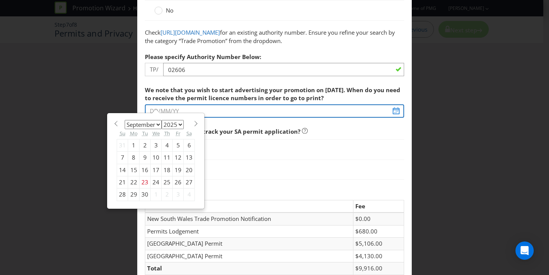
click at [392, 111] on input "text" at bounding box center [274, 110] width 259 height 13
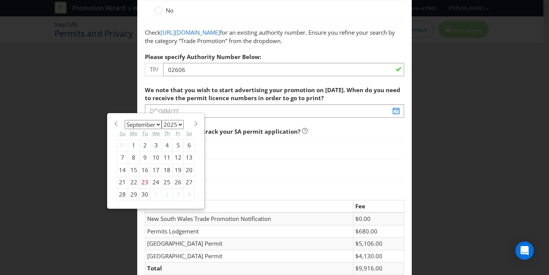
click at [306, 96] on span "We note that you wish to start advertising your promotion on [DATE]. When do yo…" at bounding box center [272, 94] width 255 height 16
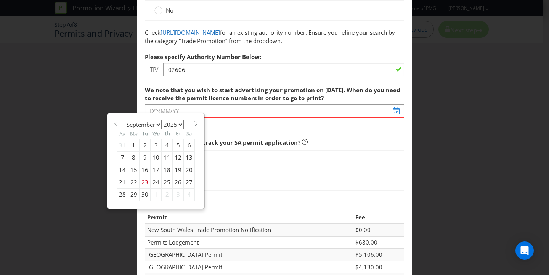
click at [304, 91] on span "We note that you wish to start advertising your promotion on [DATE]. When do yo…" at bounding box center [272, 94] width 255 height 16
click at [275, 86] on span "We note that you wish to start advertising your promotion on [DATE]. When do yo…" at bounding box center [272, 94] width 255 height 16
click at [314, 128] on span "This field is required" at bounding box center [274, 123] width 259 height 11
drag, startPoint x: 301, startPoint y: 155, endPoint x: 296, endPoint y: 159, distance: 6.6
click at [302, 156] on div "Yes" at bounding box center [274, 160] width 259 height 20
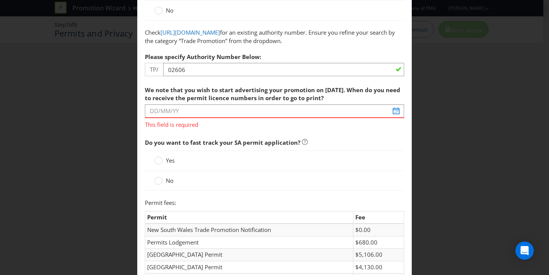
click at [250, 189] on div "No" at bounding box center [274, 181] width 259 height 20
click at [155, 182] on circle at bounding box center [159, 181] width 8 height 8
click at [0, 0] on input "No" at bounding box center [0, 0] width 0 height 0
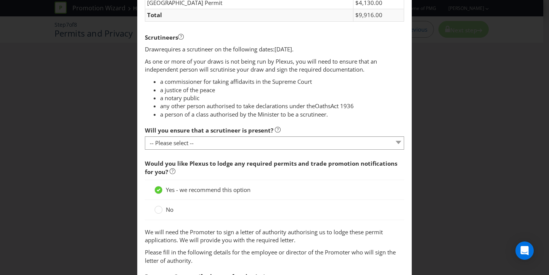
scroll to position [399, 0]
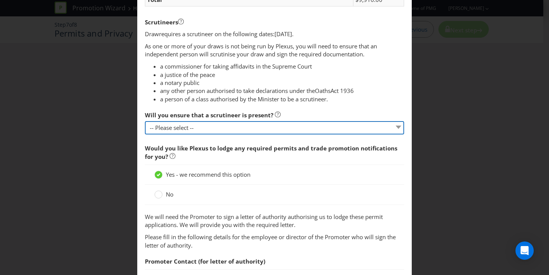
click at [208, 129] on select "-- Please select -- Yes, I agree to arrange for a scrutineer for each draw. No,…" at bounding box center [274, 127] width 259 height 13
select select "YES"
click at [145, 121] on select "-- Please select -- Yes, I agree to arrange for a scrutineer for each draw. No,…" at bounding box center [274, 127] width 259 height 13
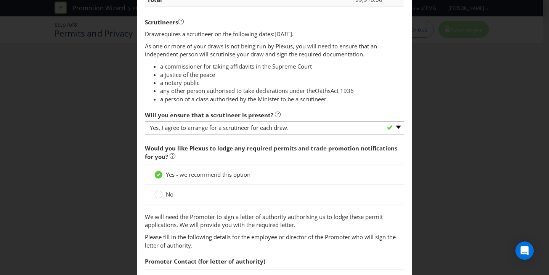
click at [352, 102] on li "a person of a class authorised by the Minister to be a scrutineer." at bounding box center [282, 99] width 244 height 8
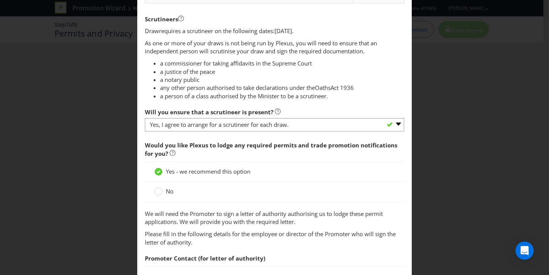
scroll to position [438, 0]
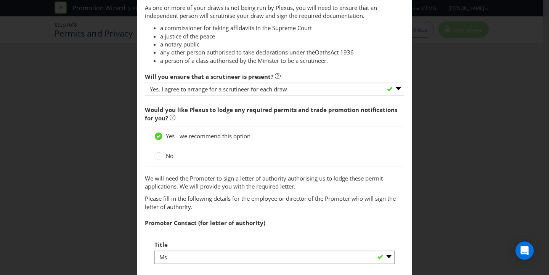
click at [302, 118] on span "Would you like Plexus to lodge any required permits and trade promotion notific…" at bounding box center [274, 114] width 259 height 24
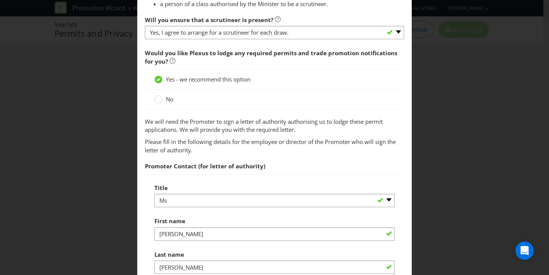
scroll to position [590, 0]
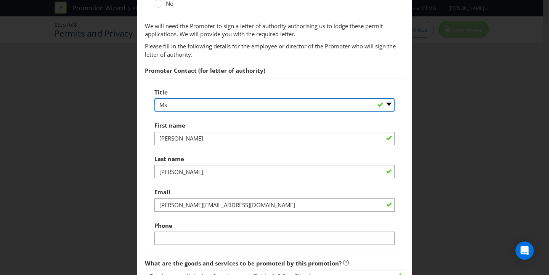
click at [190, 109] on select "-- Please select -- Mr Ms Mrs [PERSON_NAME] [PERSON_NAME] (please specify)" at bounding box center [274, 104] width 240 height 13
select select "MR"
click at [154, 98] on select "-- Please select -- Mr Ms Mrs [PERSON_NAME] [PERSON_NAME] (please specify)" at bounding box center [274, 104] width 240 height 13
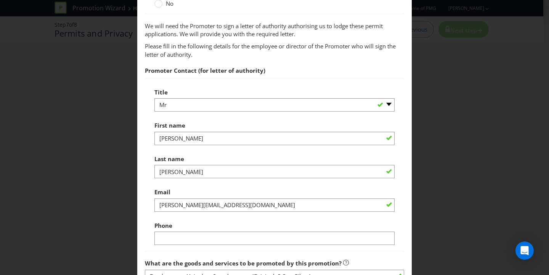
click at [214, 123] on div "First name [PERSON_NAME]" at bounding box center [274, 131] width 240 height 27
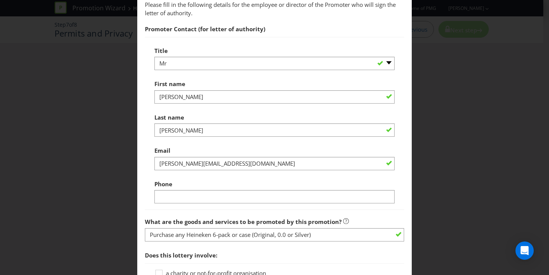
scroll to position [634, 0]
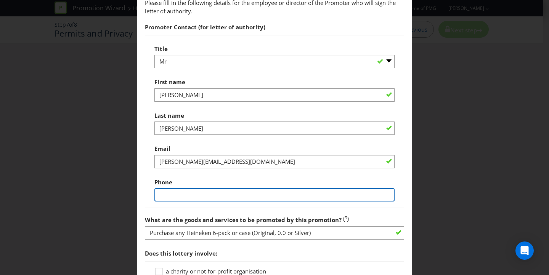
click at [184, 194] on input "text" at bounding box center [274, 194] width 240 height 13
type input "0416747621"
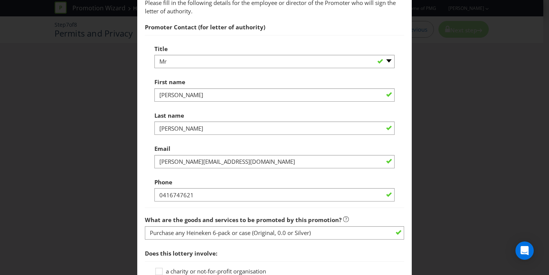
click at [228, 174] on div "Title -- Please select -- Mr Ms Mrs [PERSON_NAME] [PERSON_NAME] (please specify…" at bounding box center [274, 121] width 240 height 161
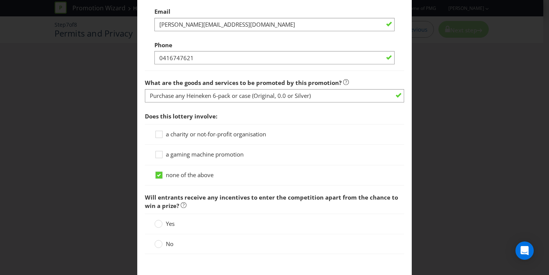
scroll to position [869, 0]
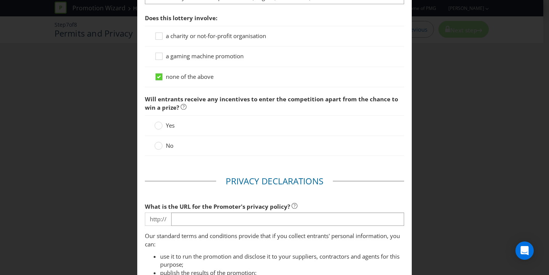
click at [166, 146] on span "No" at bounding box center [170, 146] width 8 height 8
click at [0, 0] on input "No" at bounding box center [0, 0] width 0 height 0
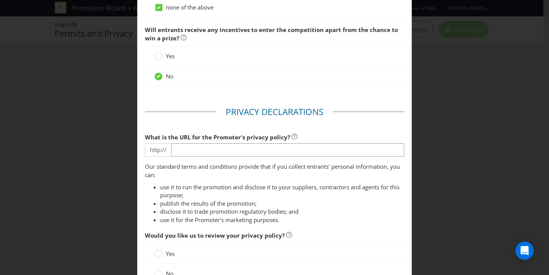
scroll to position [938, 0]
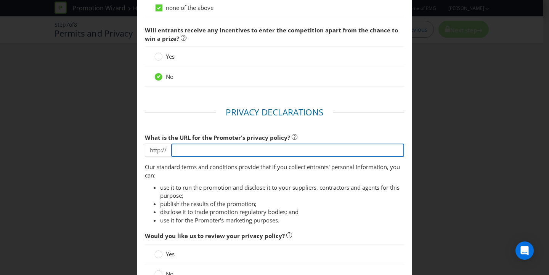
click at [217, 147] on input "text" at bounding box center [287, 150] width 233 height 13
paste input "[URL][DOMAIN_NAME]"
type input "[URL][DOMAIN_NAME]"
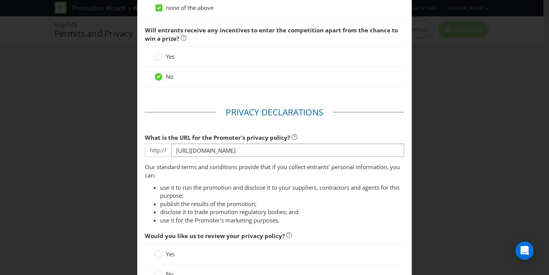
click at [198, 90] on div at bounding box center [274, 89] width 259 height 4
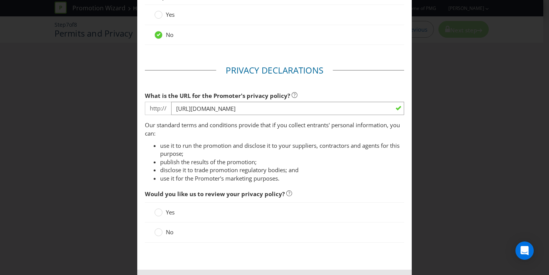
scroll to position [995, 0]
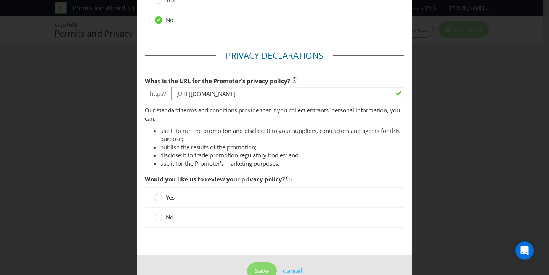
drag, startPoint x: 157, startPoint y: 214, endPoint x: 163, endPoint y: 214, distance: 6.5
click at [157, 214] on div at bounding box center [159, 215] width 4 height 4
click at [0, 0] on input "No" at bounding box center [0, 0] width 0 height 0
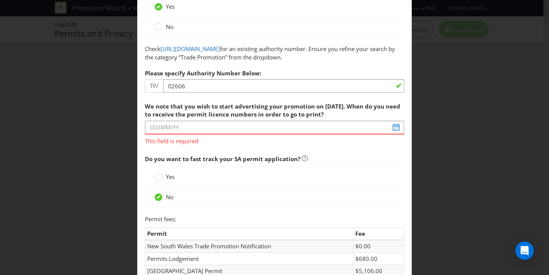
scroll to position [92, 0]
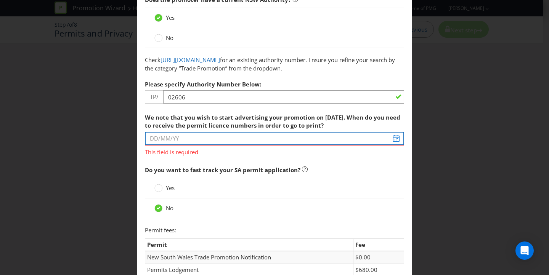
click at [390, 141] on input "text" at bounding box center [274, 138] width 259 height 13
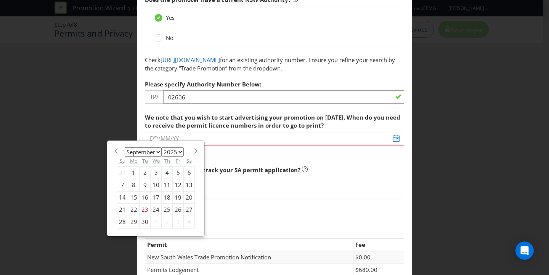
click at [165, 145] on div "January February March April May June July August September October November [D…" at bounding box center [156, 188] width 86 height 88
click at [193, 152] on span at bounding box center [196, 151] width 6 height 6
select select "9"
click at [173, 221] on div "31" at bounding box center [178, 222] width 11 height 12
type input "[DATE]"
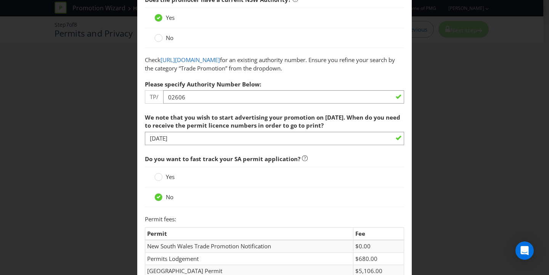
click at [322, 152] on span "Do you want to fast track your SA permit application?" at bounding box center [274, 159] width 259 height 16
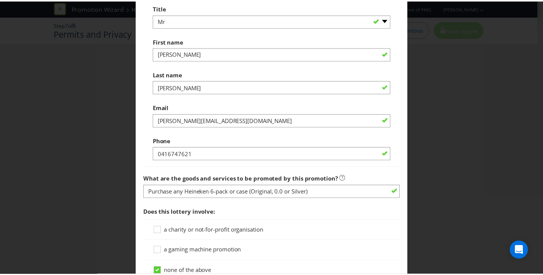
scroll to position [1002, 0]
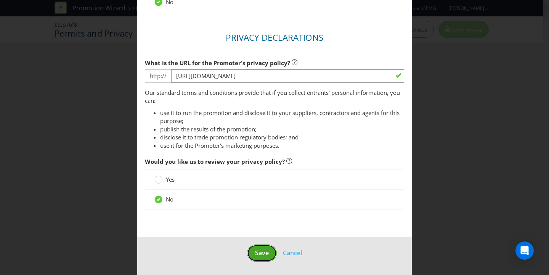
click at [259, 257] on span "Save" at bounding box center [262, 253] width 14 height 8
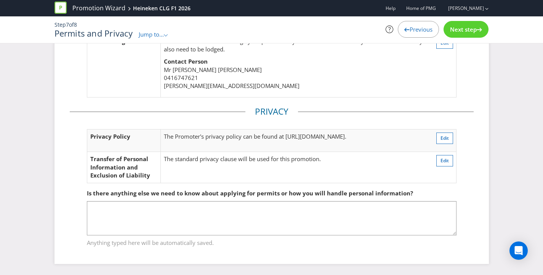
scroll to position [244, 0]
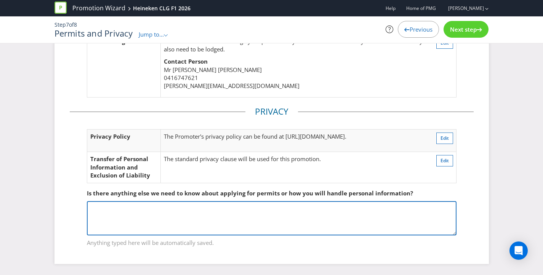
click at [284, 216] on textarea at bounding box center [272, 218] width 370 height 34
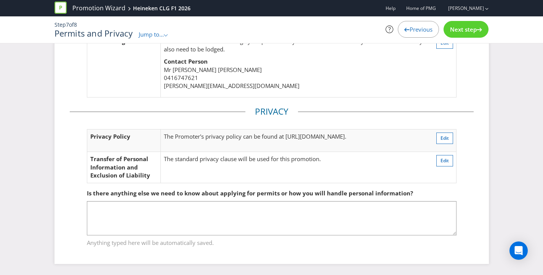
click at [512, 189] on div "Permits Permit Requirements You will need permits in ACT and SA . Your fees are…" at bounding box center [271, 42] width 543 height 468
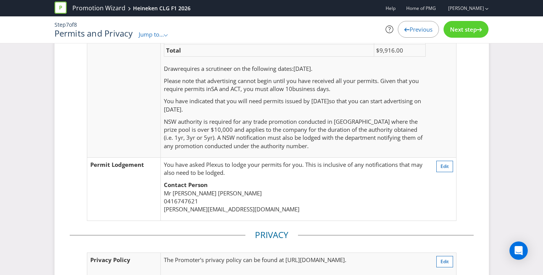
scroll to position [0, 0]
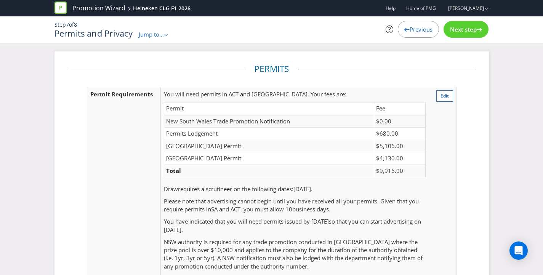
click at [451, 30] on span "Next step" at bounding box center [463, 30] width 27 height 8
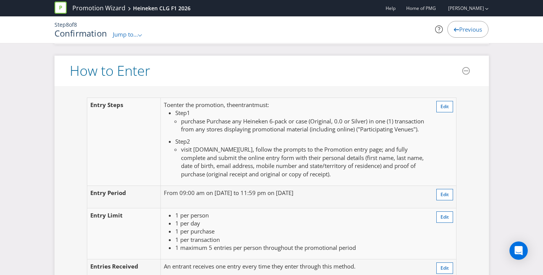
scroll to position [635, 0]
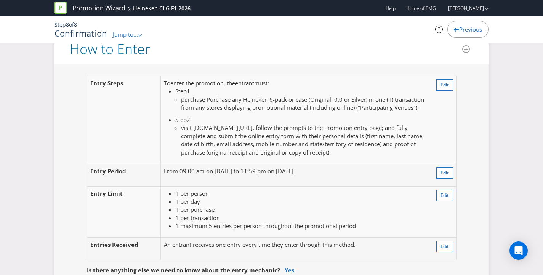
click at [440, 86] on button "Edit" at bounding box center [444, 84] width 17 height 11
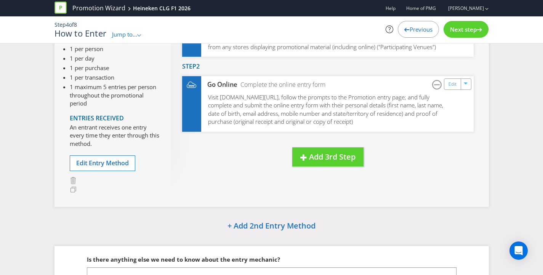
scroll to position [37, 0]
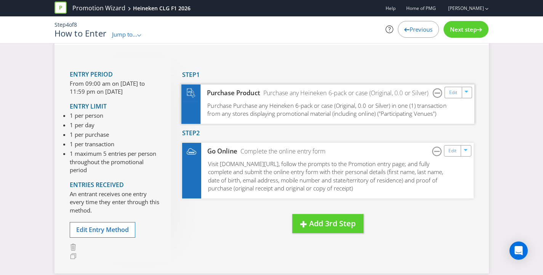
click at [255, 115] on span "Purchase Purchase any Heineken 6-pack or case (Original, 0.0 or Silver) in one …" at bounding box center [326, 109] width 239 height 16
click at [251, 104] on span "Purchase Purchase any Heineken 6-pack or case (Original, 0.0 or Silver) in one …" at bounding box center [326, 109] width 239 height 16
click at [275, 93] on div "Purchase any Heineken 6-pack or case (Original, 0.0 or Silver)" at bounding box center [344, 93] width 168 height 9
click at [509, 87] on div "How to Enter Entry Period From 09:00 am on [DATE] to 11:59 pm on [DATE] Entry L…" at bounding box center [271, 211] width 543 height 394
click at [130, 32] on span "Jump to..." at bounding box center [124, 34] width 25 height 8
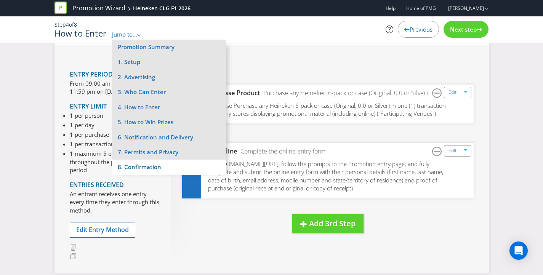
click at [154, 165] on li "8. Confirmation" at bounding box center [169, 167] width 114 height 15
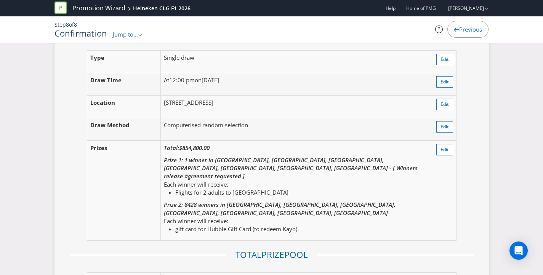
scroll to position [941, 0]
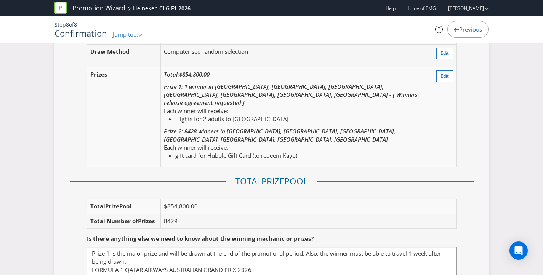
scroll to position [1002, 0]
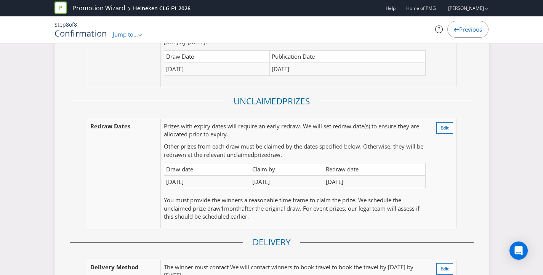
scroll to position [1510, 0]
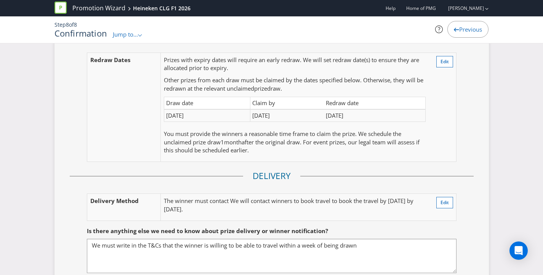
click at [489, 134] on div "Here's a summary of your promotion! Please check the details below to make sure…" at bounding box center [272, 170] width 446 height 3256
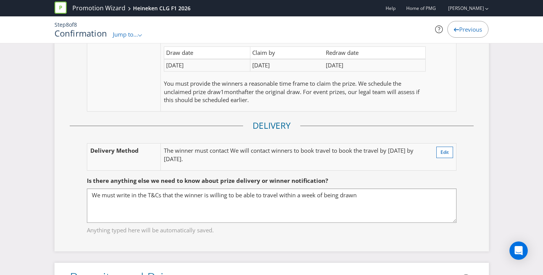
scroll to position [1594, 0]
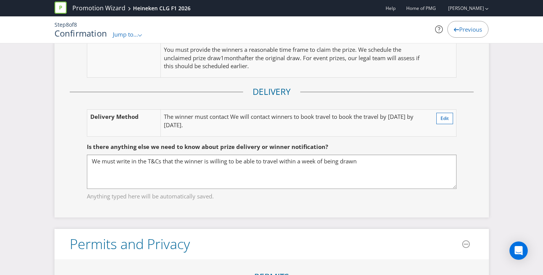
click at [505, 152] on div "Here's a summary of your promotion! Please check the details below to make sure…" at bounding box center [271, 85] width 543 height 3256
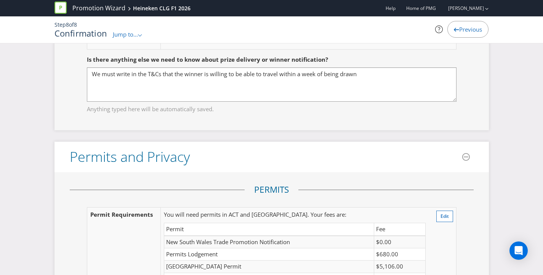
scroll to position [1785, 0]
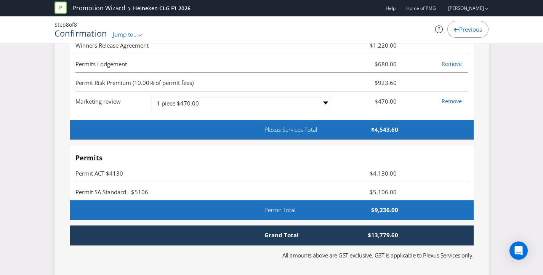
scroll to position [2488, 0]
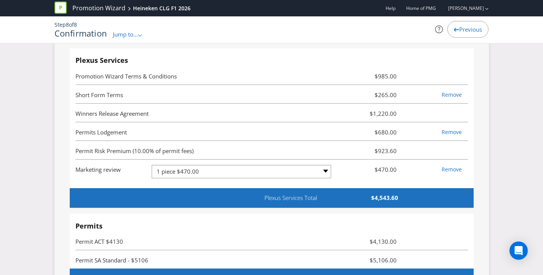
scroll to position [2247, 0]
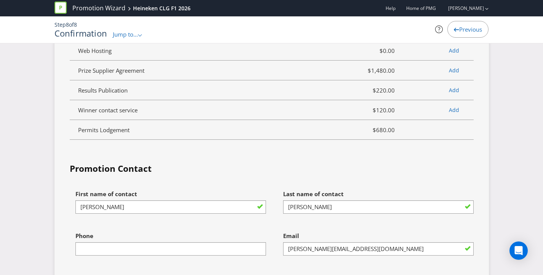
scroll to position [2765, 0]
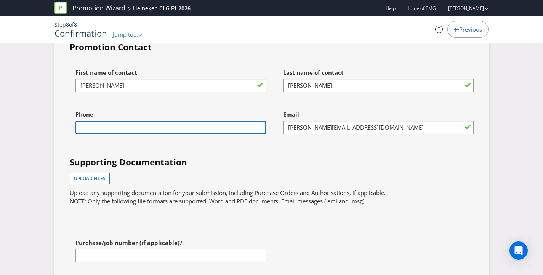
click at [179, 121] on input "text" at bounding box center [170, 127] width 190 height 13
type input "0416747621"
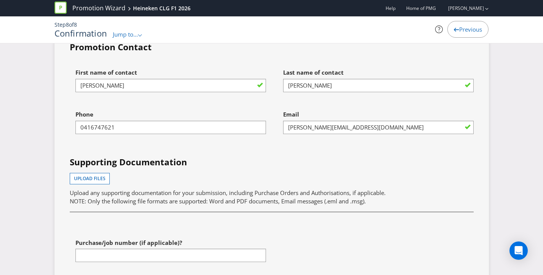
click at [256, 156] on h4 "Supporting Documentation" at bounding box center [272, 162] width 404 height 12
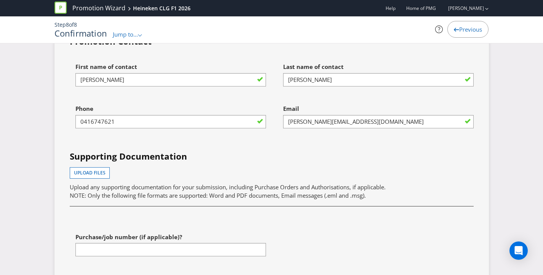
scroll to position [2801, 0]
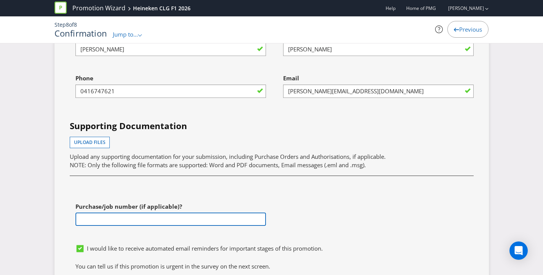
click at [177, 213] on input "text" at bounding box center [170, 219] width 190 height 13
paste input "HKN0893"
type input "HKN0893"
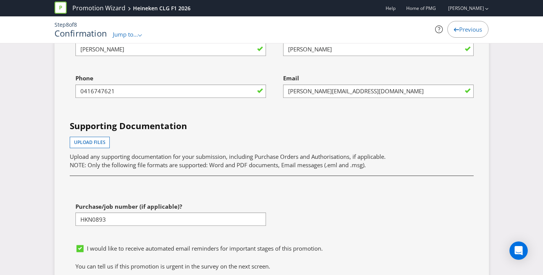
click at [330, 205] on div "First name of contact [PERSON_NAME] name of contact [PERSON_NAME] Phone [PHONE_…" at bounding box center [271, 135] width 415 height 212
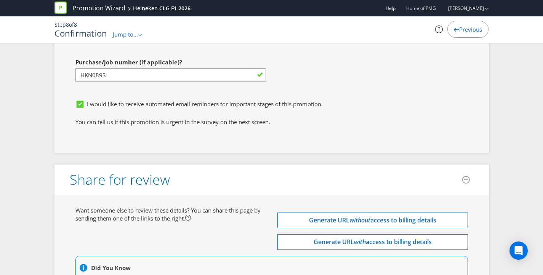
scroll to position [2951, 0]
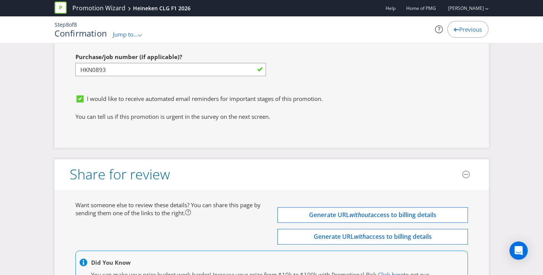
click at [82, 95] on icon at bounding box center [80, 98] width 7 height 7
click at [0, 0] on input "I would like to receive automated email reminders for important stages of this …" at bounding box center [0, 0] width 0 height 0
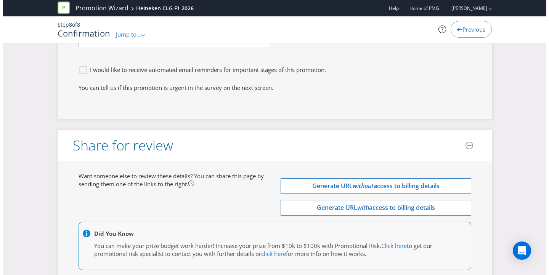
scroll to position [3016, 0]
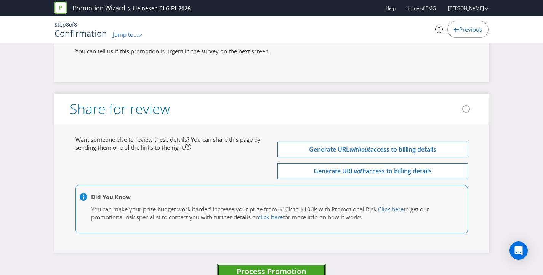
click at [280, 266] on span "Process Promotion" at bounding box center [272, 271] width 70 height 10
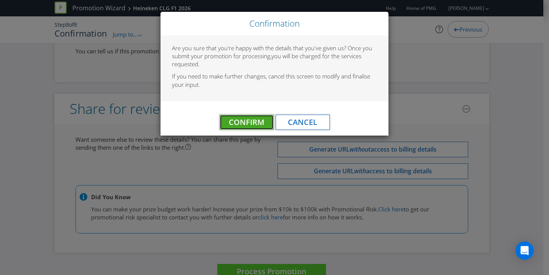
click at [245, 121] on span "Confirm" at bounding box center [246, 122] width 35 height 10
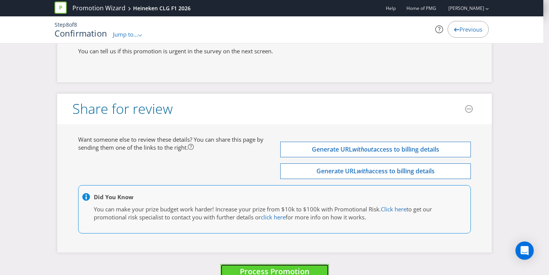
scroll to position [0, 0]
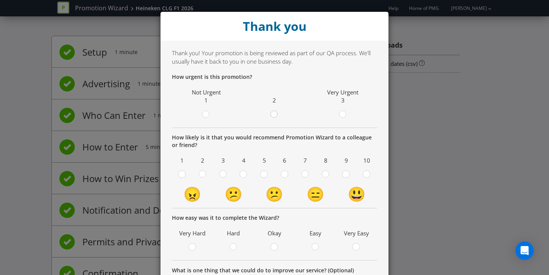
click at [273, 115] on circle at bounding box center [274, 114] width 7 height 7
click at [0, 0] on input "radio" at bounding box center [0, 0] width 0 height 0
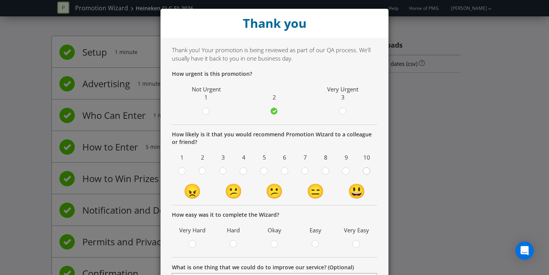
click at [364, 174] on circle at bounding box center [366, 171] width 7 height 7
click at [0, 0] on input "radio" at bounding box center [0, 0] width 0 height 0
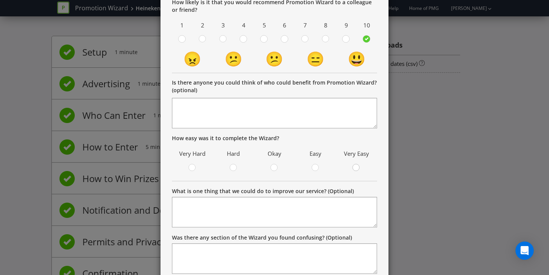
click at [352, 170] on icon at bounding box center [356, 168] width 8 height 8
click at [0, 0] on input "radio" at bounding box center [0, 0] width 0 height 0
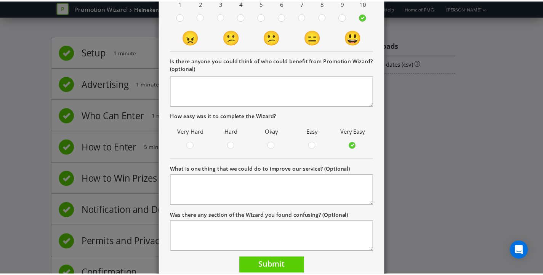
scroll to position [188, 0]
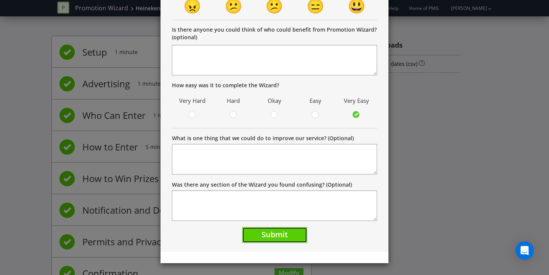
click at [278, 240] on span "Submit" at bounding box center [274, 234] width 26 height 10
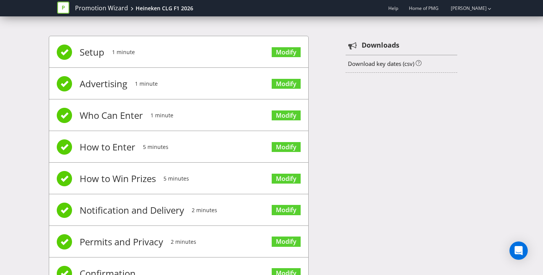
drag, startPoint x: 429, startPoint y: 178, endPoint x: 484, endPoint y: 93, distance: 101.3
click at [431, 176] on div "Setup 1 minute Modify Advertising 1 minute Modify Who Can Enter 1 minute Modify…" at bounding box center [272, 166] width 446 height 284
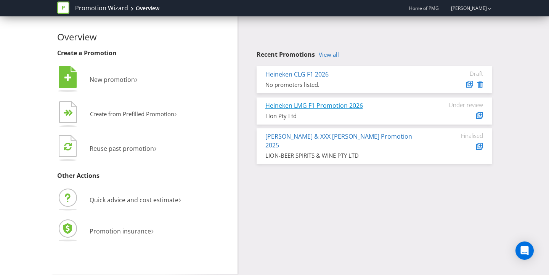
click at [331, 107] on link "Heineken LMG F1 Promotion 2026" at bounding box center [314, 105] width 98 height 8
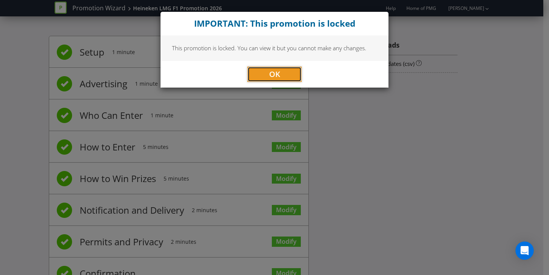
click at [272, 71] on span "OK" at bounding box center [274, 74] width 11 height 10
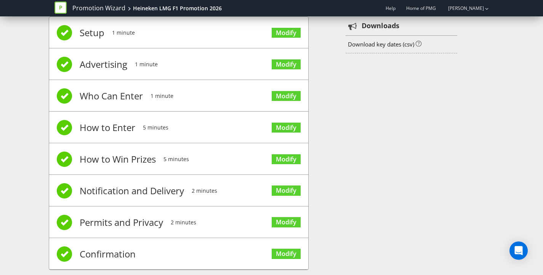
scroll to position [32, 0]
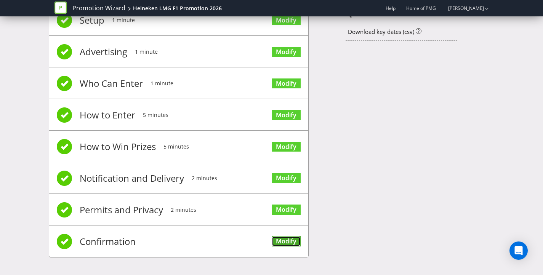
click at [289, 241] on link "Modify" at bounding box center [286, 241] width 29 height 10
